Goal: Task Accomplishment & Management: Use online tool/utility

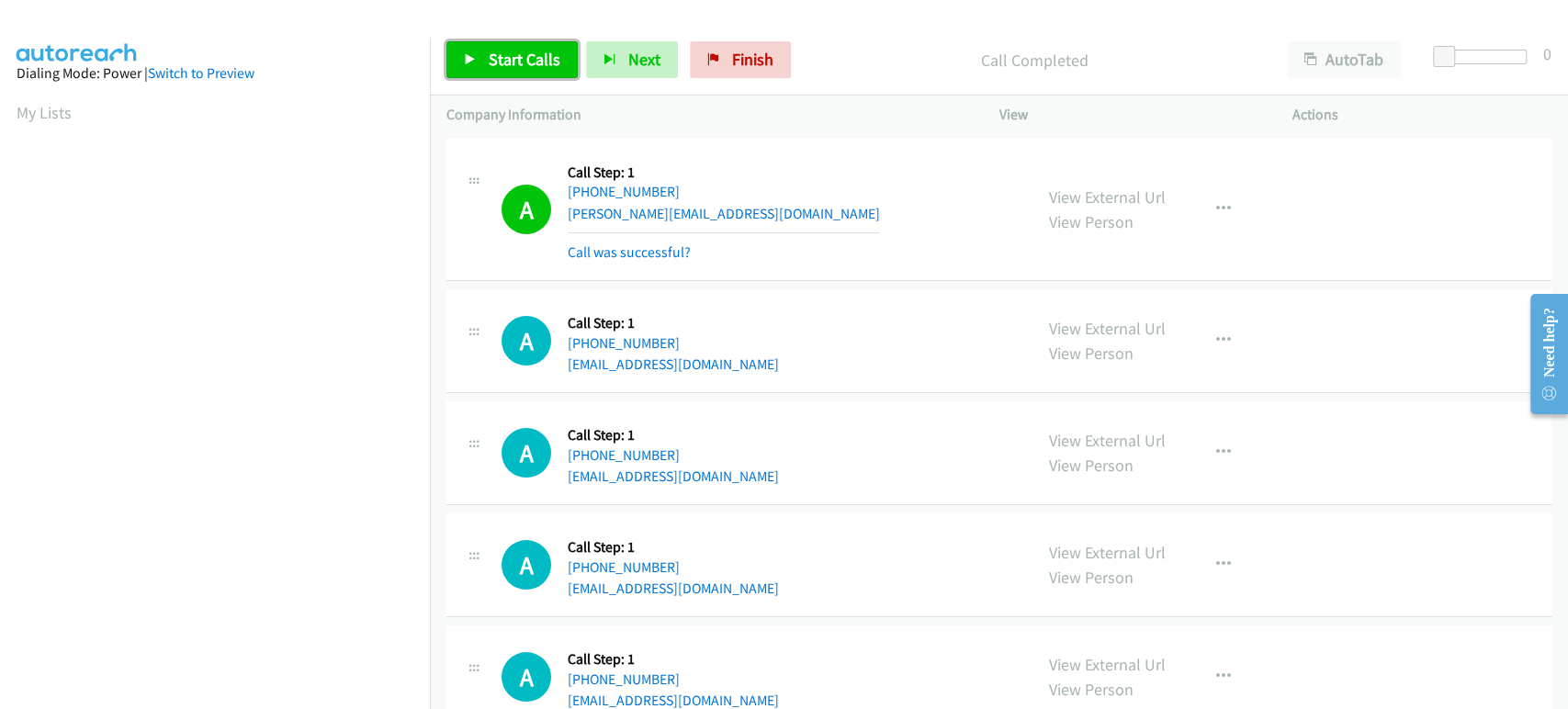
click at [492, 56] on span "Start Calls" at bounding box center [525, 58] width 71 height 21
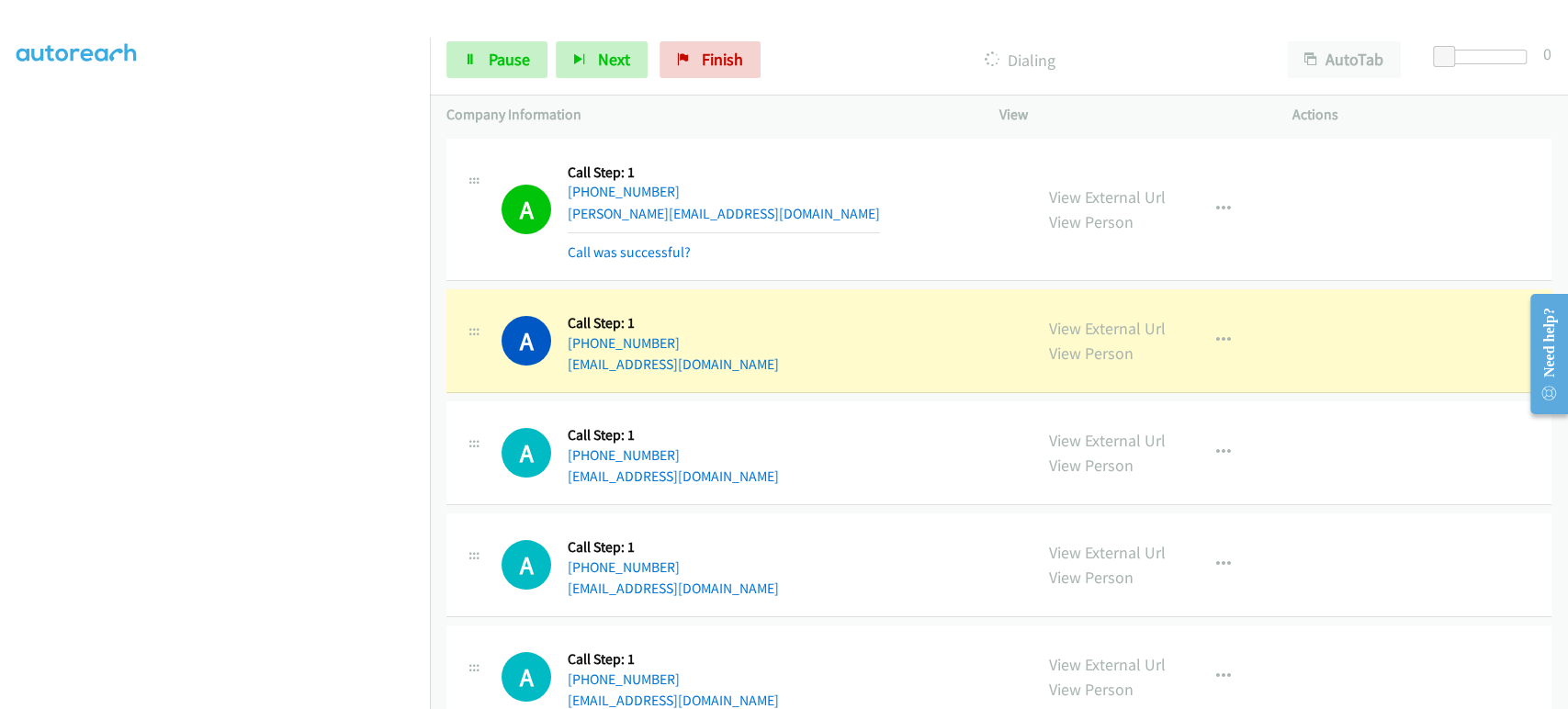
scroll to position [11, 0]
click at [506, 73] on link "Pause" at bounding box center [497, 59] width 101 height 37
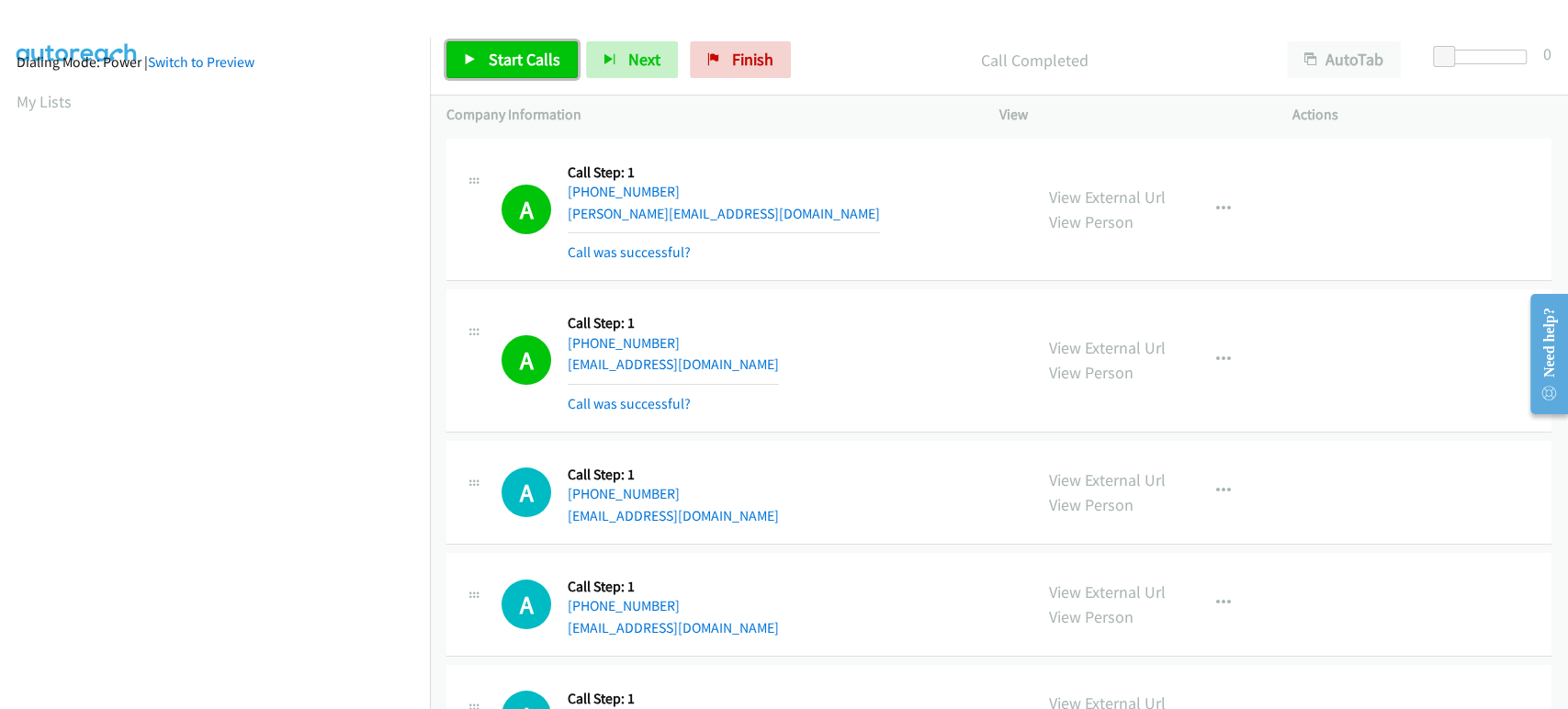
click at [486, 56] on link "Start Calls" at bounding box center [512, 59] width 132 height 37
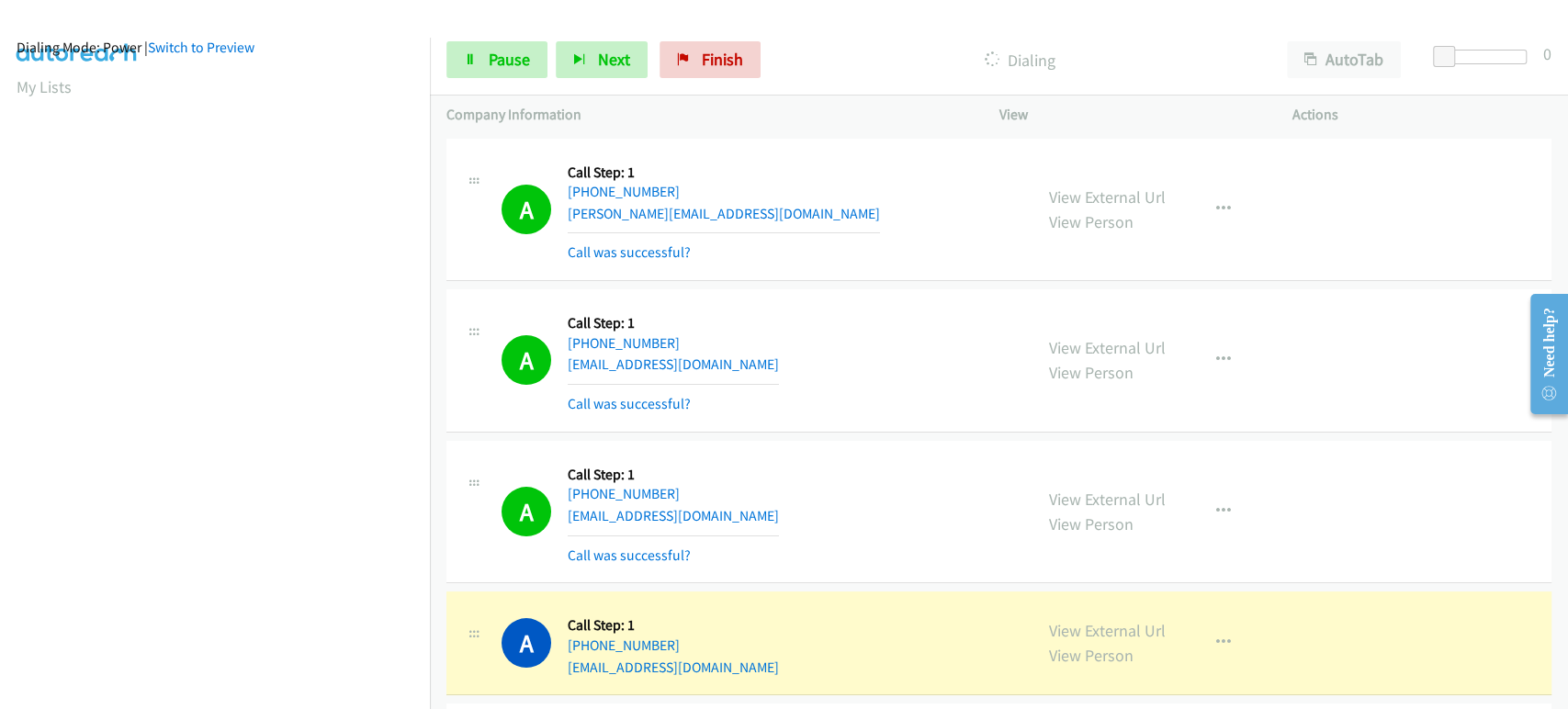
scroll to position [0, 0]
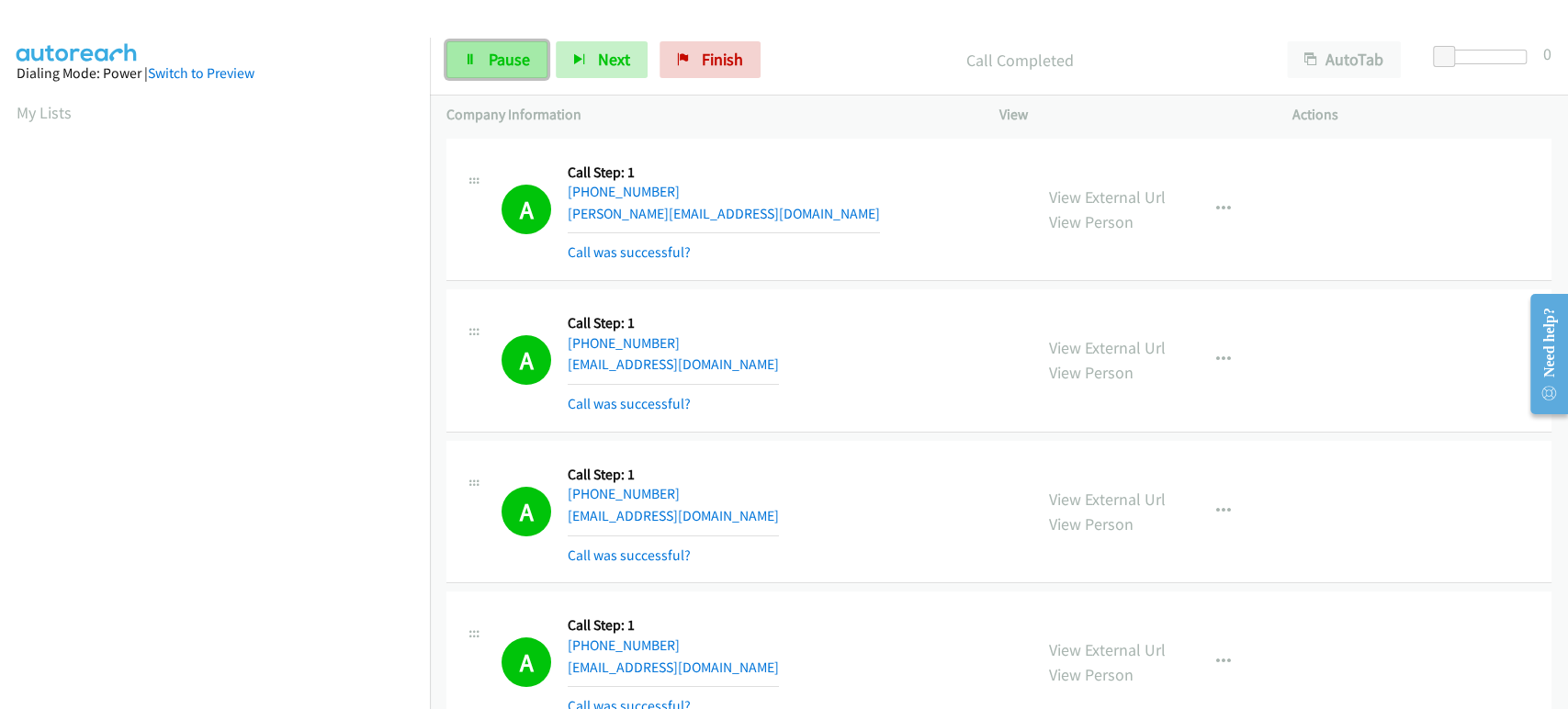
click at [502, 68] on span "Pause" at bounding box center [510, 58] width 42 height 21
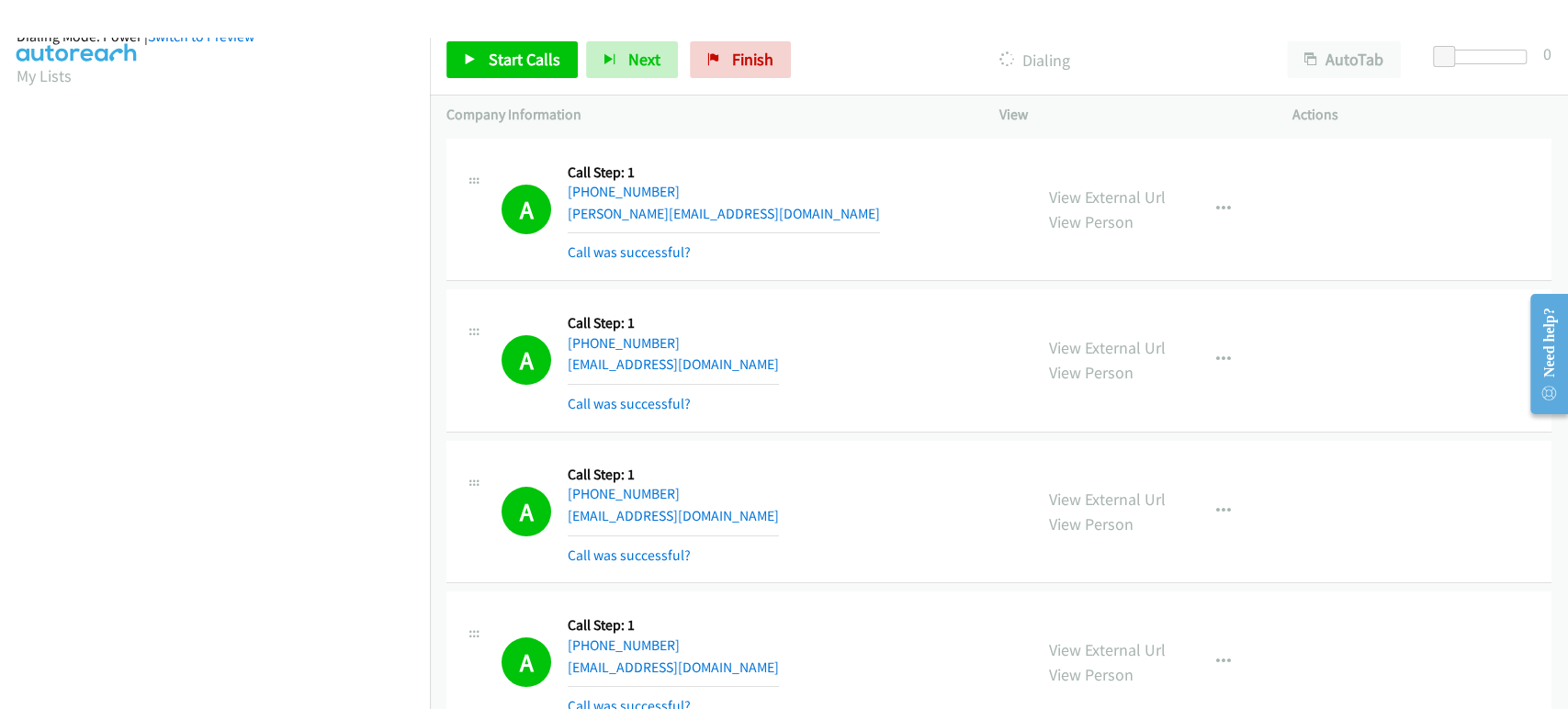
scroll to position [16, 0]
click at [481, 61] on link "Start Calls" at bounding box center [512, 59] width 132 height 37
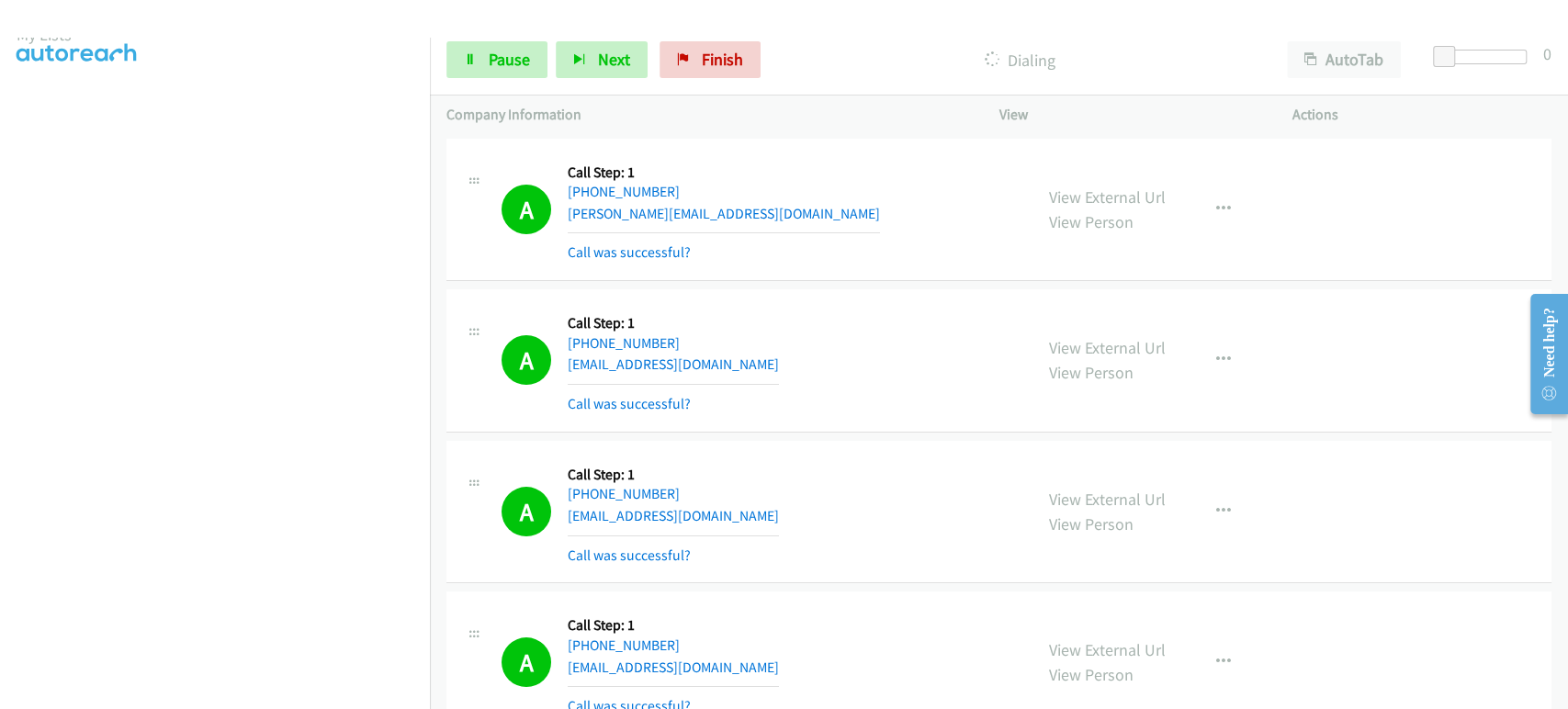
scroll to position [0, 0]
click at [506, 55] on span "Pause" at bounding box center [510, 58] width 42 height 21
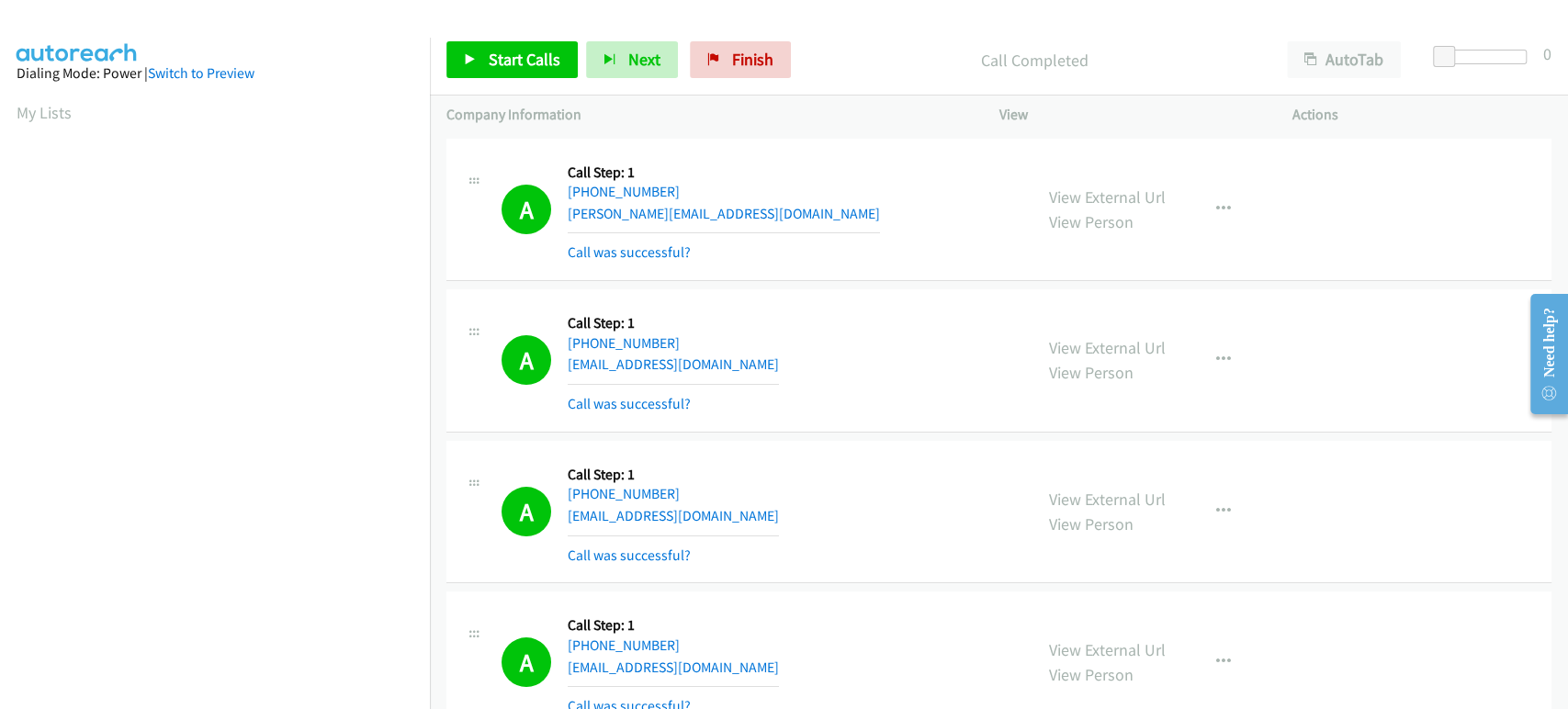
click at [850, 210] on div "A Callback Scheduled Call Step: 1 America/New_York +1 978-210-3611 carroll.zac@…" at bounding box center [759, 210] width 515 height 109
click at [879, 198] on div "A Callback Scheduled Call Step: 1 America/New_York +1 978-210-3611 carroll.zac@…" at bounding box center [759, 210] width 515 height 109
click at [970, 208] on div "A Callback Scheduled Call Step: 1 America/New_York +1 978-210-3611 carroll.zac@…" at bounding box center [759, 210] width 515 height 109
click at [766, 60] on span "Finish" at bounding box center [752, 58] width 42 height 21
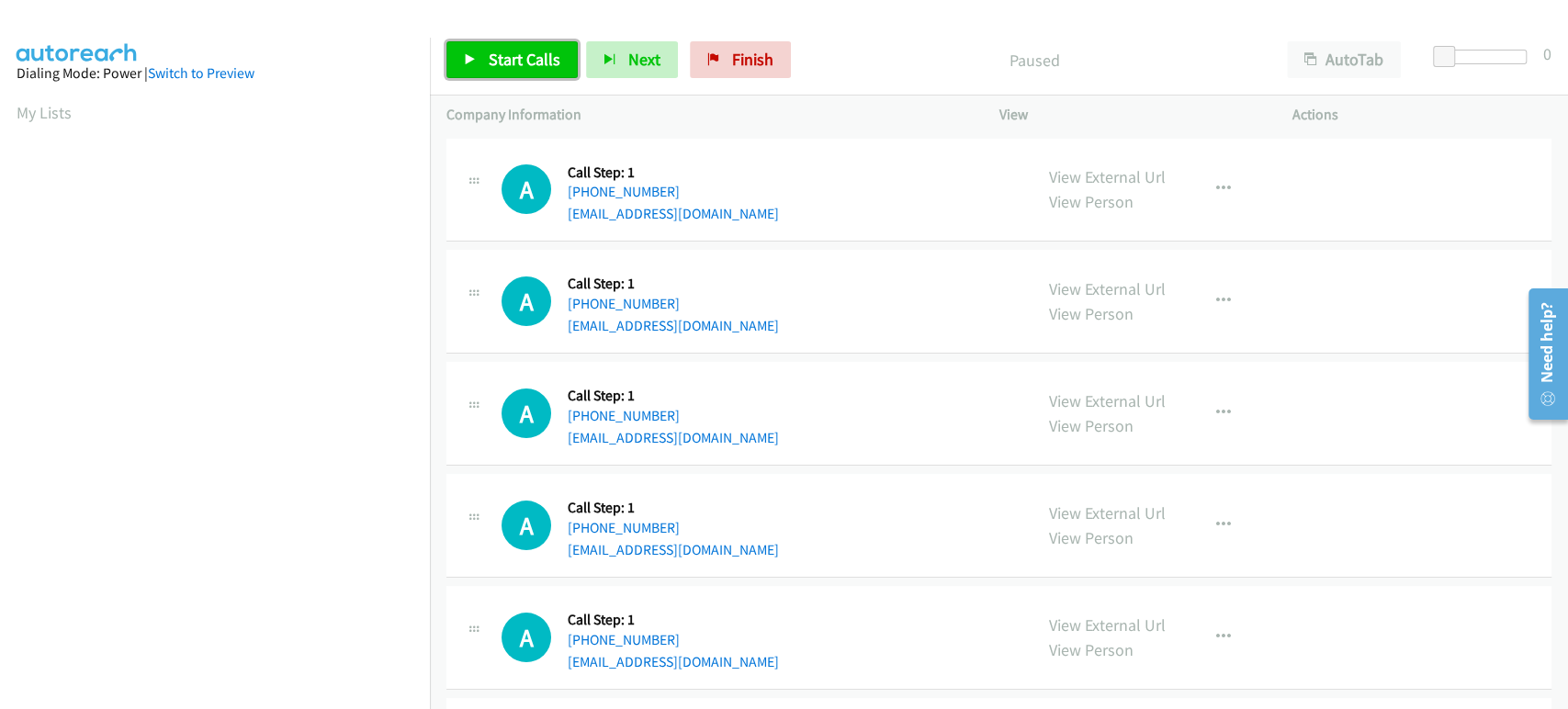
click at [497, 49] on span "Start Calls" at bounding box center [525, 58] width 71 height 21
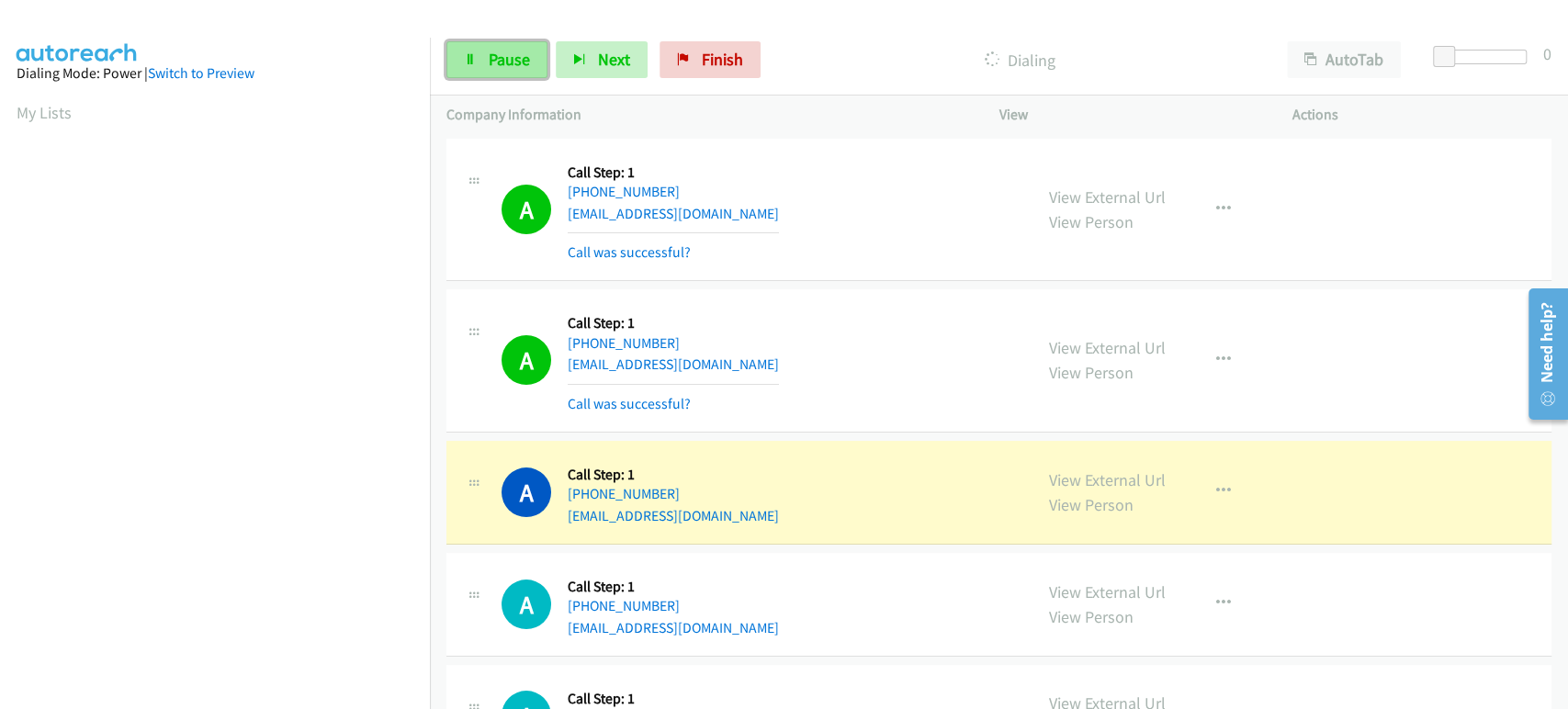
click at [492, 59] on span "Pause" at bounding box center [510, 58] width 42 height 21
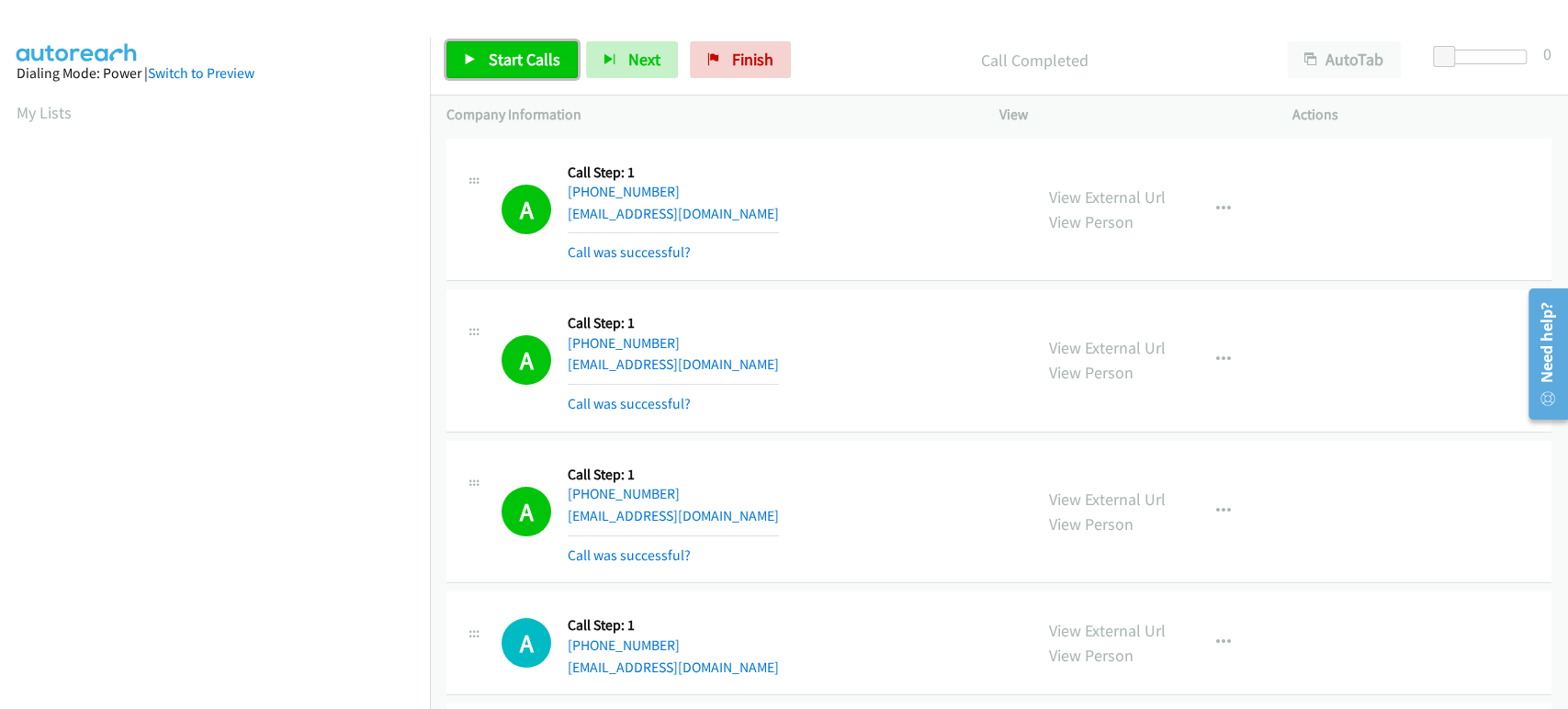
click at [479, 64] on link "Start Calls" at bounding box center [512, 59] width 132 height 37
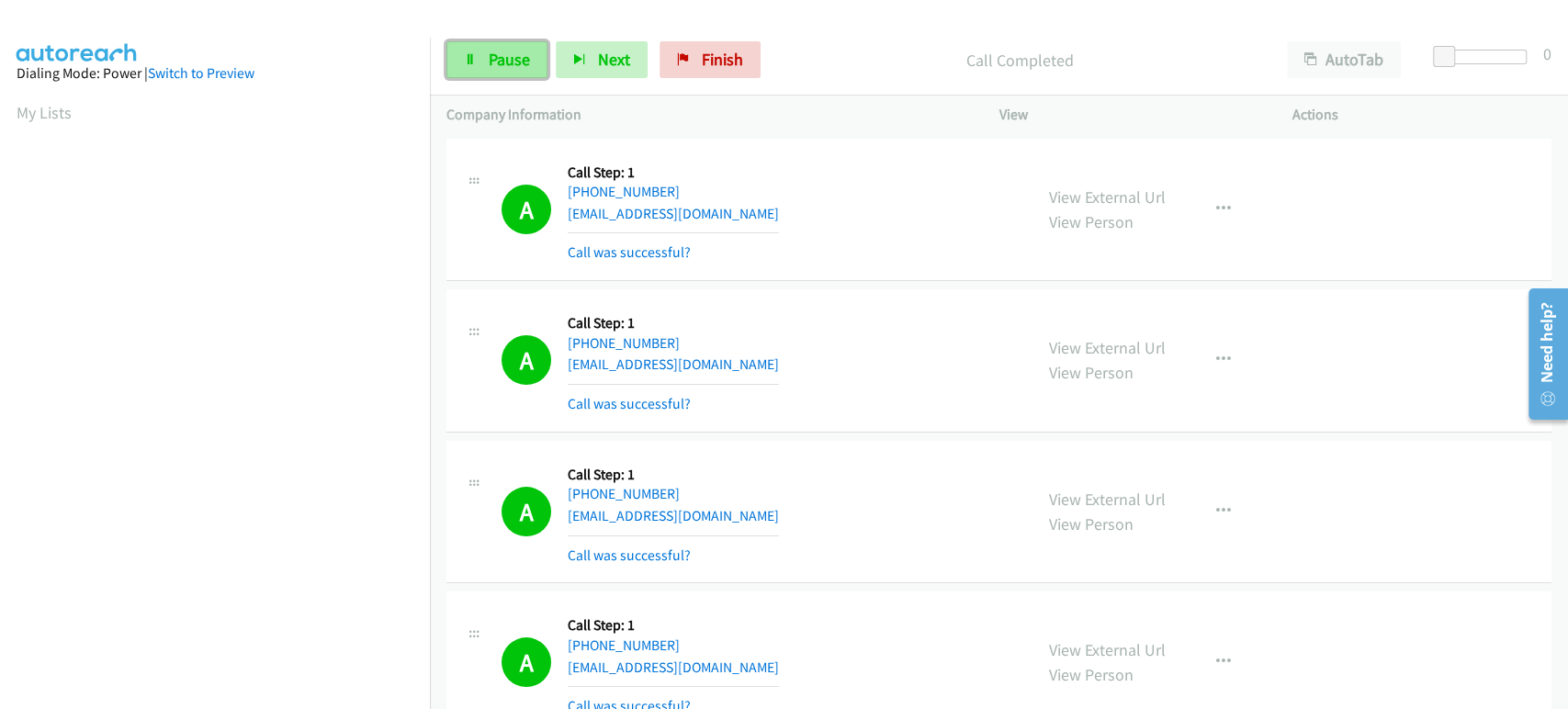
click at [508, 51] on span "Pause" at bounding box center [510, 58] width 42 height 21
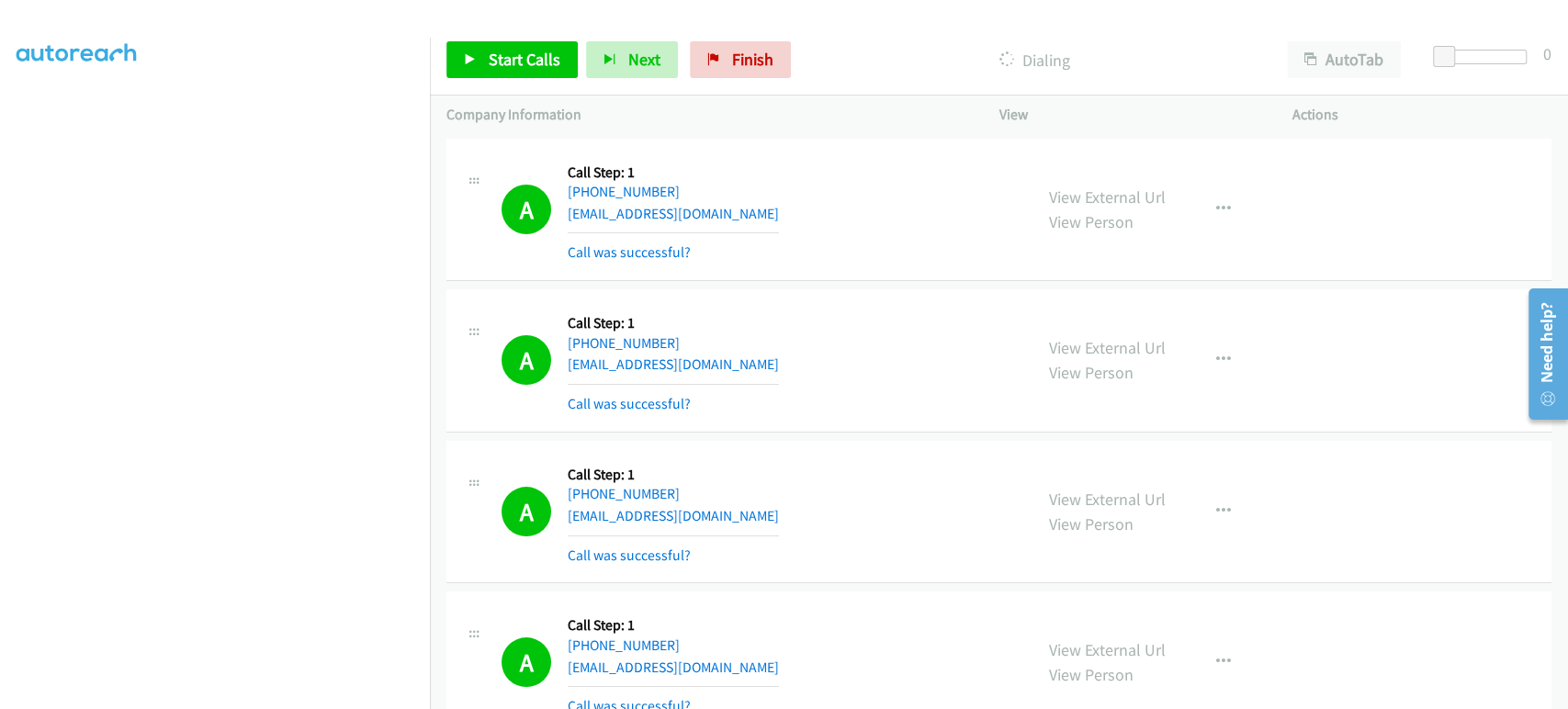
scroll to position [113, 0]
click at [522, 58] on span "Start Calls" at bounding box center [525, 58] width 71 height 21
click at [219, 694] on section at bounding box center [215, 273] width 397 height 879
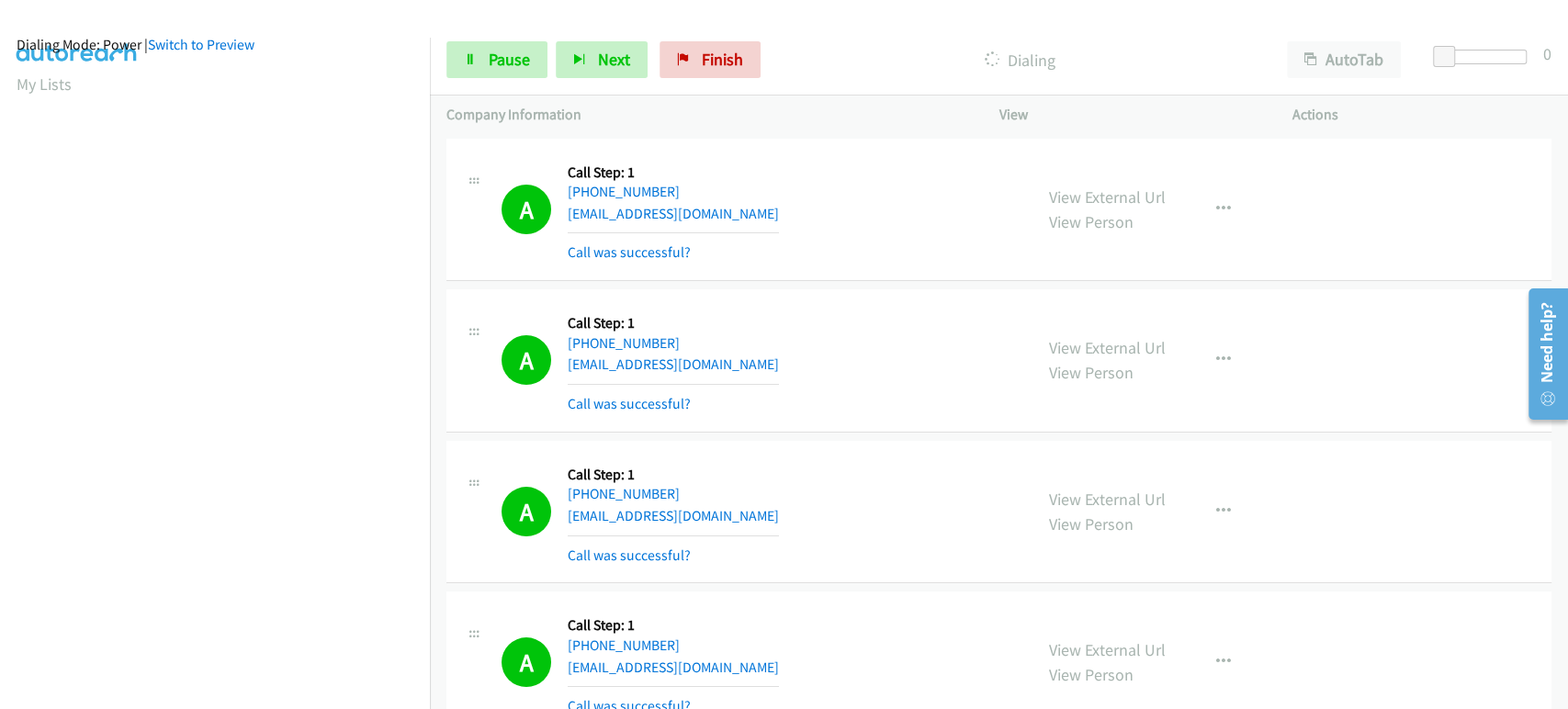
scroll to position [0, 0]
click at [484, 49] on link "Pause" at bounding box center [497, 59] width 101 height 37
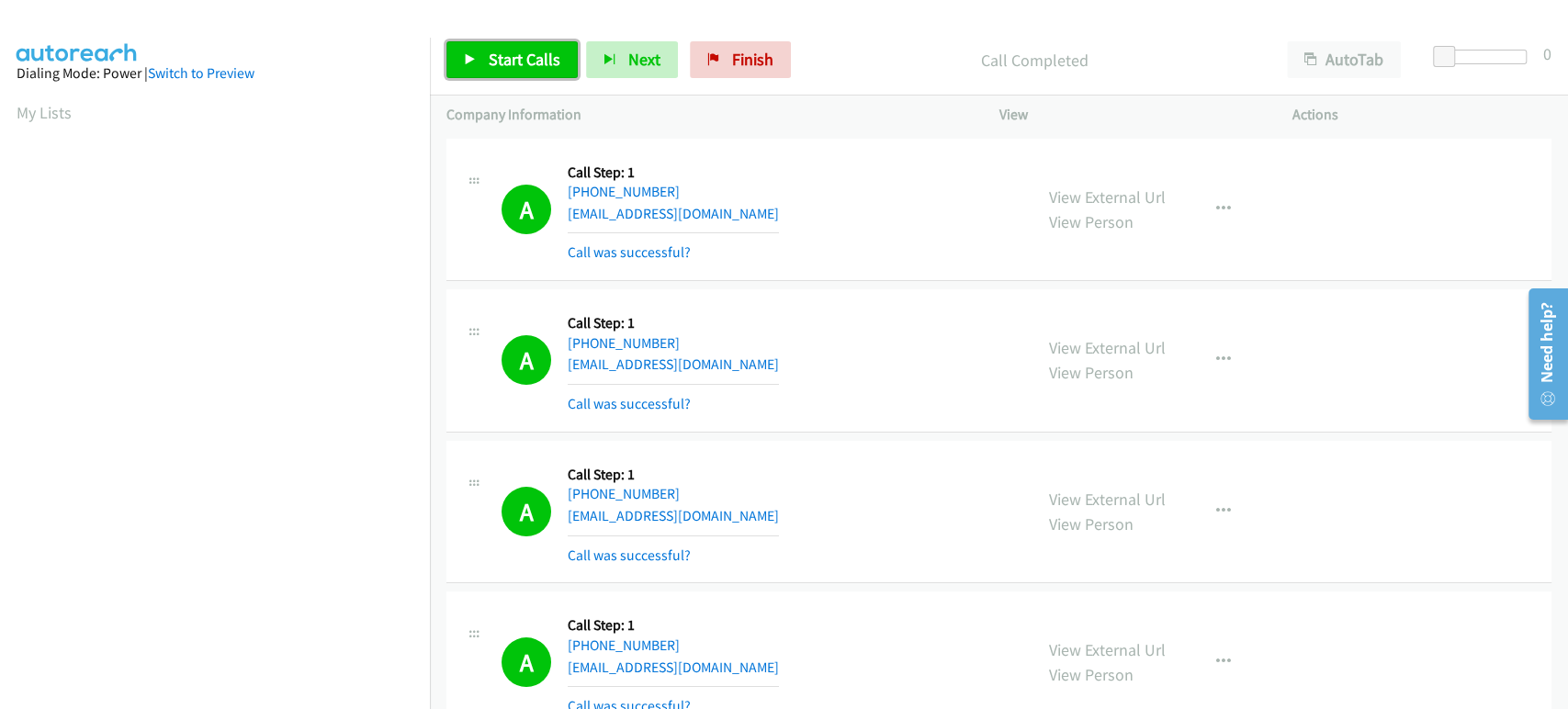
click at [492, 46] on link "Start Calls" at bounding box center [512, 59] width 132 height 37
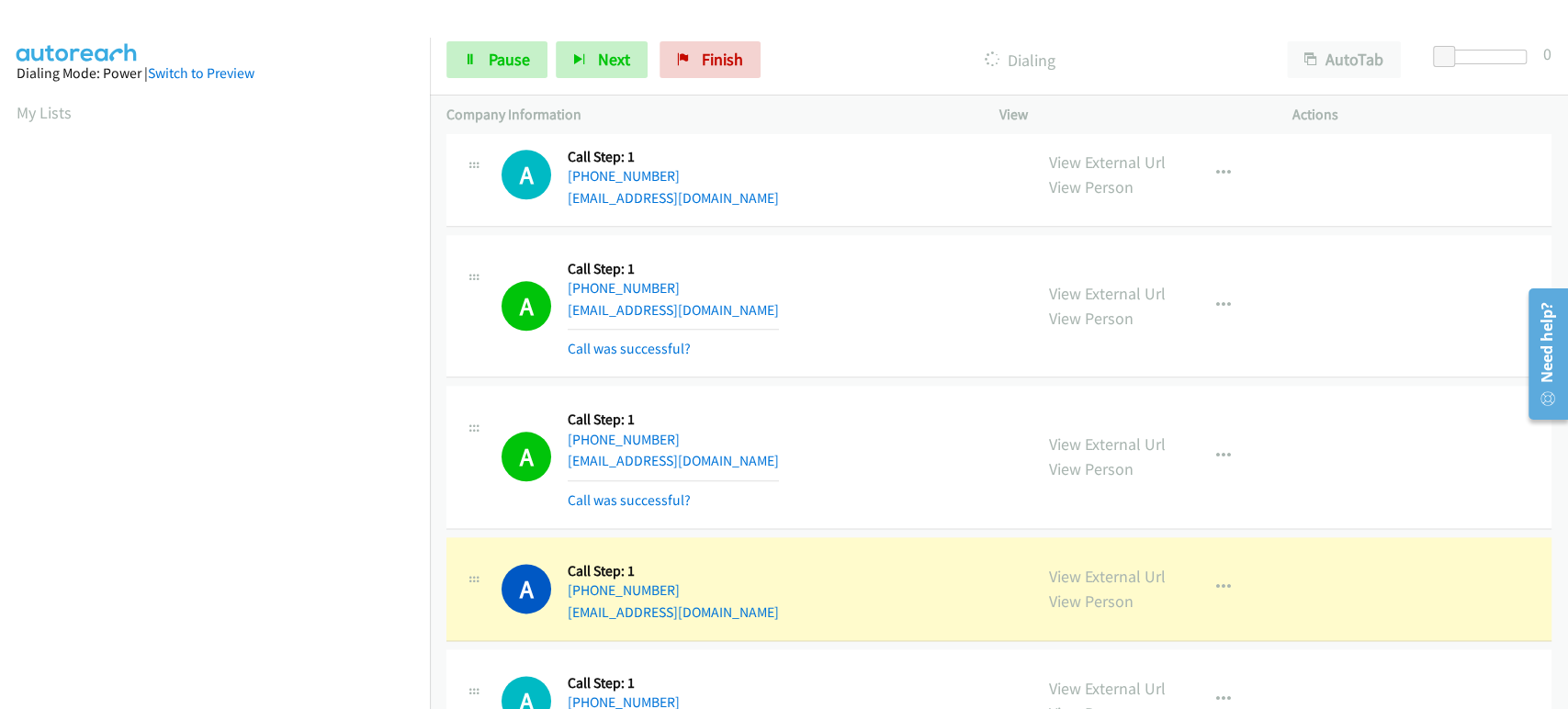
scroll to position [1429, 0]
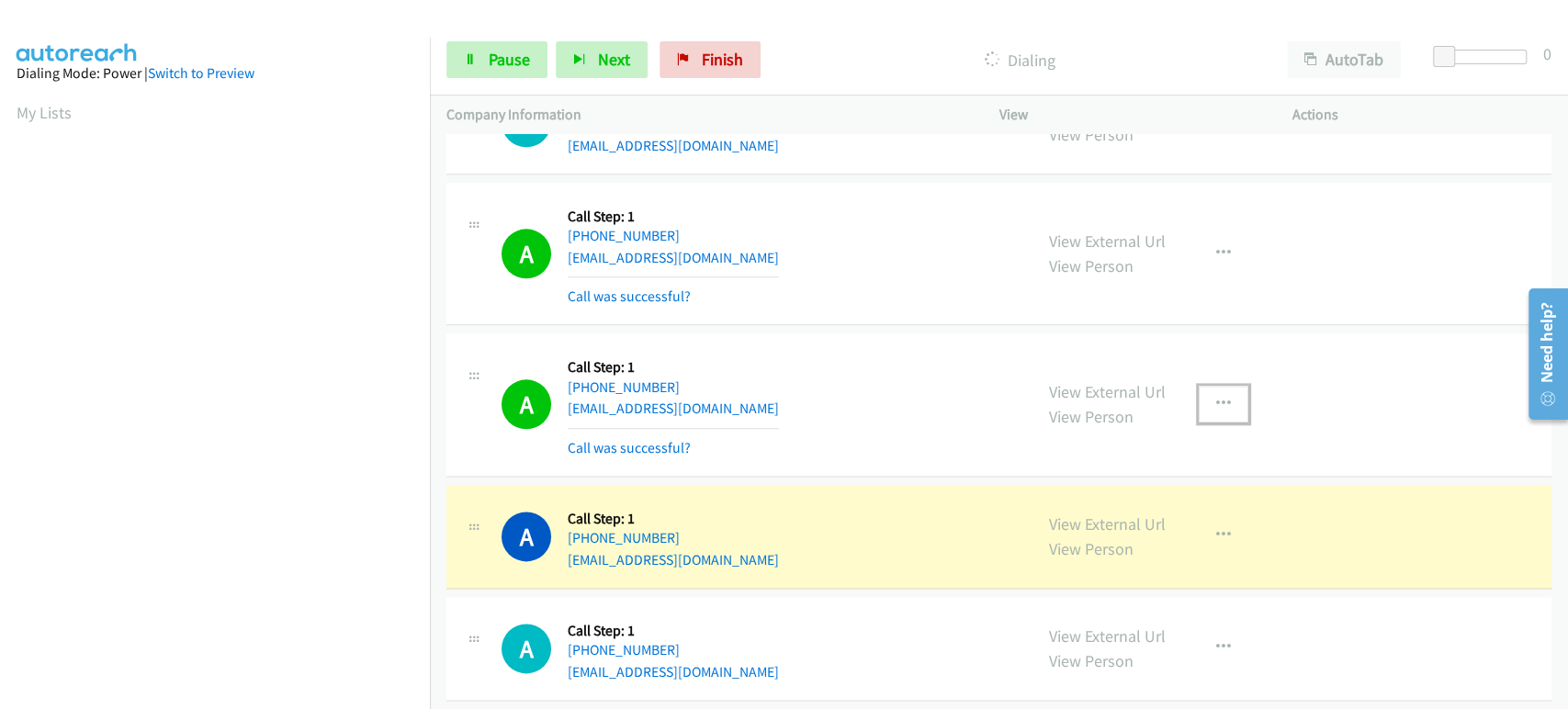
click at [1217, 399] on icon "button" at bounding box center [1223, 404] width 15 height 15
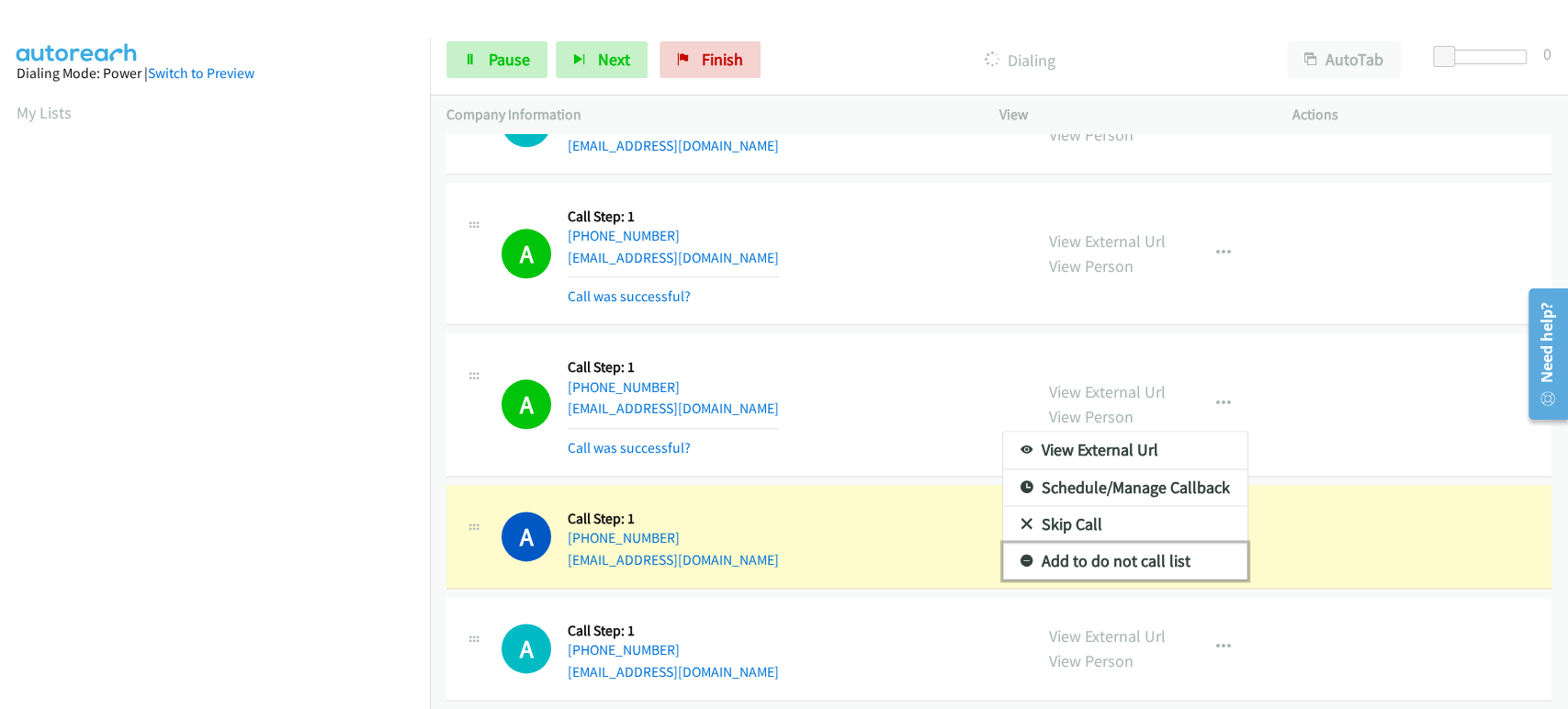
click at [1120, 555] on link "Add to do not call list" at bounding box center [1125, 560] width 245 height 37
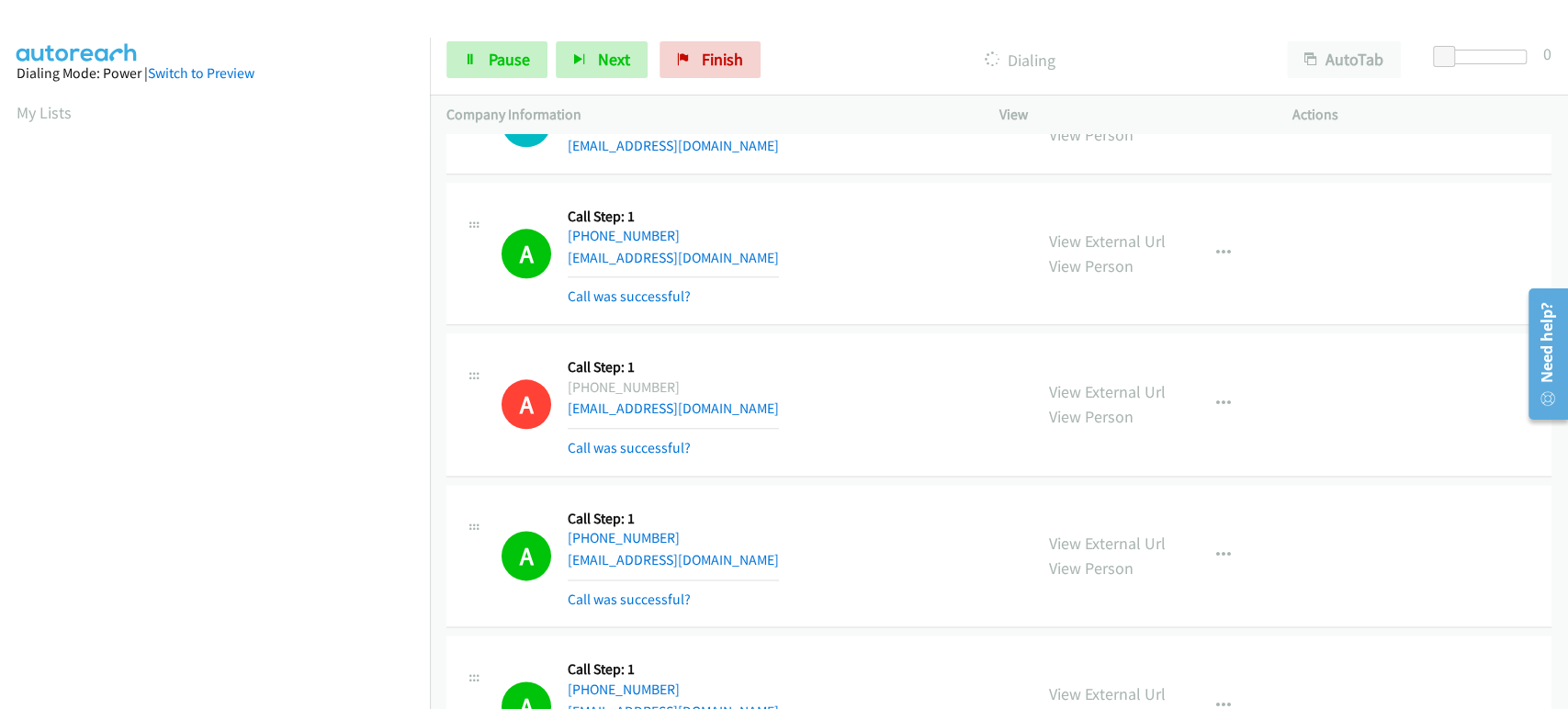
scroll to position [323, 0]
drag, startPoint x: 225, startPoint y: 699, endPoint x: 227, endPoint y: 689, distance: 10.2
click at [228, 698] on aside "Dialing Mode: Power | Switch to Preview My Lists" at bounding box center [215, 238] width 430 height 1017
click at [479, 52] on link "Pause" at bounding box center [497, 59] width 101 height 37
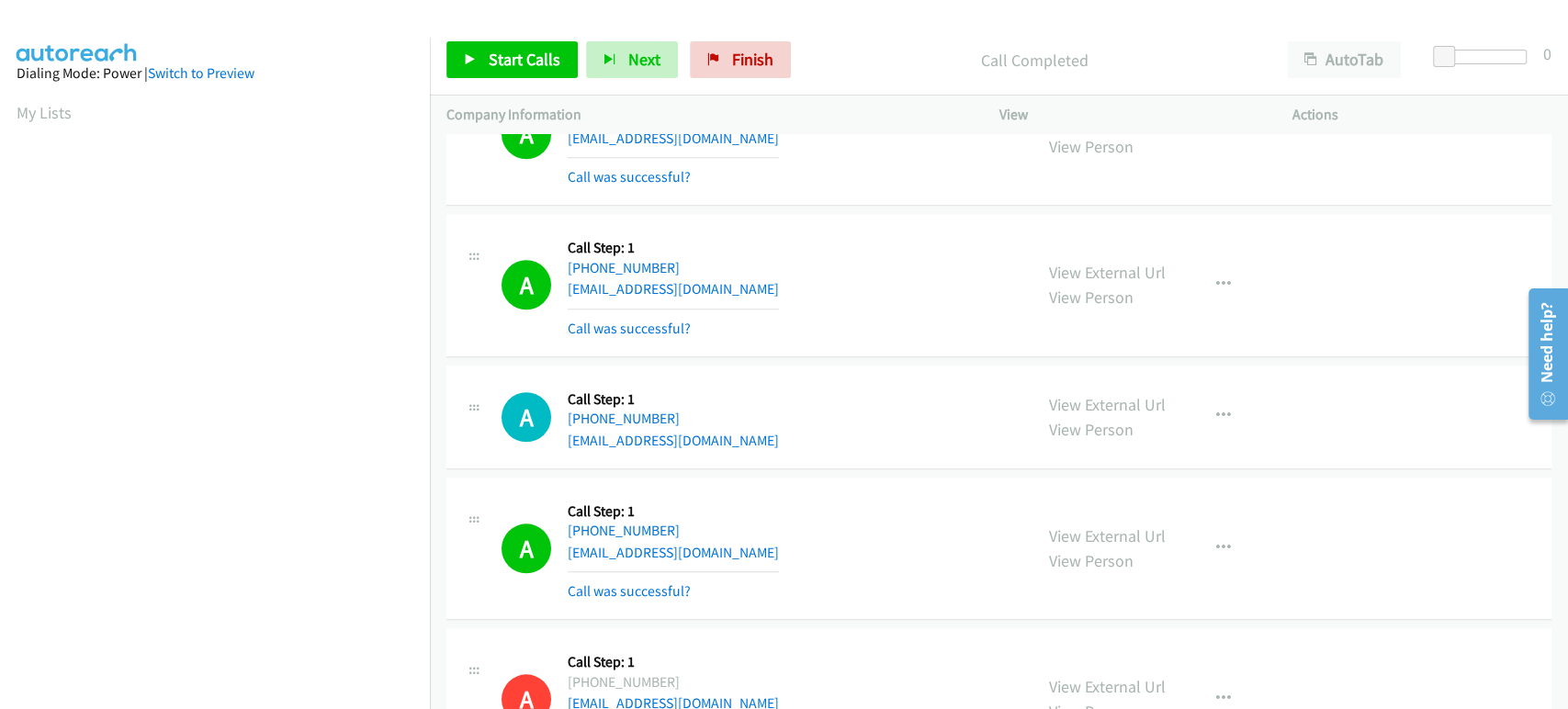
scroll to position [1123, 0]
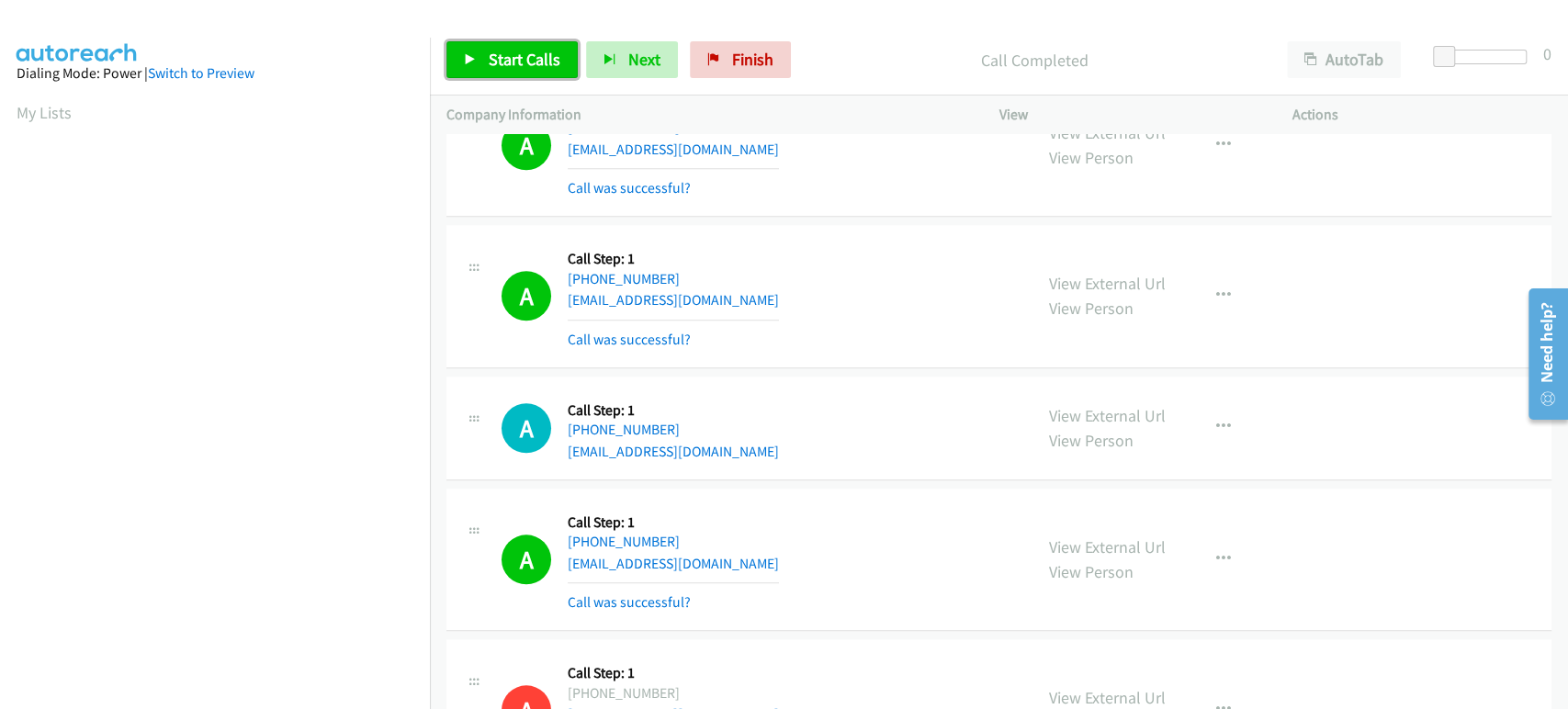
click at [510, 70] on link "Start Calls" at bounding box center [512, 59] width 132 height 37
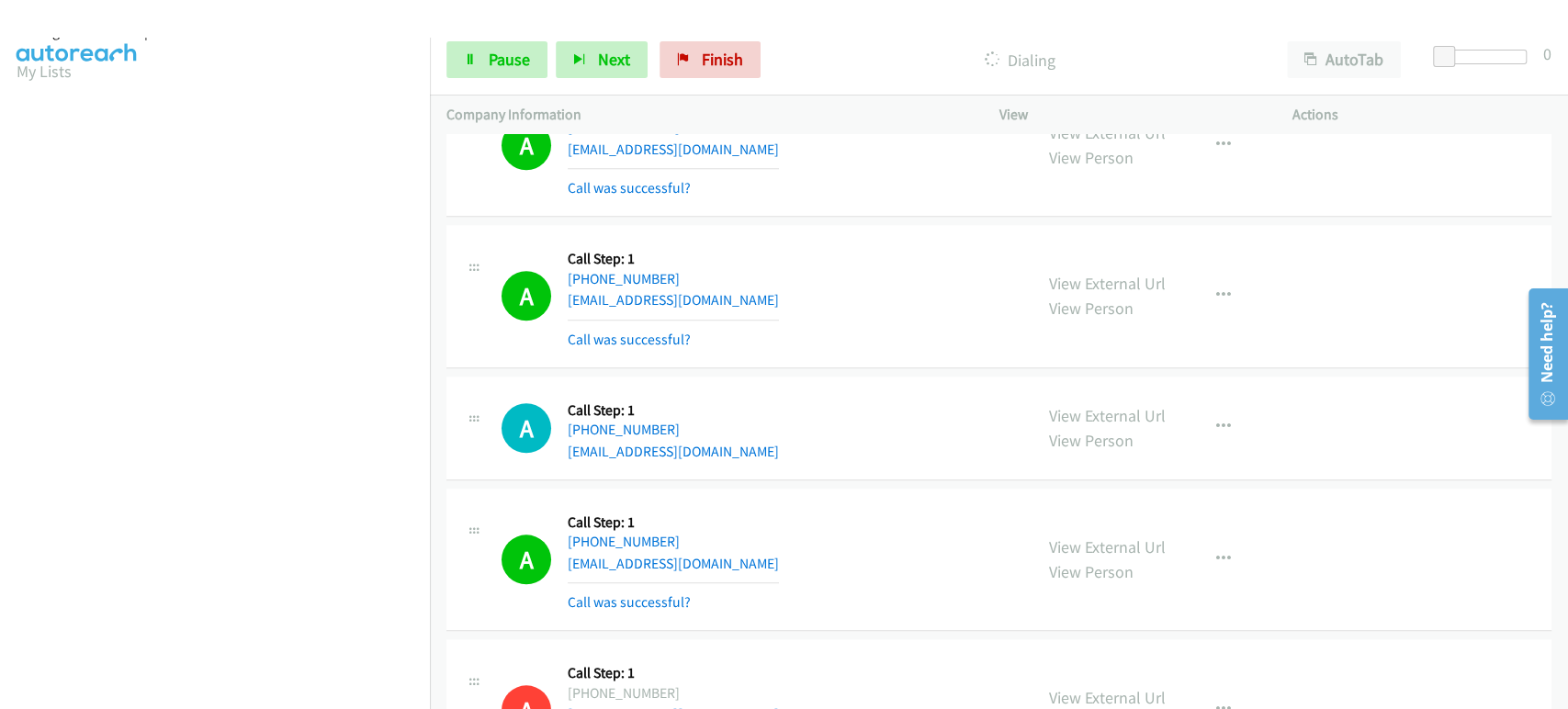
scroll to position [16, 0]
click at [593, 50] on button "Next" at bounding box center [601, 59] width 92 height 37
click at [504, 65] on span "Pause" at bounding box center [510, 58] width 42 height 21
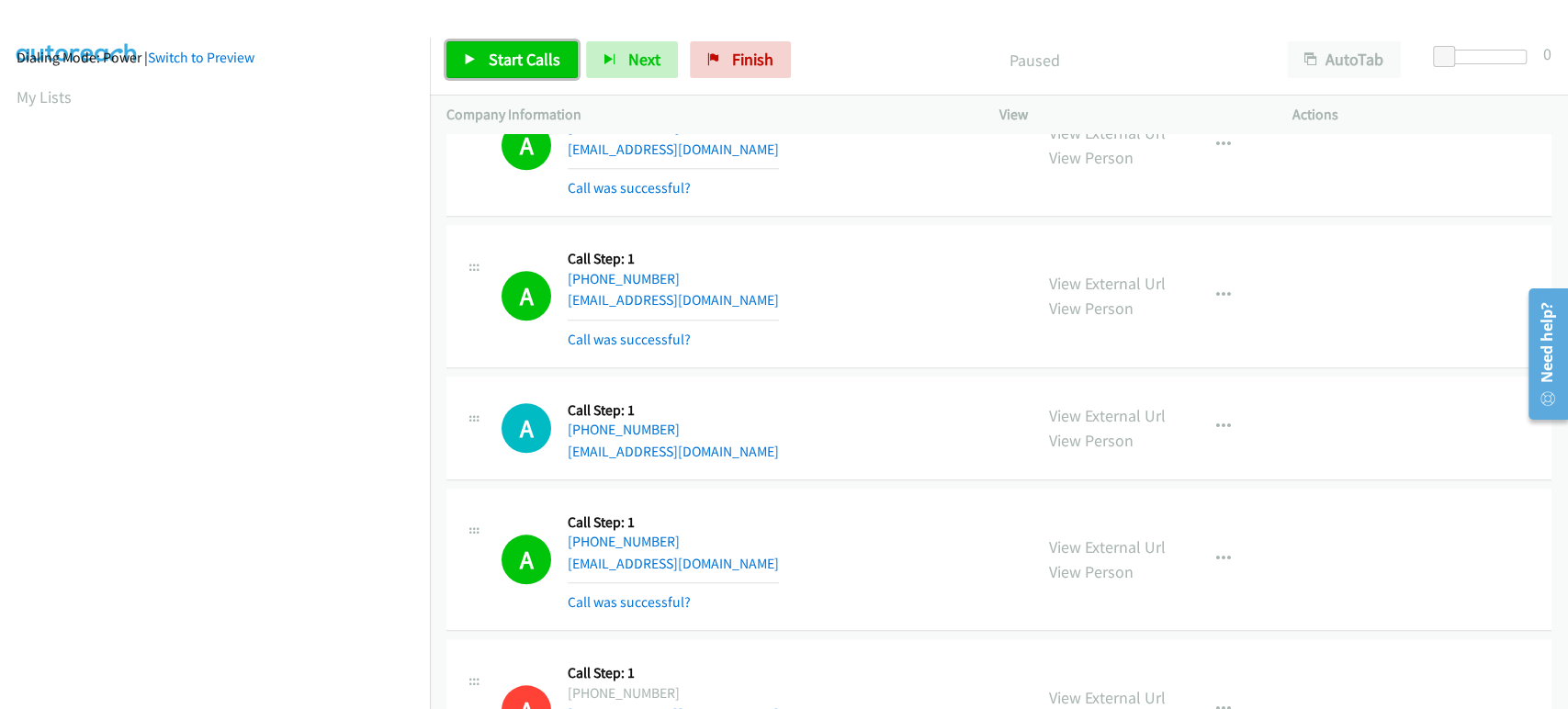
click at [504, 65] on span "Start Calls" at bounding box center [525, 58] width 71 height 21
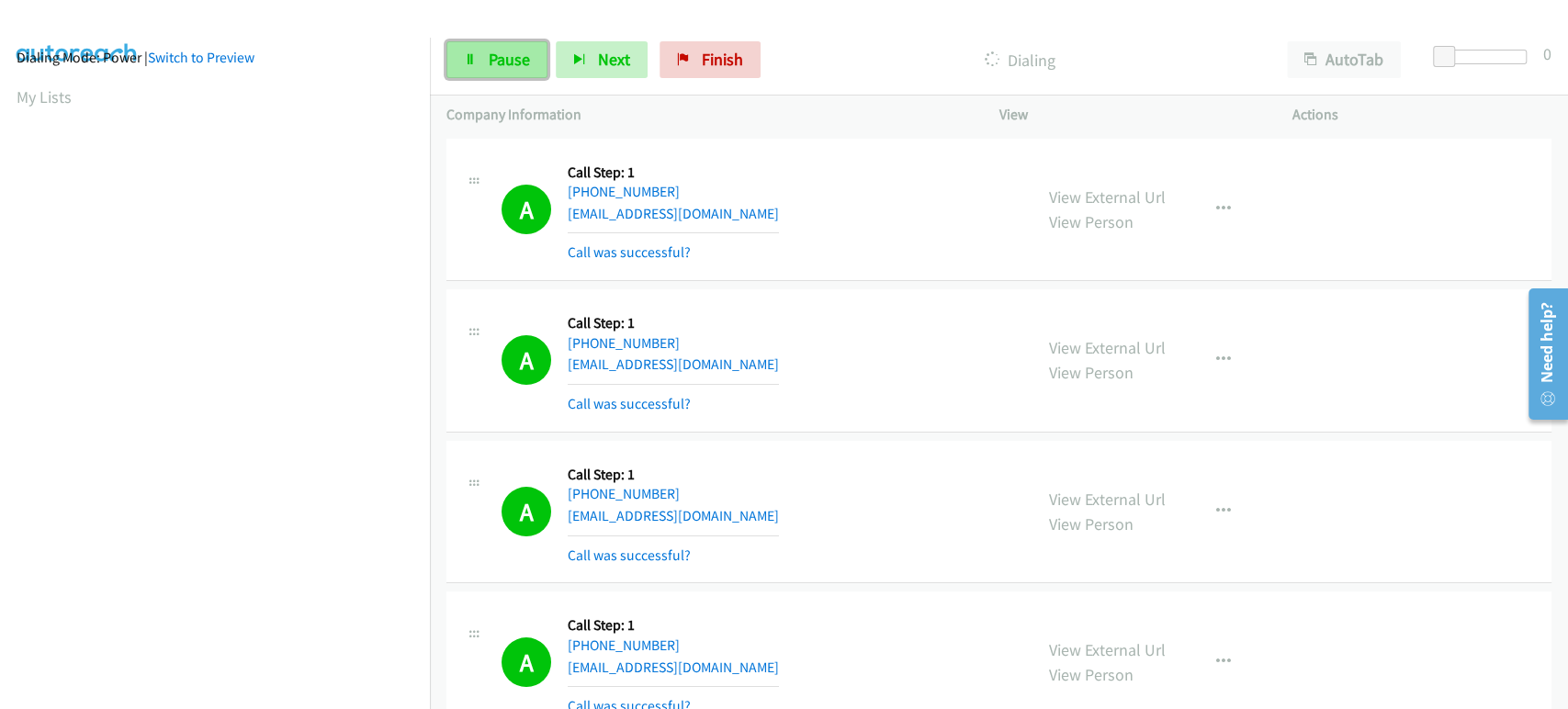
click at [516, 57] on span "Pause" at bounding box center [510, 58] width 42 height 21
click at [492, 59] on span "Start Calls" at bounding box center [525, 58] width 71 height 21
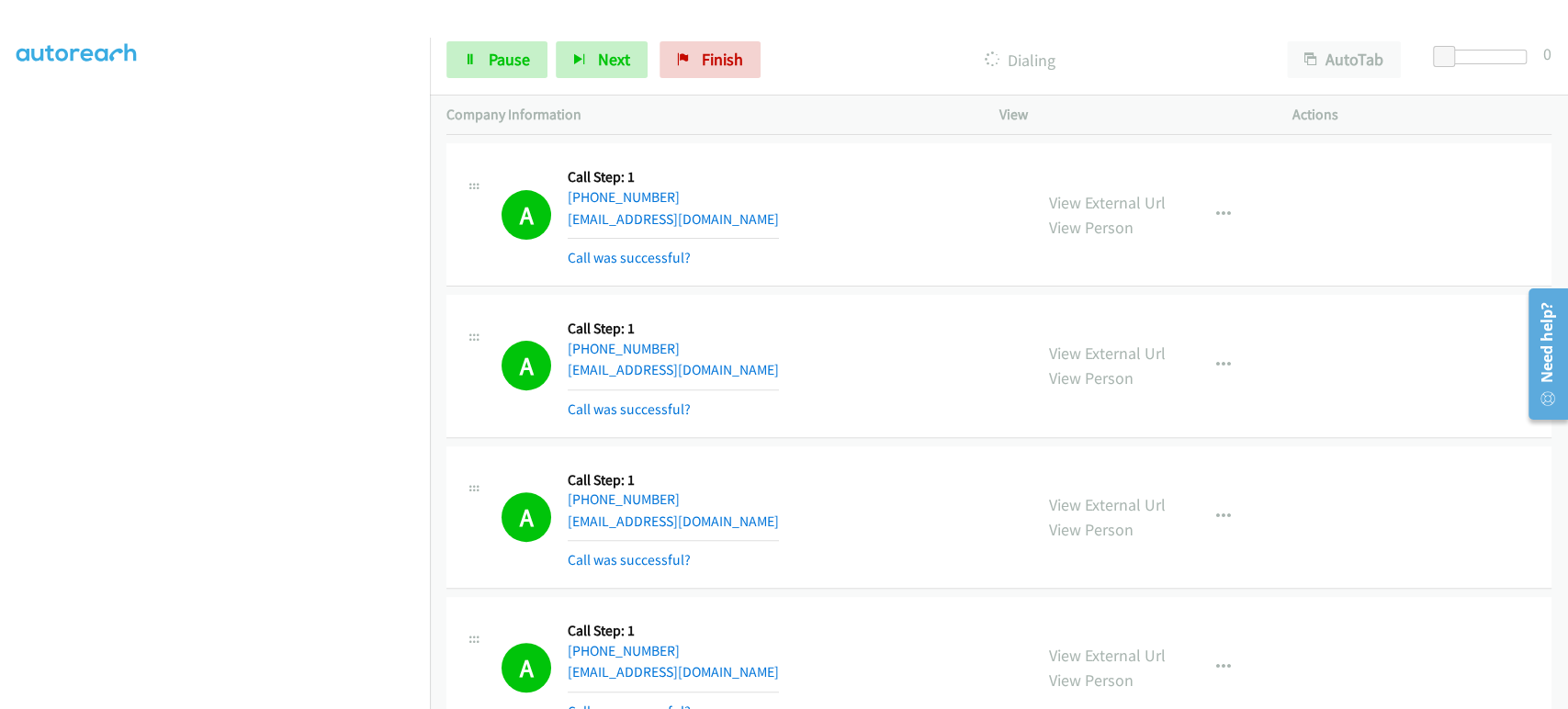
scroll to position [5104, 0]
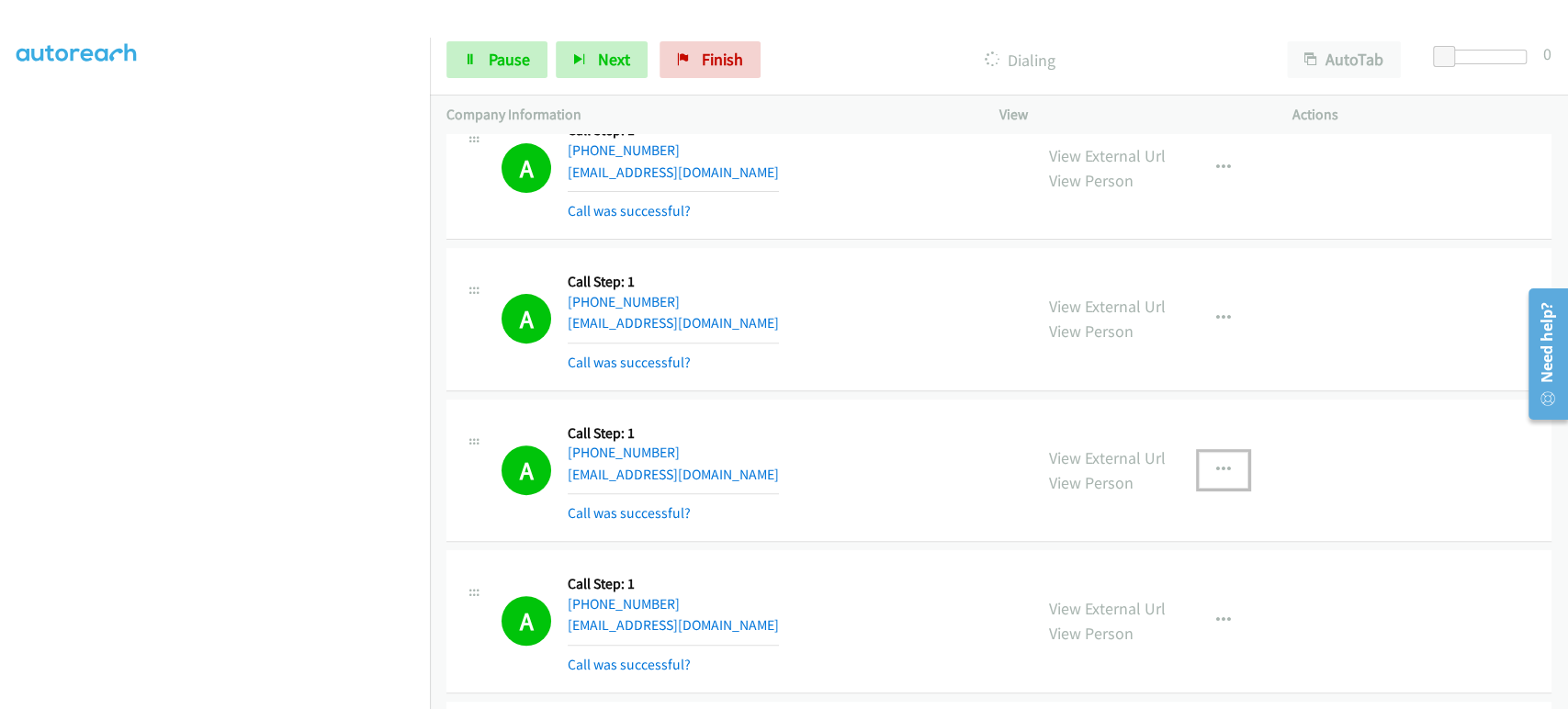
click at [1220, 463] on icon "button" at bounding box center [1223, 470] width 15 height 15
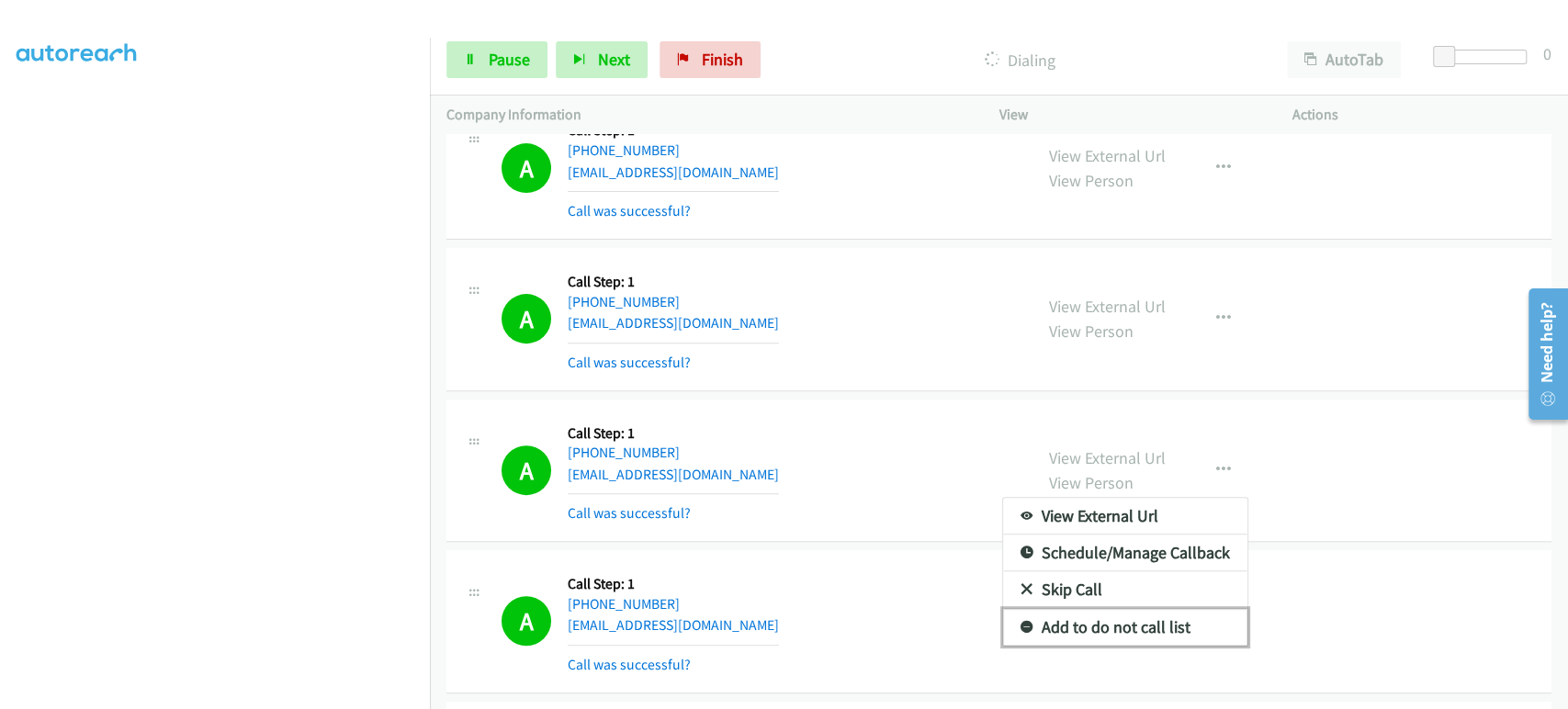
click at [1140, 620] on link "Add to do not call list" at bounding box center [1125, 627] width 245 height 37
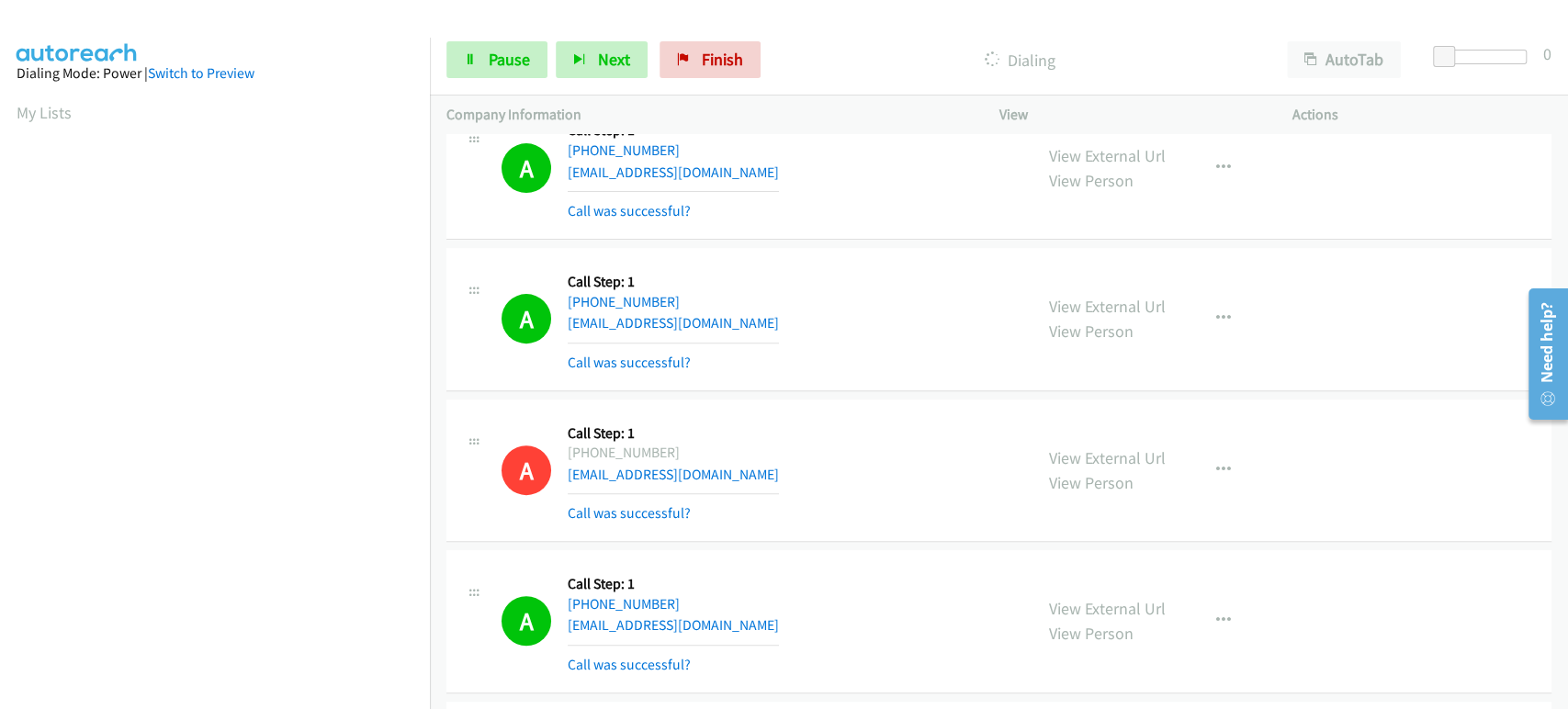
scroll to position [0, 0]
click at [507, 59] on span "Pause" at bounding box center [510, 58] width 42 height 21
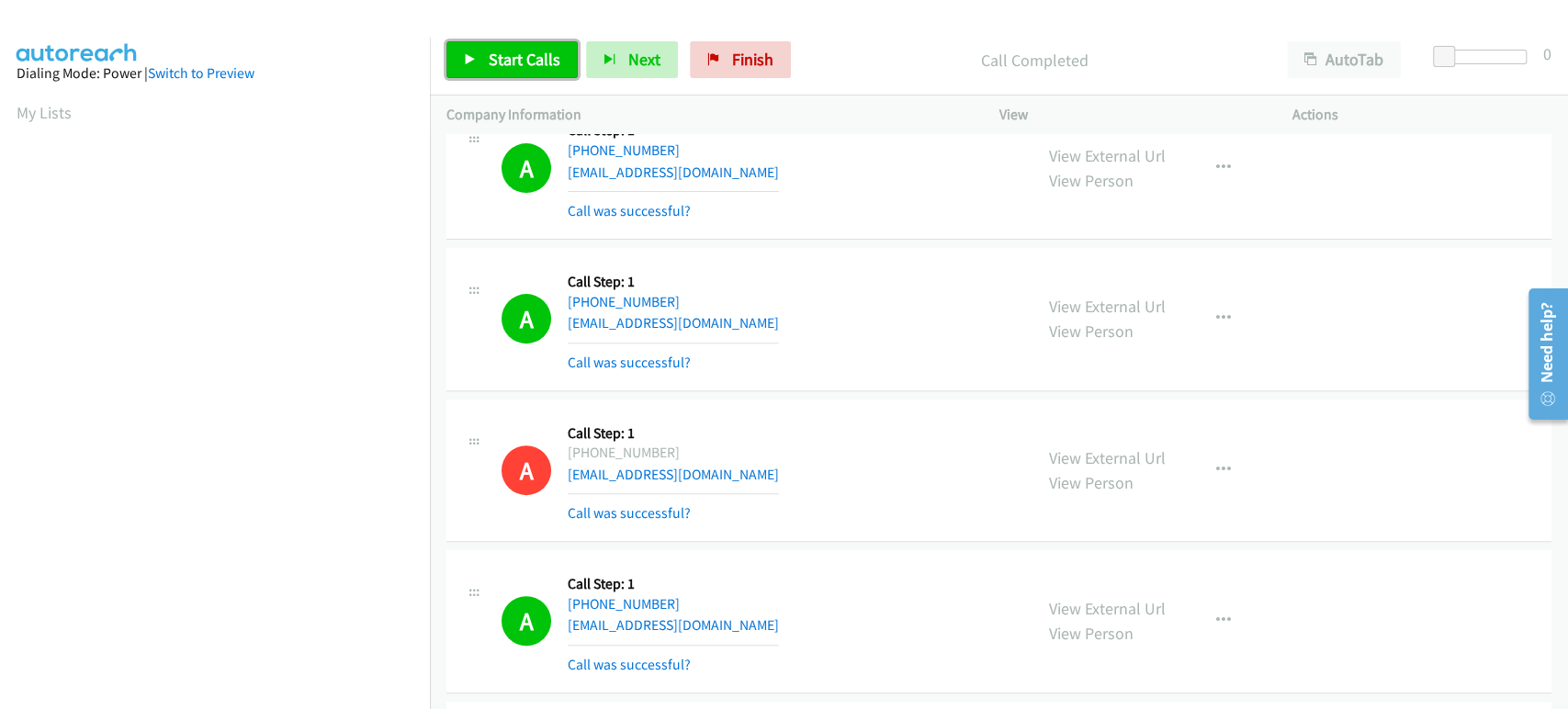
click at [492, 55] on span "Start Calls" at bounding box center [525, 58] width 71 height 21
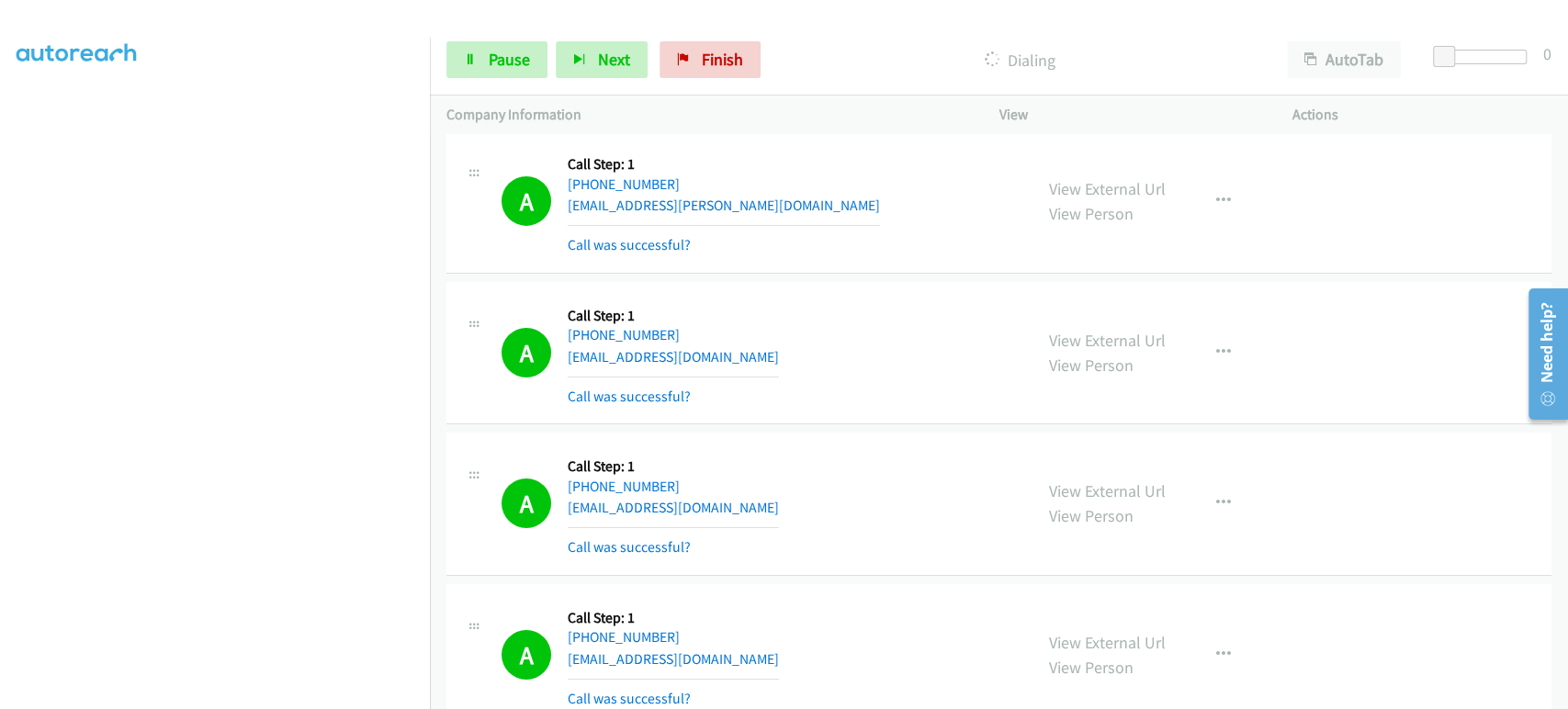
scroll to position [4287, 0]
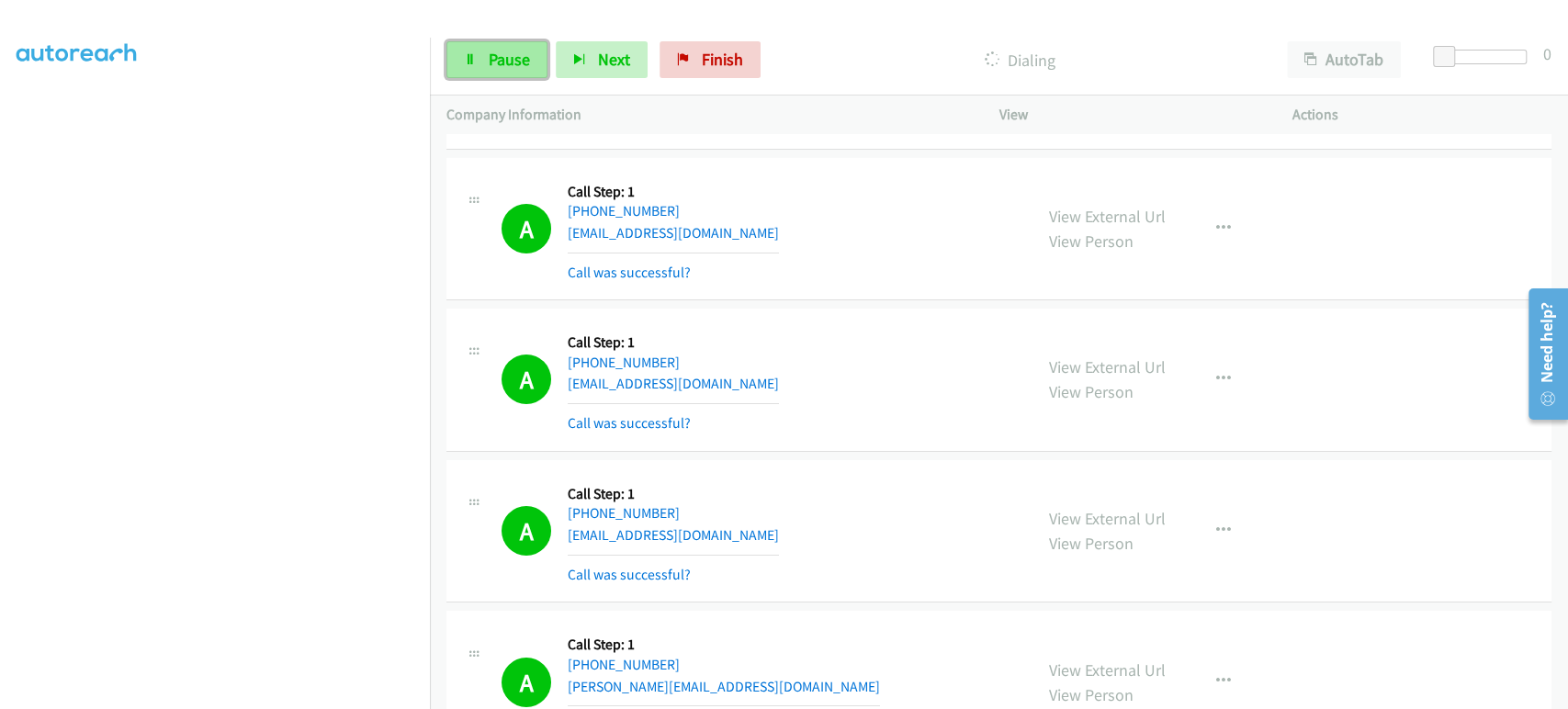
click at [477, 65] on link "Pause" at bounding box center [497, 59] width 101 height 37
click at [492, 62] on span "Start Calls" at bounding box center [525, 58] width 71 height 21
click at [611, 66] on span "Next" at bounding box center [614, 58] width 32 height 21
click at [497, 62] on span "Pause" at bounding box center [510, 58] width 42 height 21
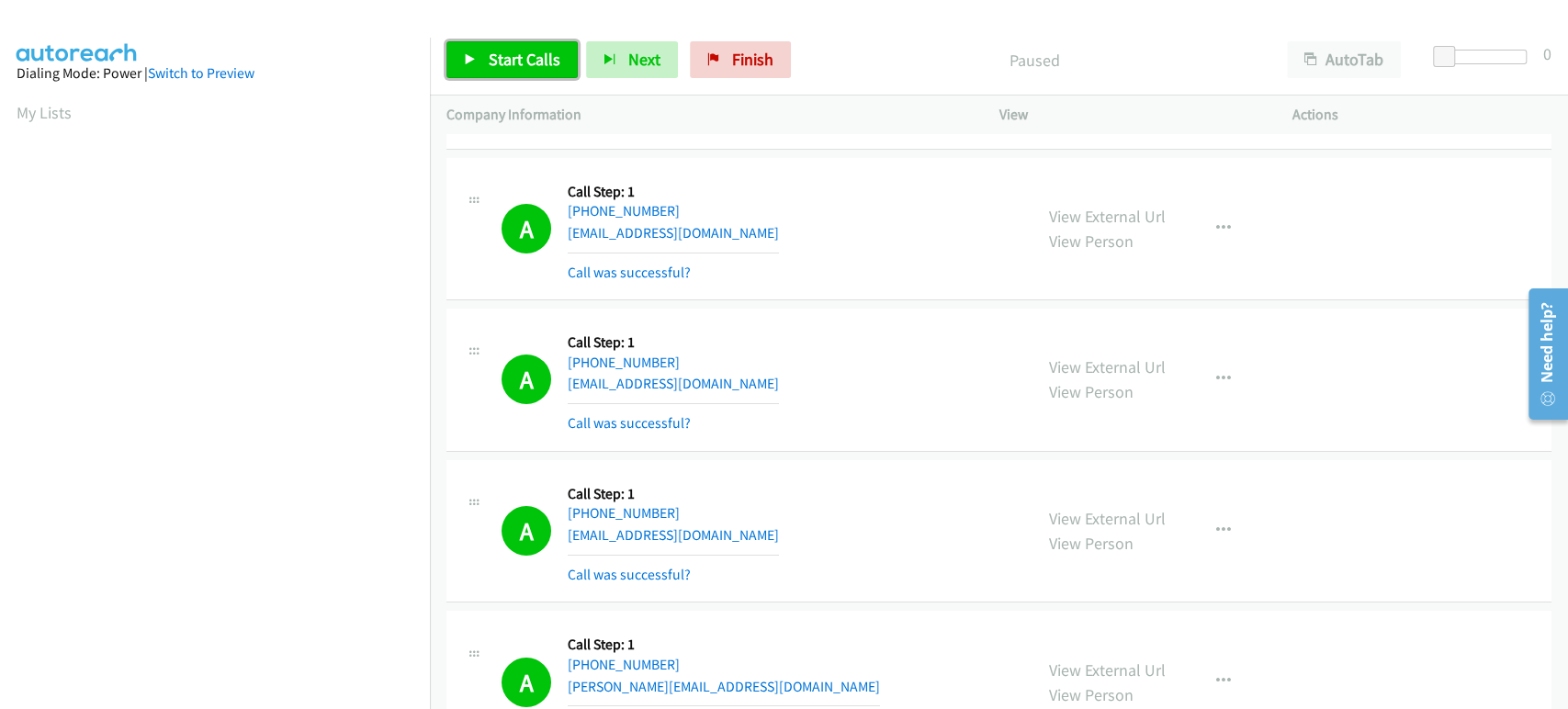
click at [470, 60] on icon at bounding box center [470, 60] width 13 height 13
click at [493, 63] on span "Pause" at bounding box center [510, 58] width 42 height 21
click at [490, 72] on link "Start Calls" at bounding box center [512, 59] width 132 height 37
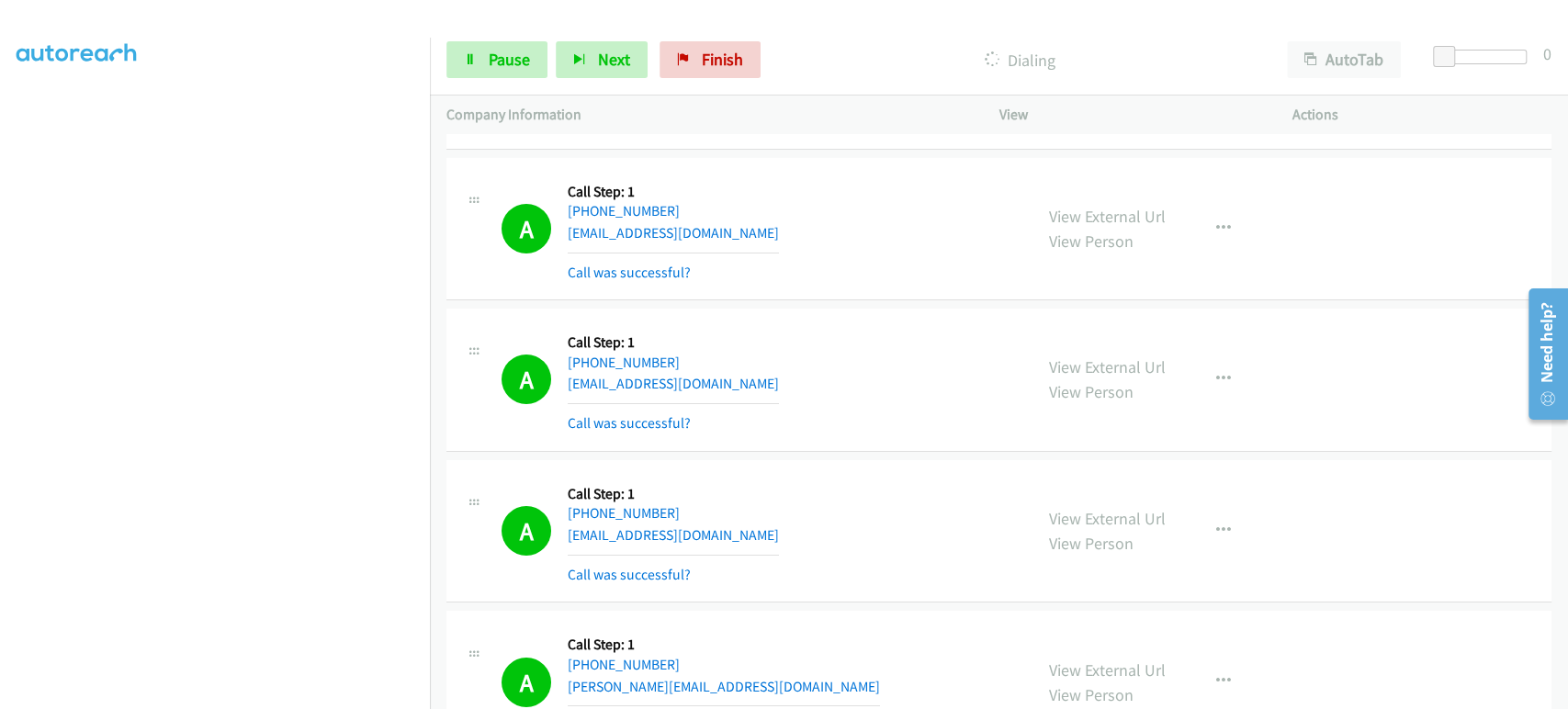
scroll to position [118, 0]
drag, startPoint x: 481, startPoint y: 68, endPoint x: 469, endPoint y: 61, distance: 13.9
click at [481, 67] on link "Pause" at bounding box center [497, 59] width 101 height 37
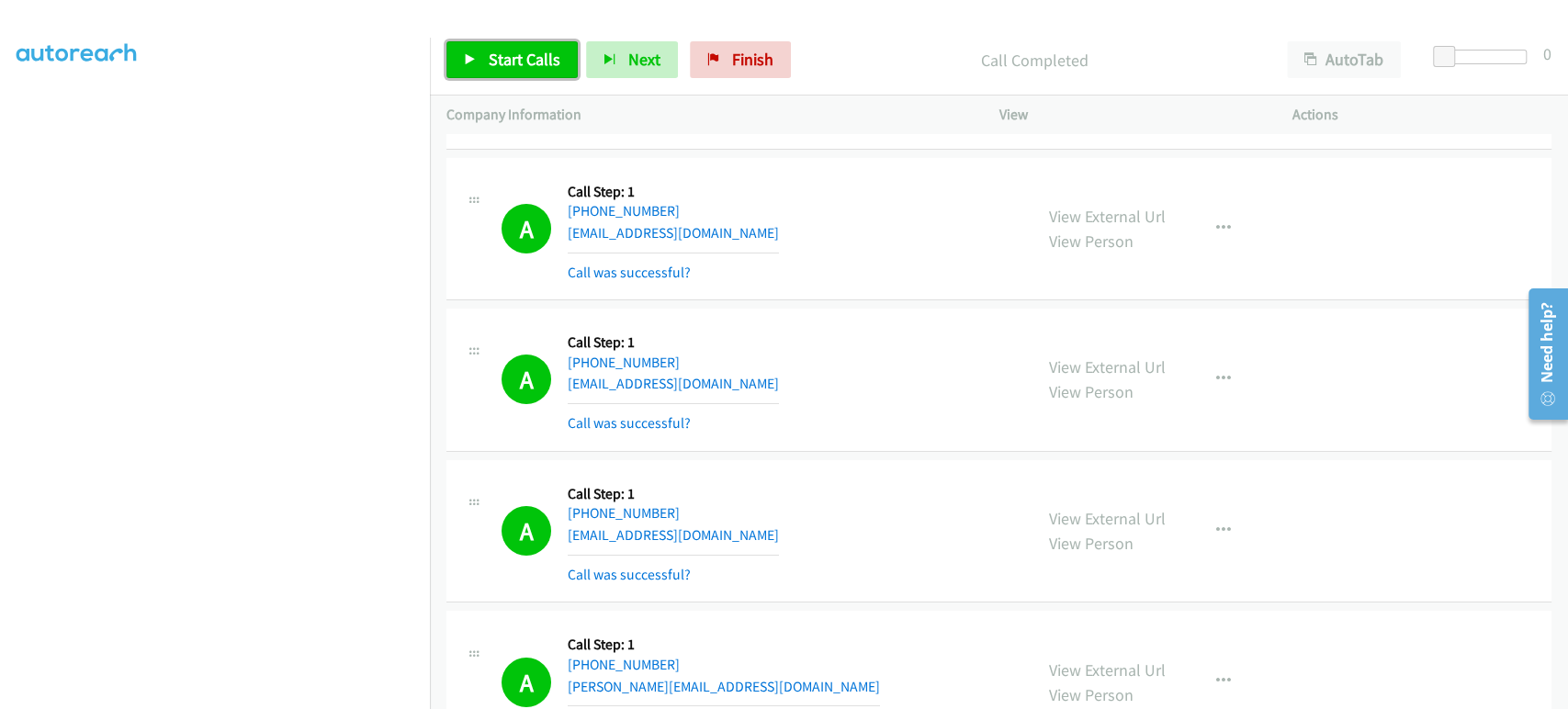
click at [532, 61] on span "Start Calls" at bounding box center [525, 58] width 71 height 21
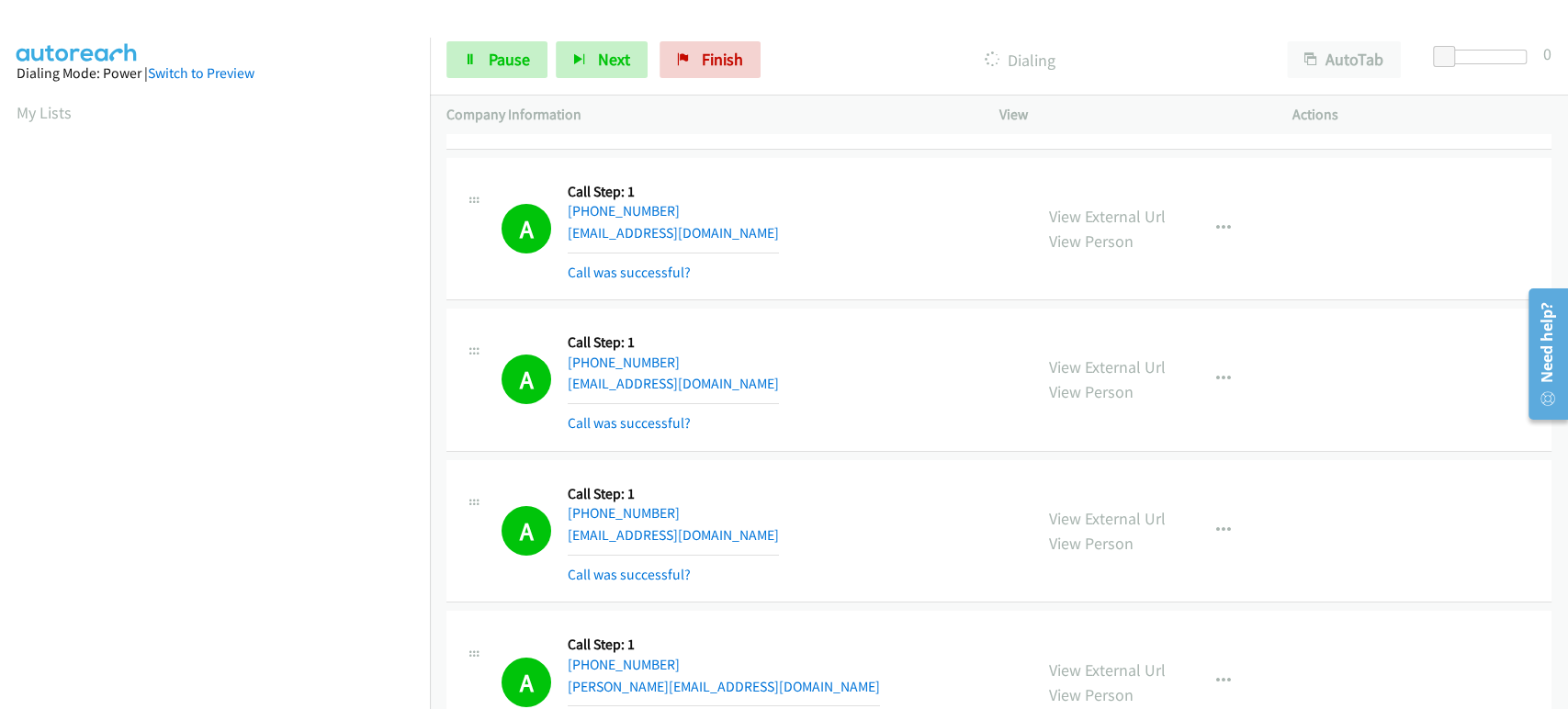
scroll to position [0, 0]
click at [508, 60] on span "Pause" at bounding box center [510, 58] width 42 height 21
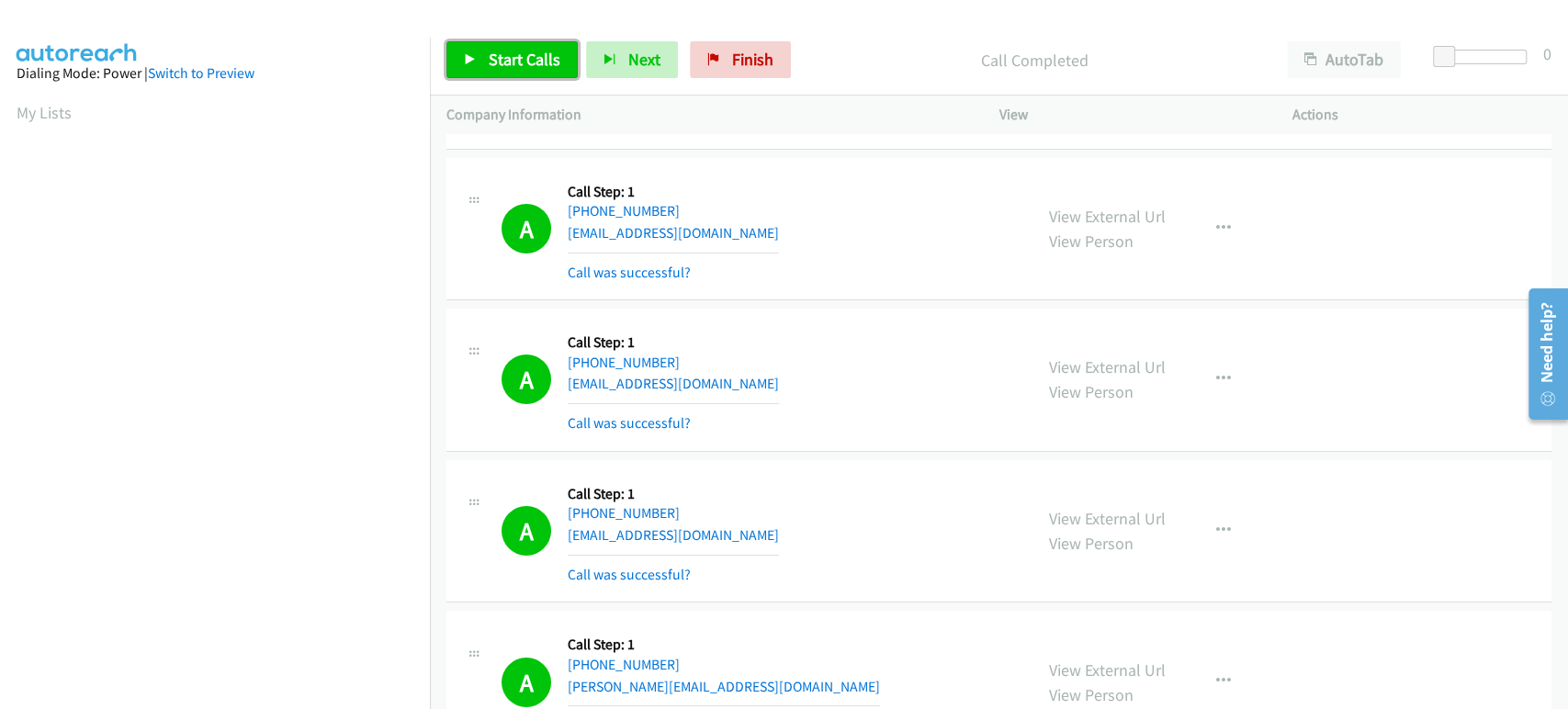
click at [521, 60] on span "Start Calls" at bounding box center [525, 58] width 71 height 21
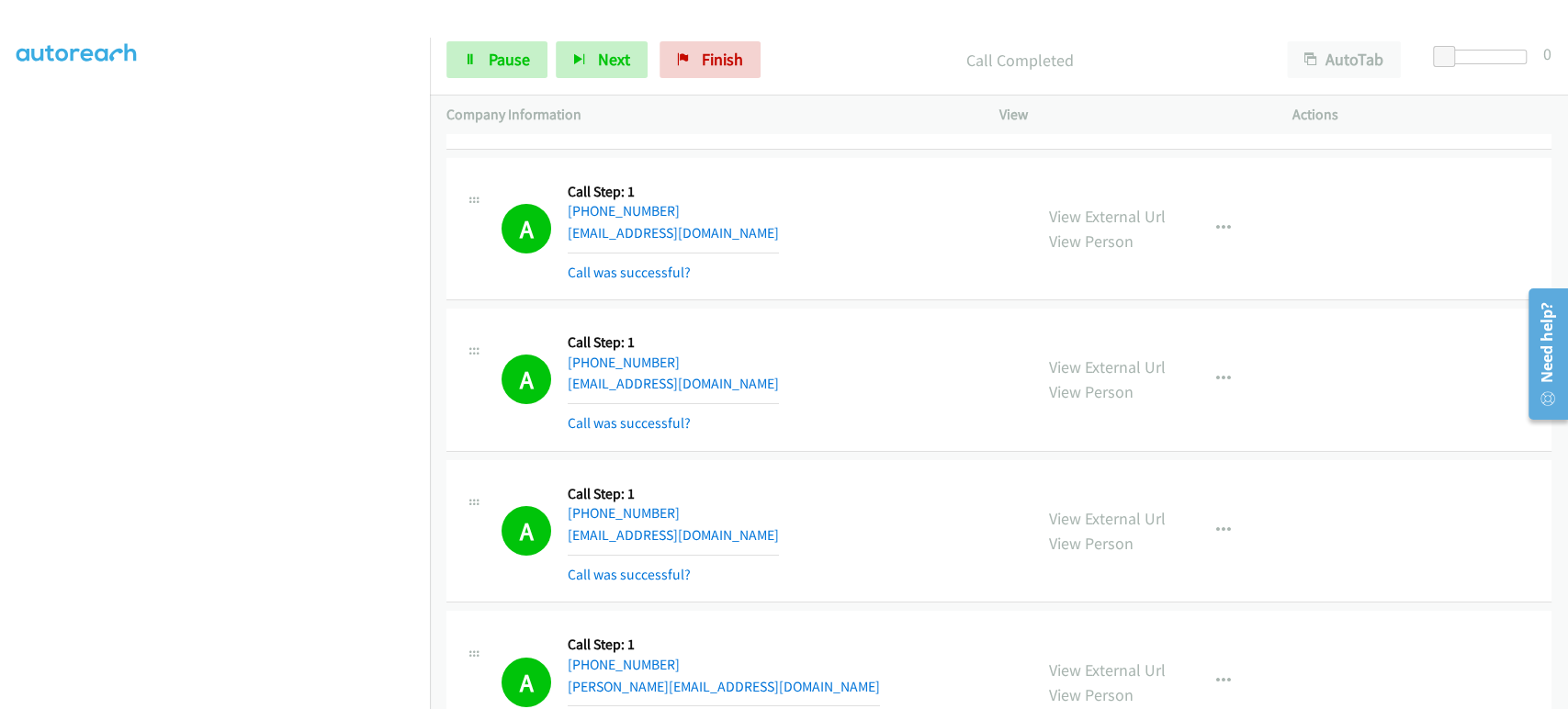
scroll to position [323, 0]
click at [483, 61] on link "Pause" at bounding box center [497, 59] width 101 height 37
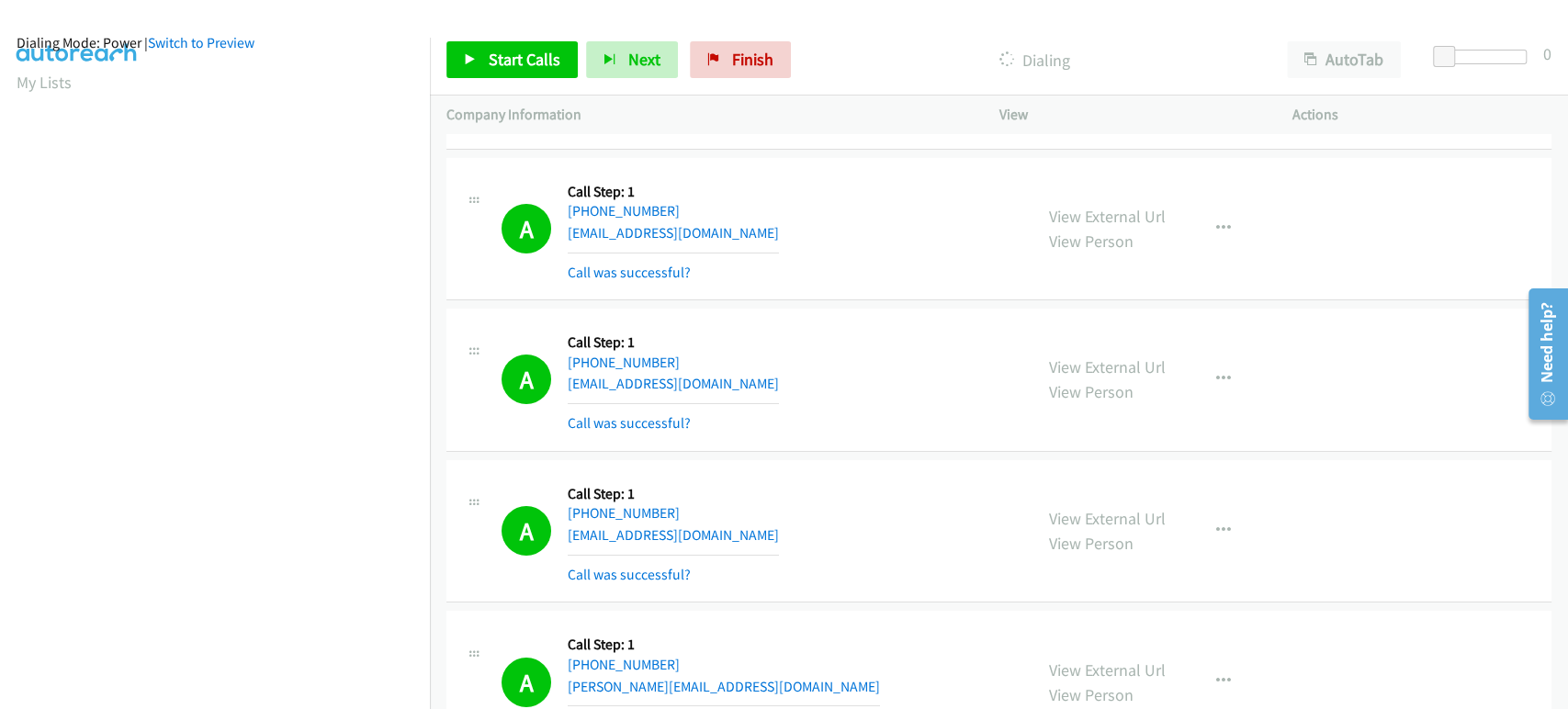
scroll to position [11, 0]
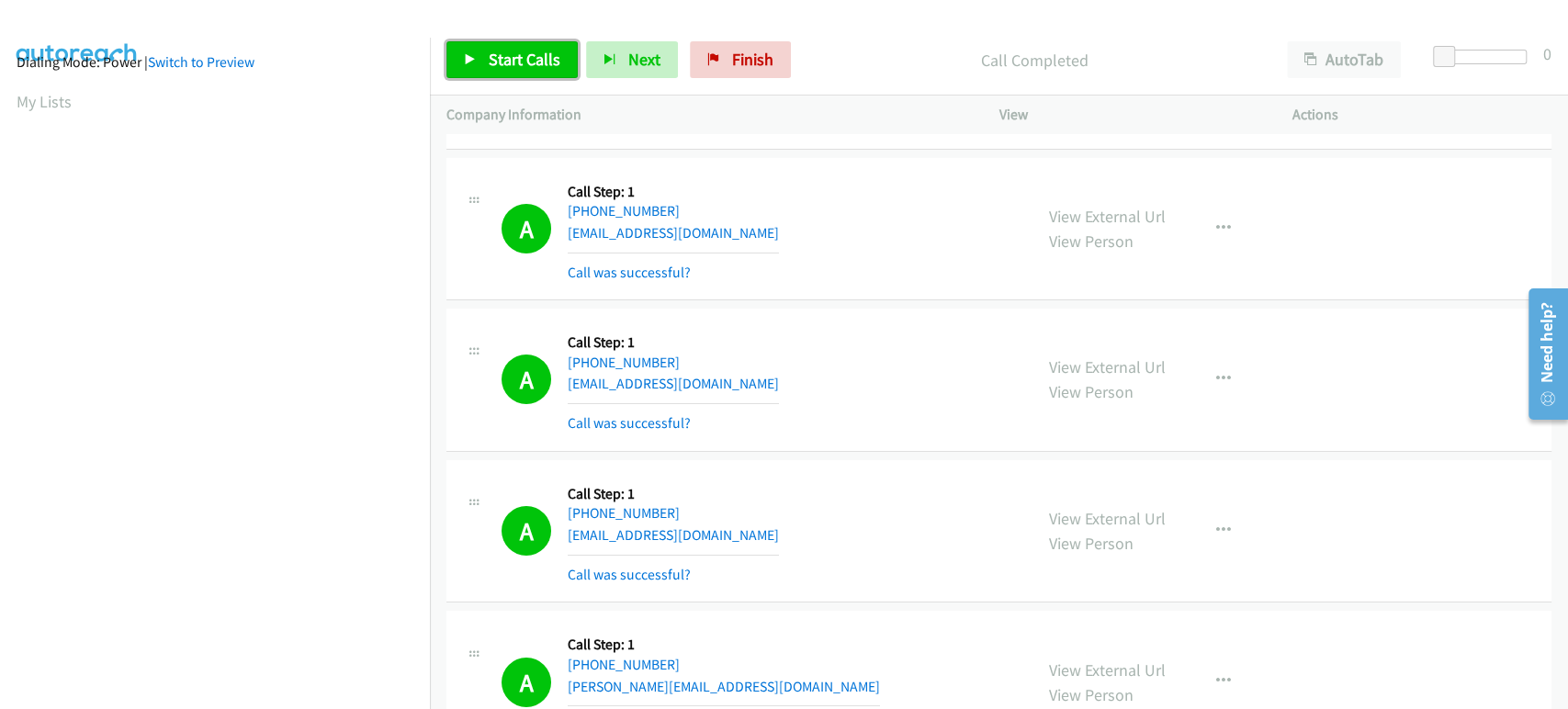
click at [511, 57] on span "Start Calls" at bounding box center [525, 58] width 71 height 21
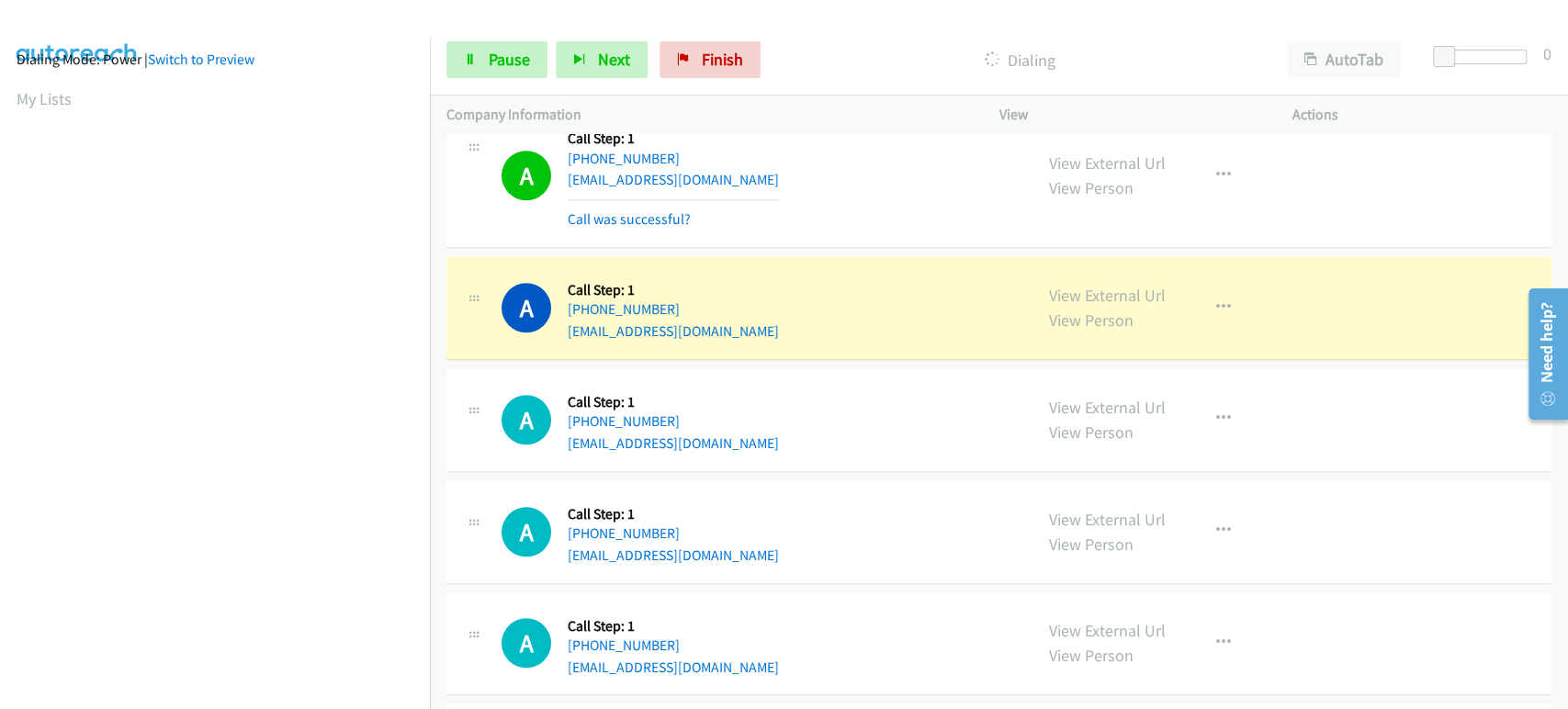
scroll to position [0, 0]
click at [512, 57] on span "Pause" at bounding box center [510, 58] width 42 height 21
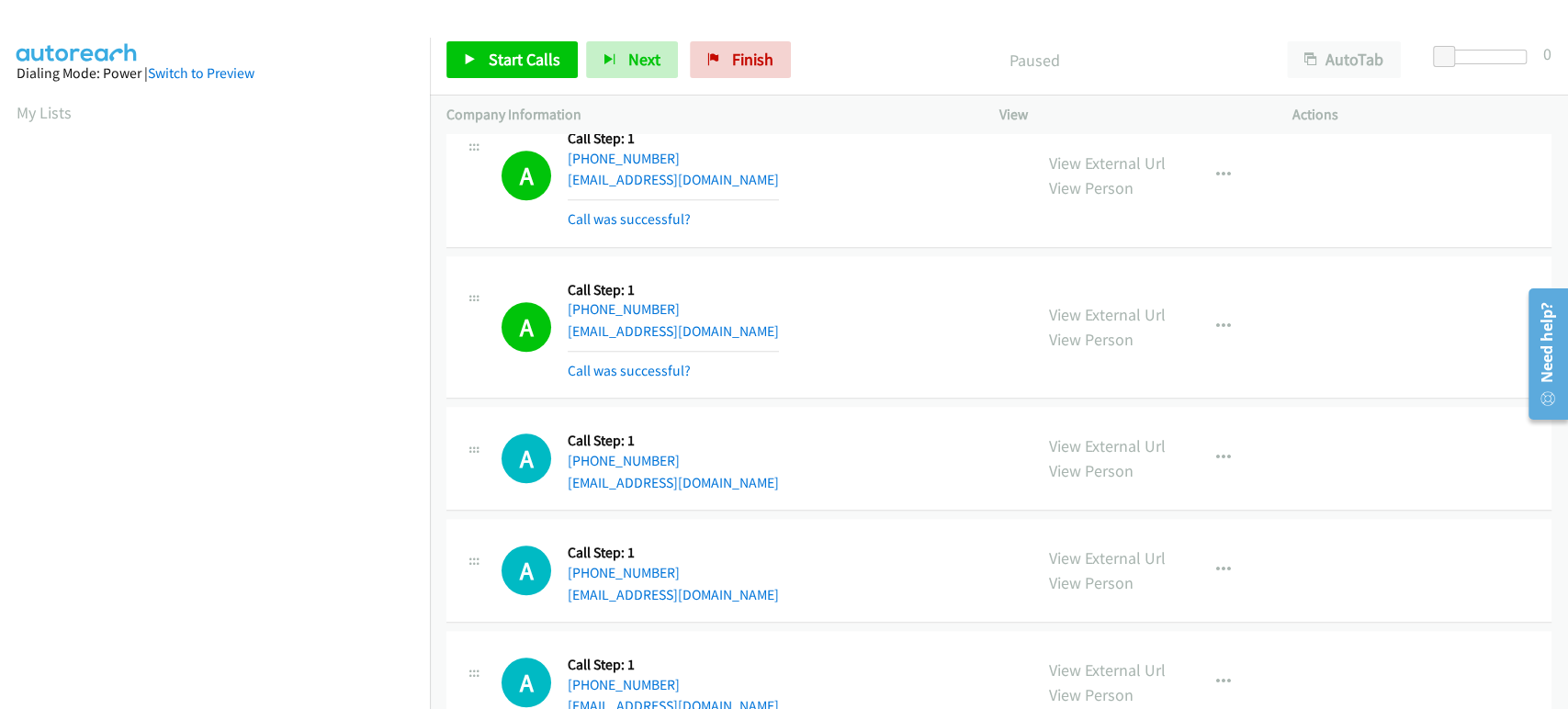
scroll to position [323, 0]
click at [497, 51] on span "Start Calls" at bounding box center [525, 58] width 71 height 21
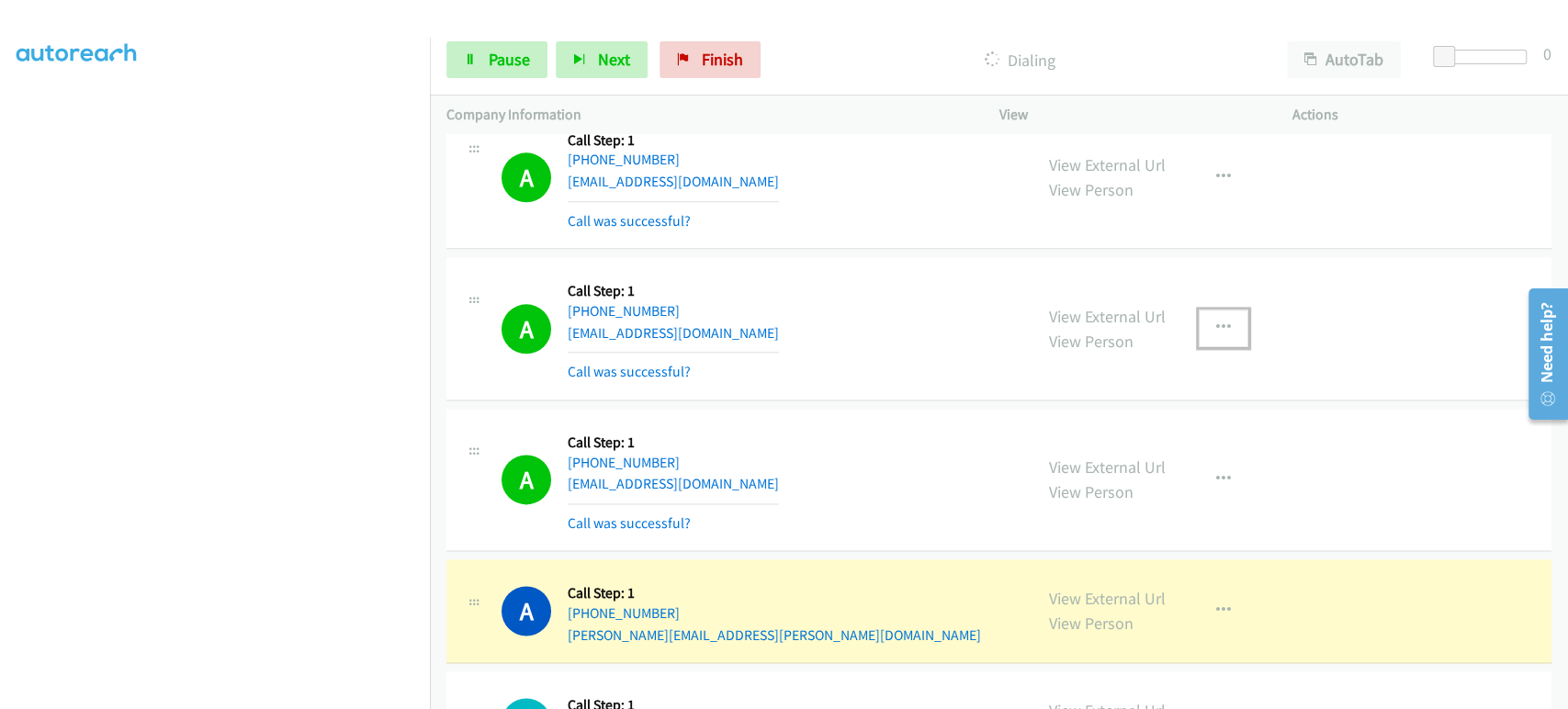
click at [1216, 321] on icon "button" at bounding box center [1223, 328] width 15 height 15
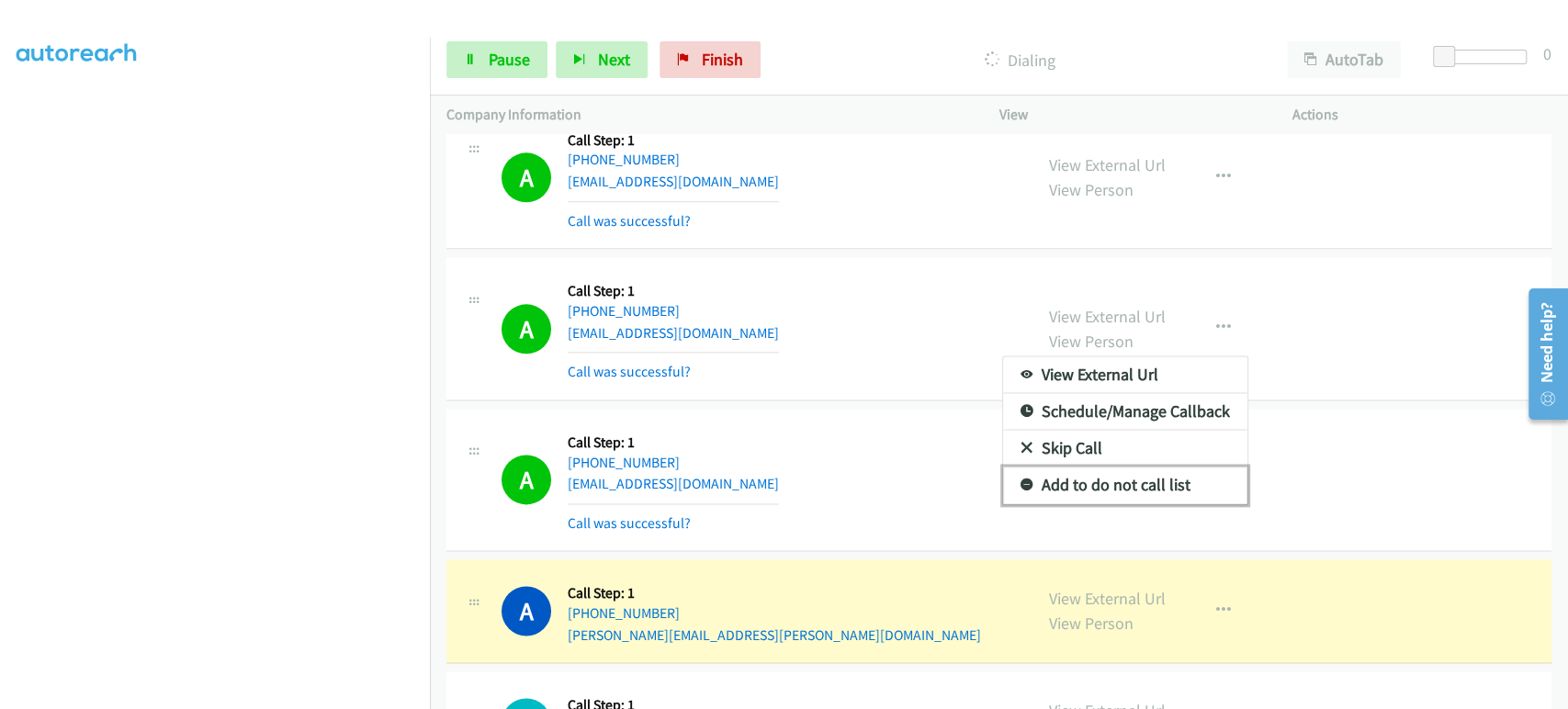
click at [1086, 469] on link "Add to do not call list" at bounding box center [1125, 484] width 245 height 37
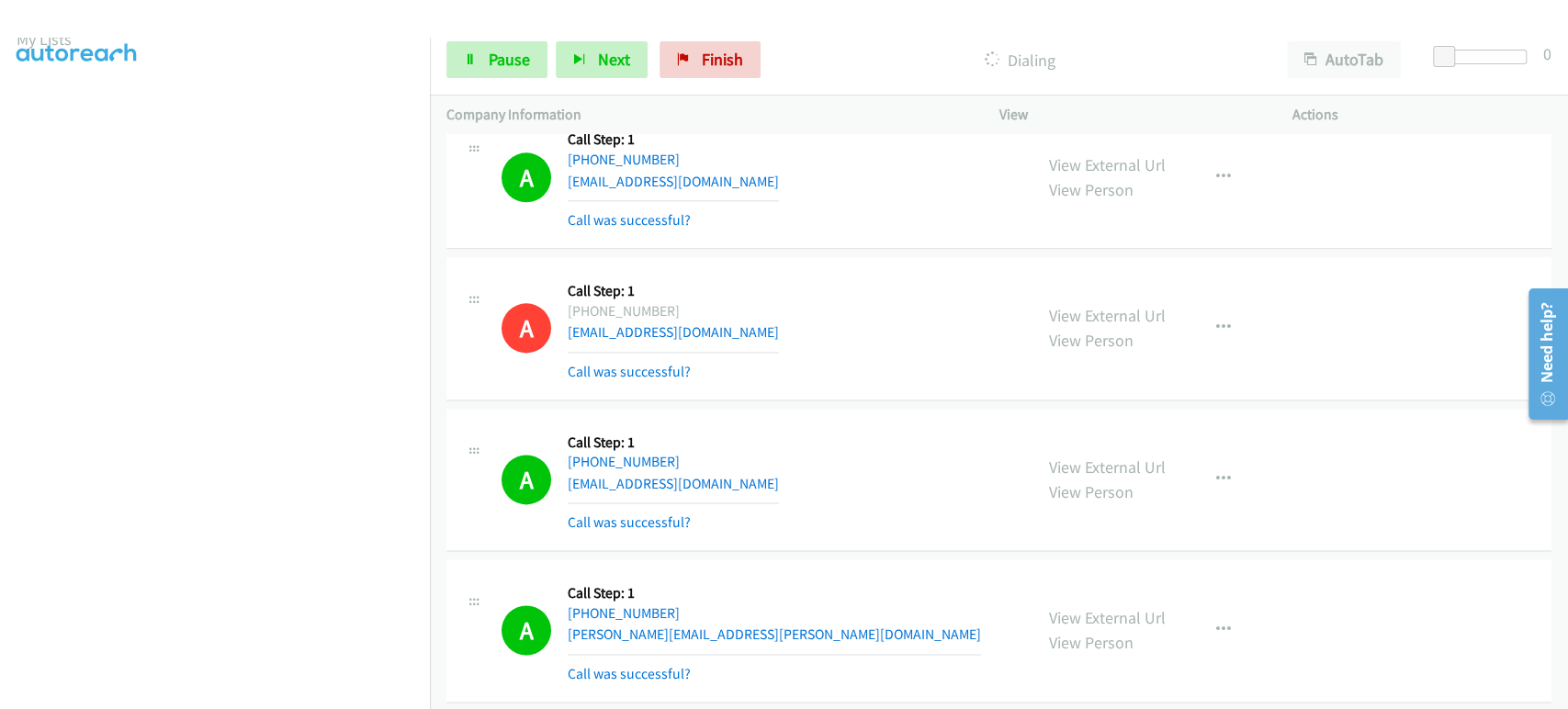
scroll to position [0, 0]
drag, startPoint x: 509, startPoint y: 59, endPoint x: 387, endPoint y: 70, distance: 122.5
click at [509, 60] on span "Pause" at bounding box center [510, 58] width 42 height 21
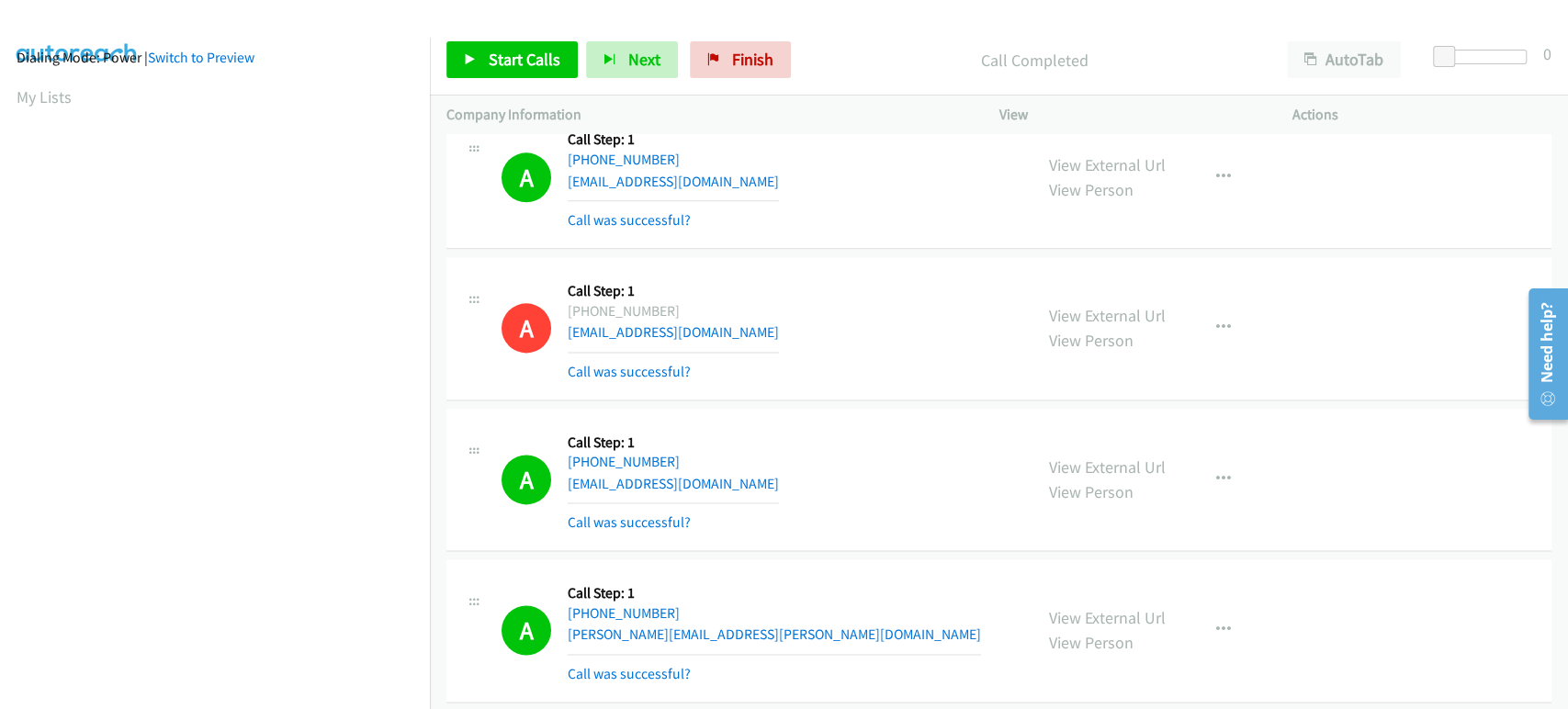
scroll to position [323, 0]
click at [475, 68] on link "Start Calls" at bounding box center [512, 59] width 132 height 37
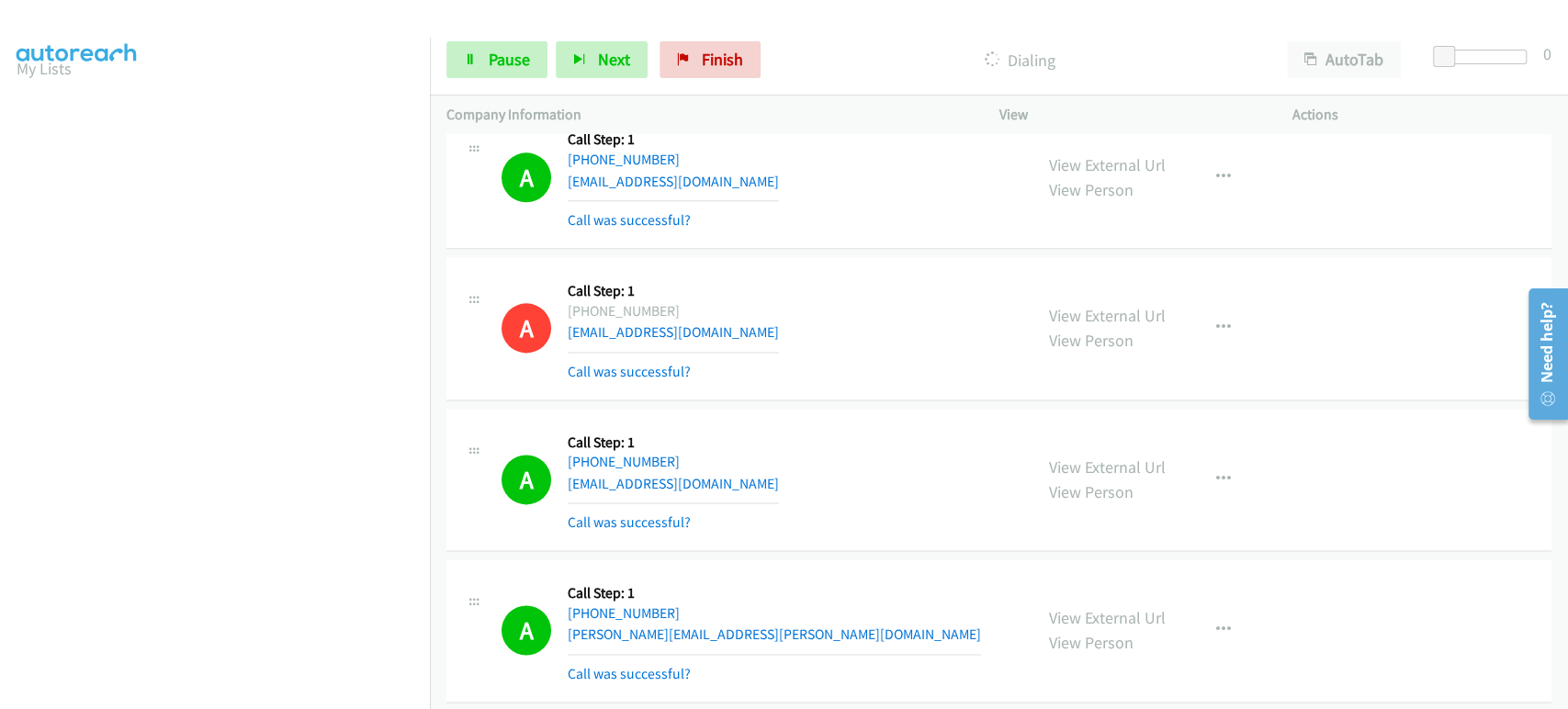
scroll to position [0, 0]
click at [473, 42] on link "Pause" at bounding box center [497, 59] width 101 height 37
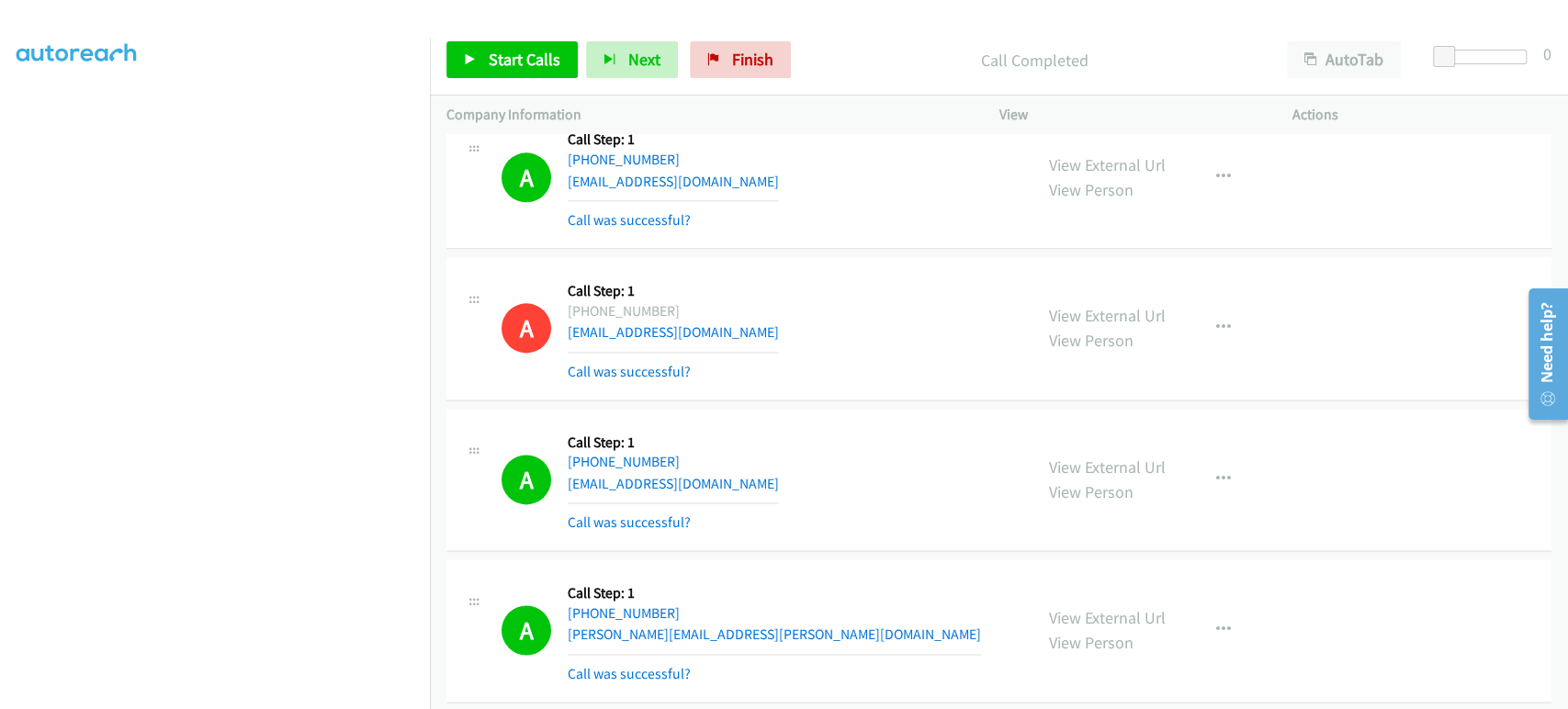
scroll to position [323, 0]
click at [527, 57] on span "Start Calls" at bounding box center [525, 58] width 71 height 21
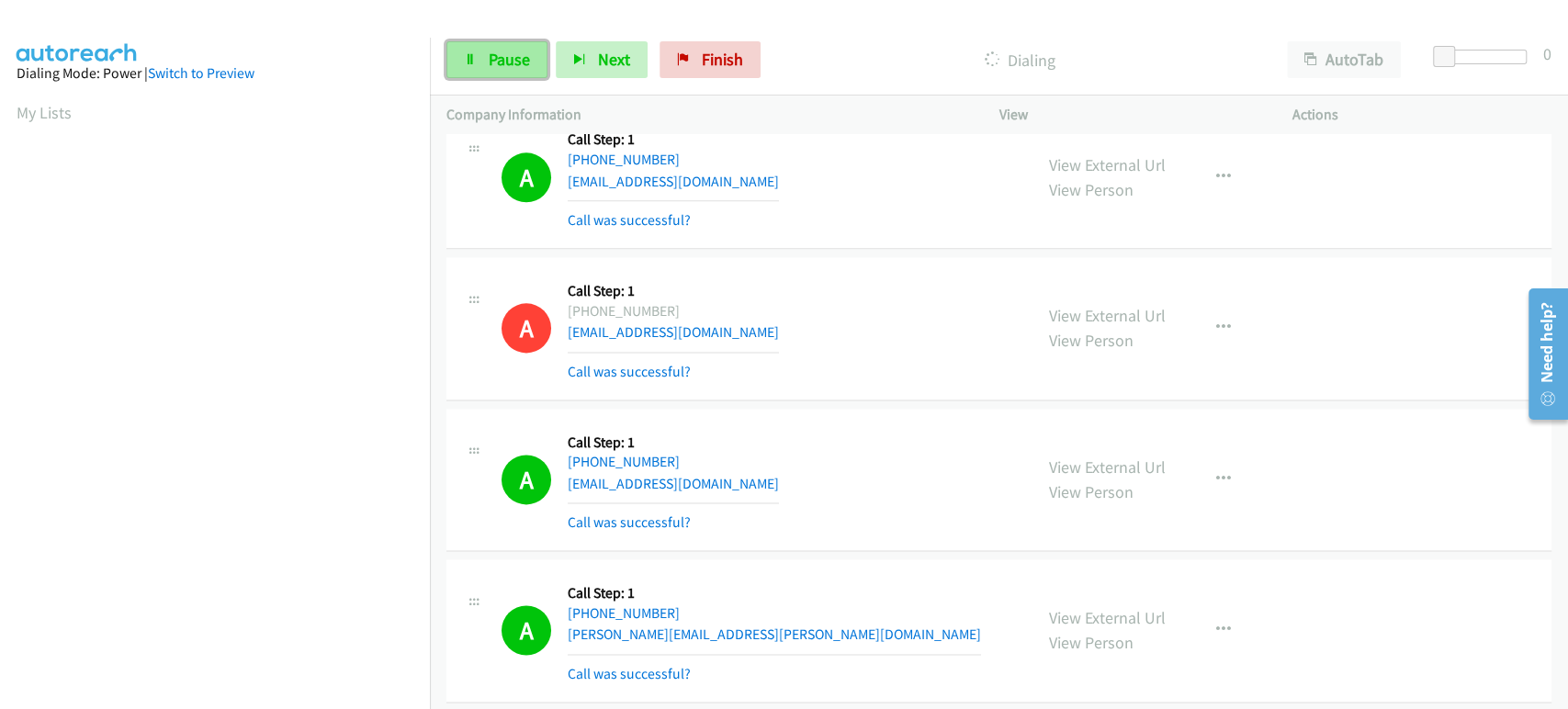
click at [504, 67] on span "Pause" at bounding box center [510, 58] width 42 height 21
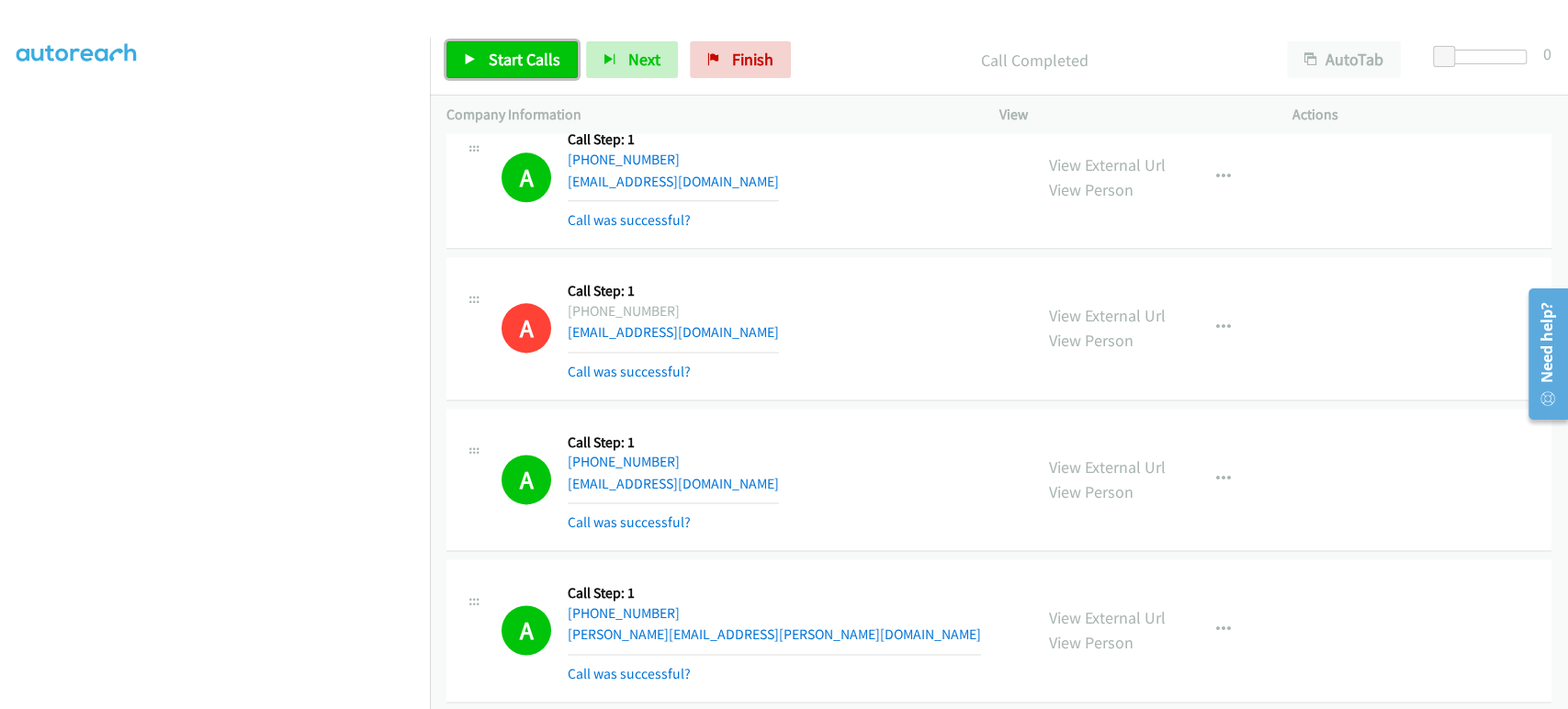
click at [522, 57] on span "Start Calls" at bounding box center [525, 58] width 71 height 21
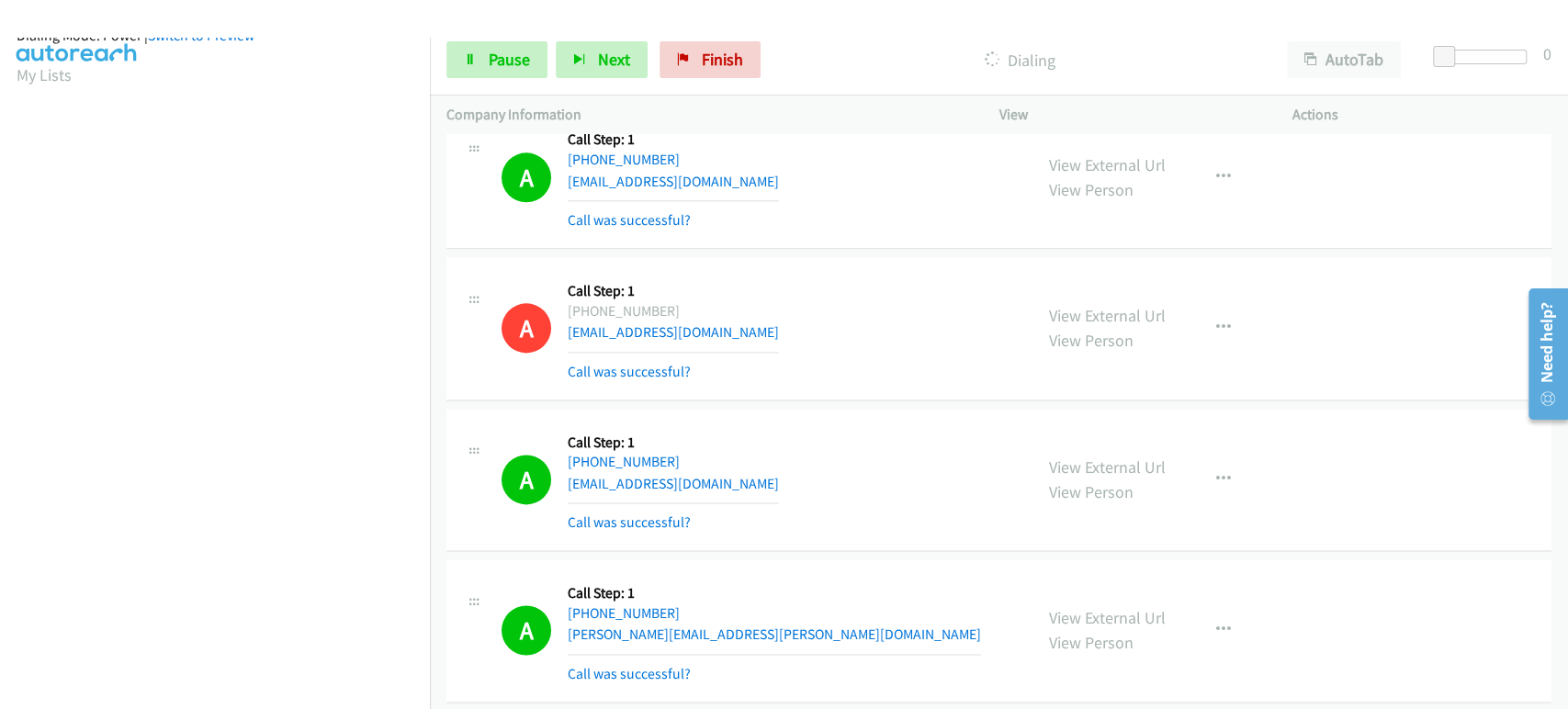
scroll to position [16, 0]
click at [512, 56] on span "Pause" at bounding box center [510, 58] width 42 height 21
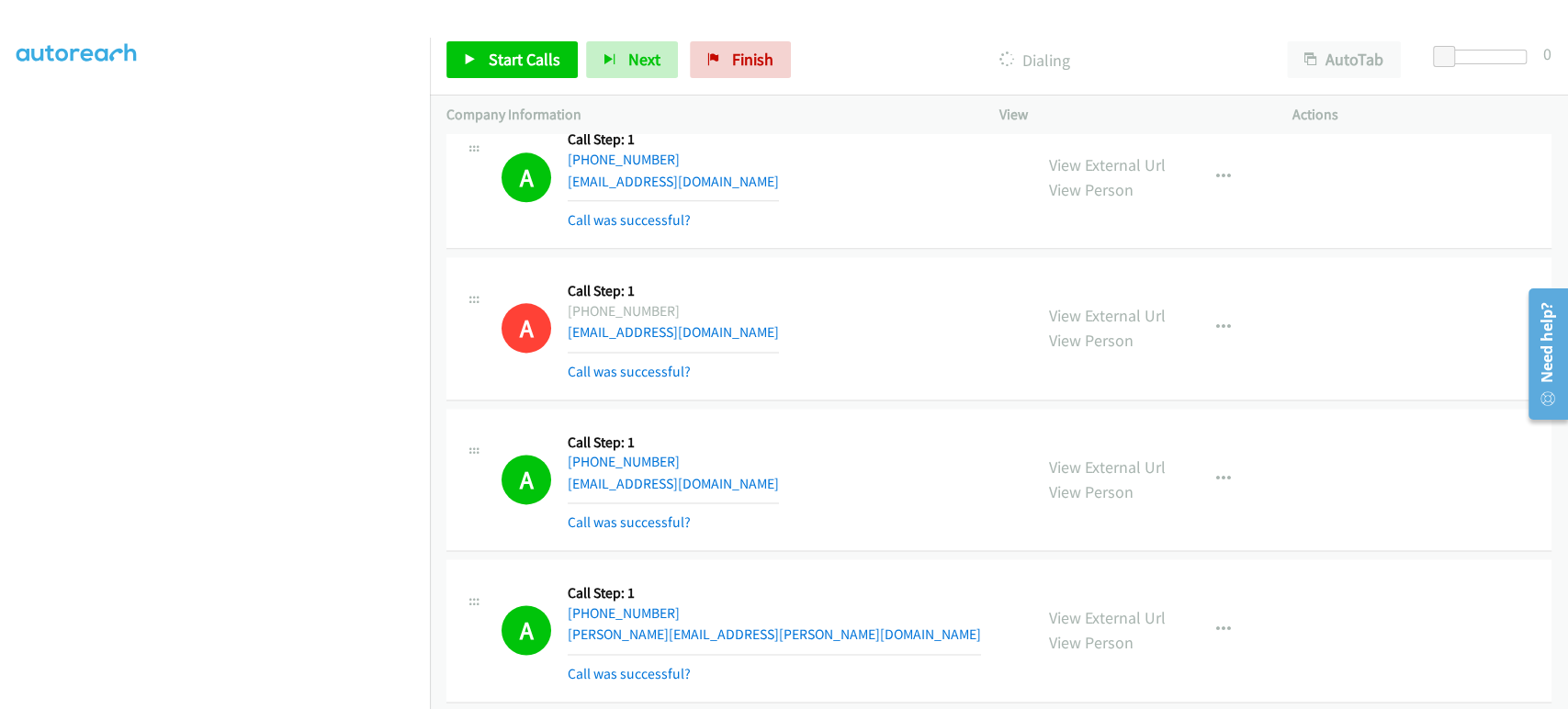
scroll to position [0, 0]
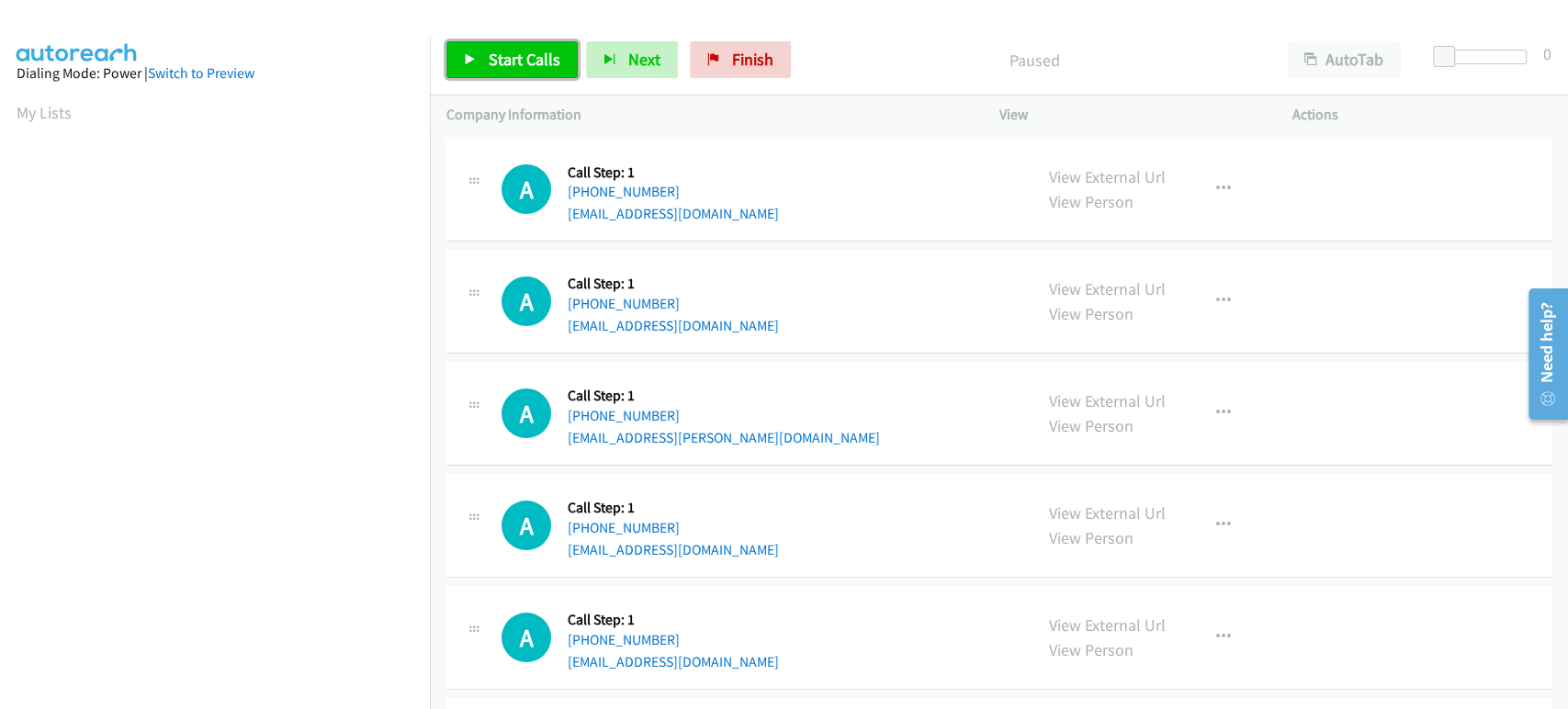
click at [471, 58] on icon at bounding box center [470, 60] width 13 height 13
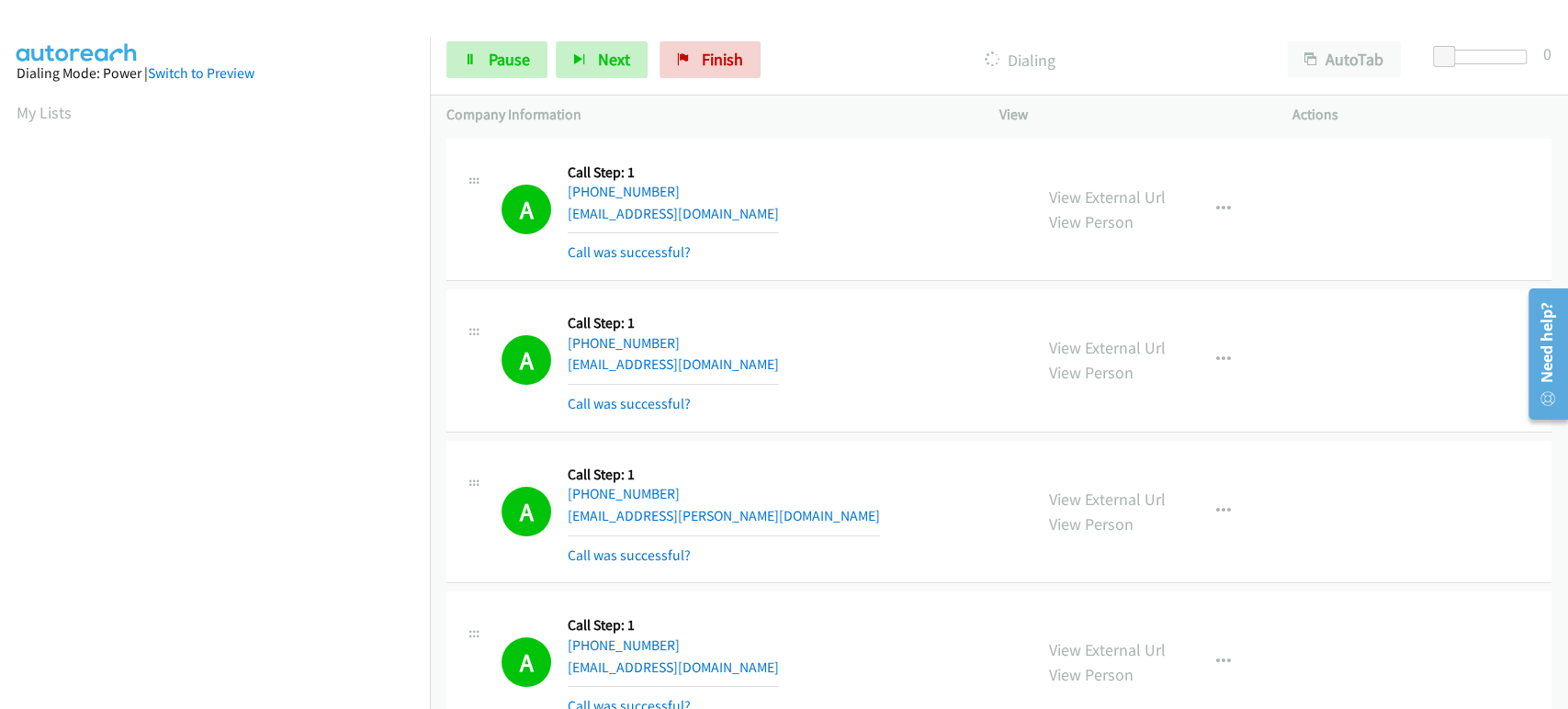
click at [444, 50] on div "Start Calls Pause Next Finish Dialing AutoTab AutoTab 0" at bounding box center [999, 59] width 1138 height 70
click at [484, 71] on link "Pause" at bounding box center [497, 59] width 101 height 37
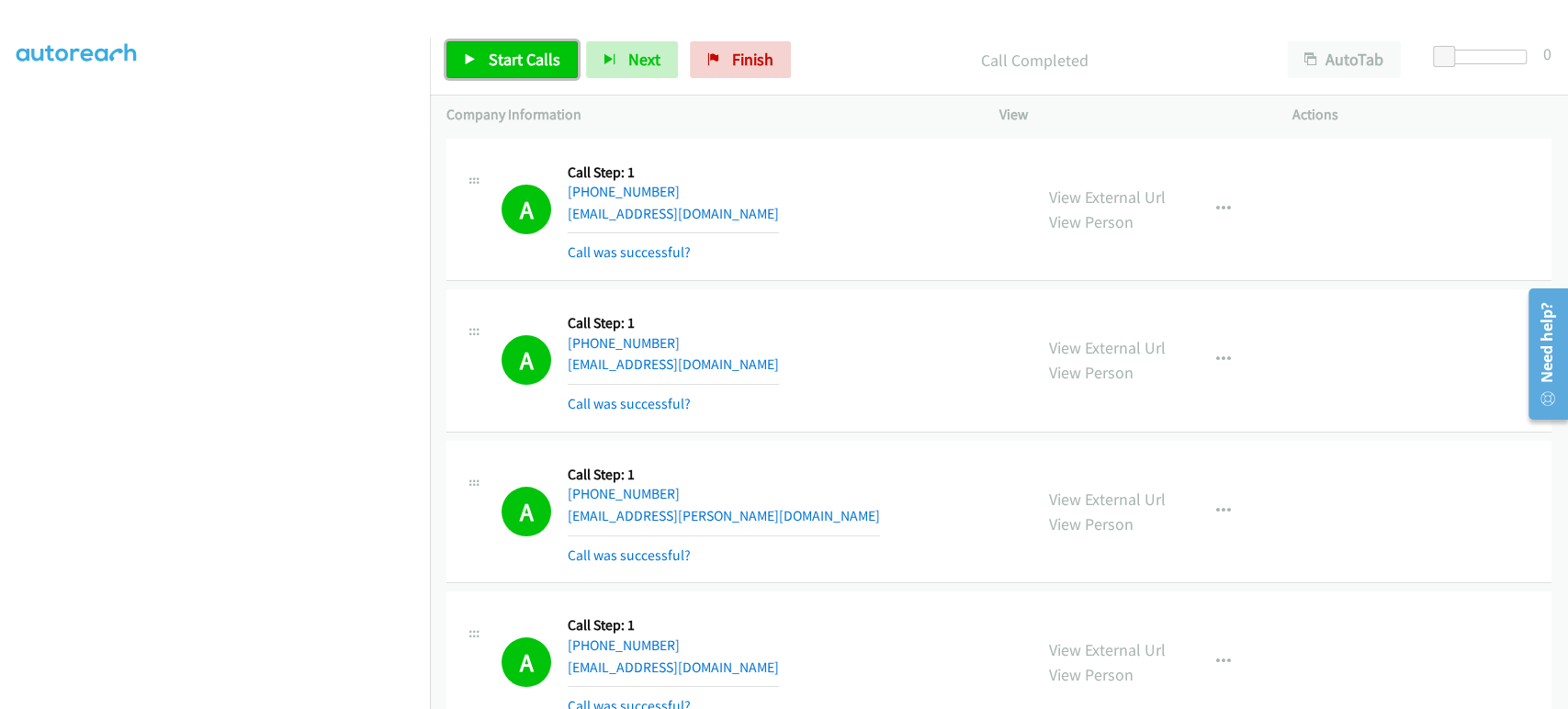
click at [493, 63] on span "Start Calls" at bounding box center [525, 58] width 71 height 21
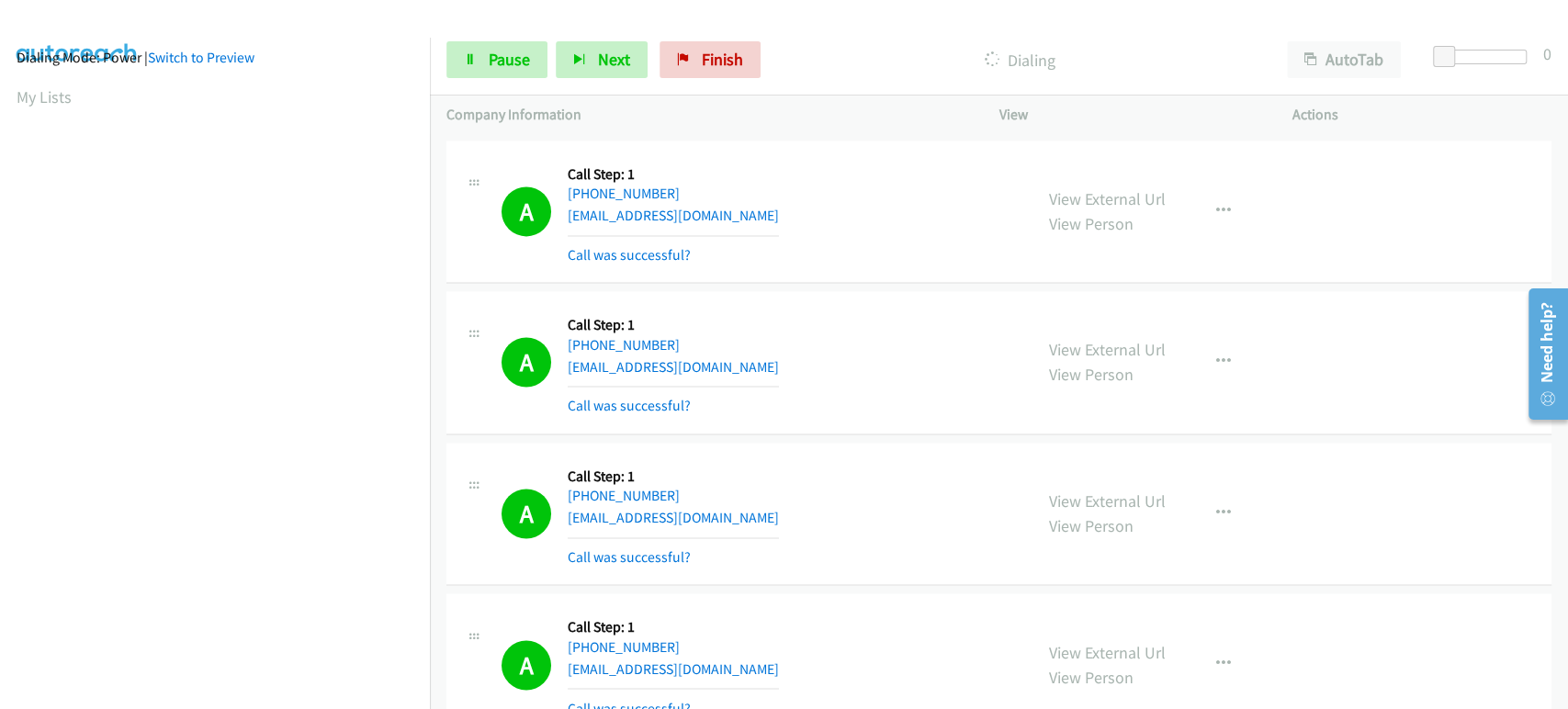
scroll to position [1838, 0]
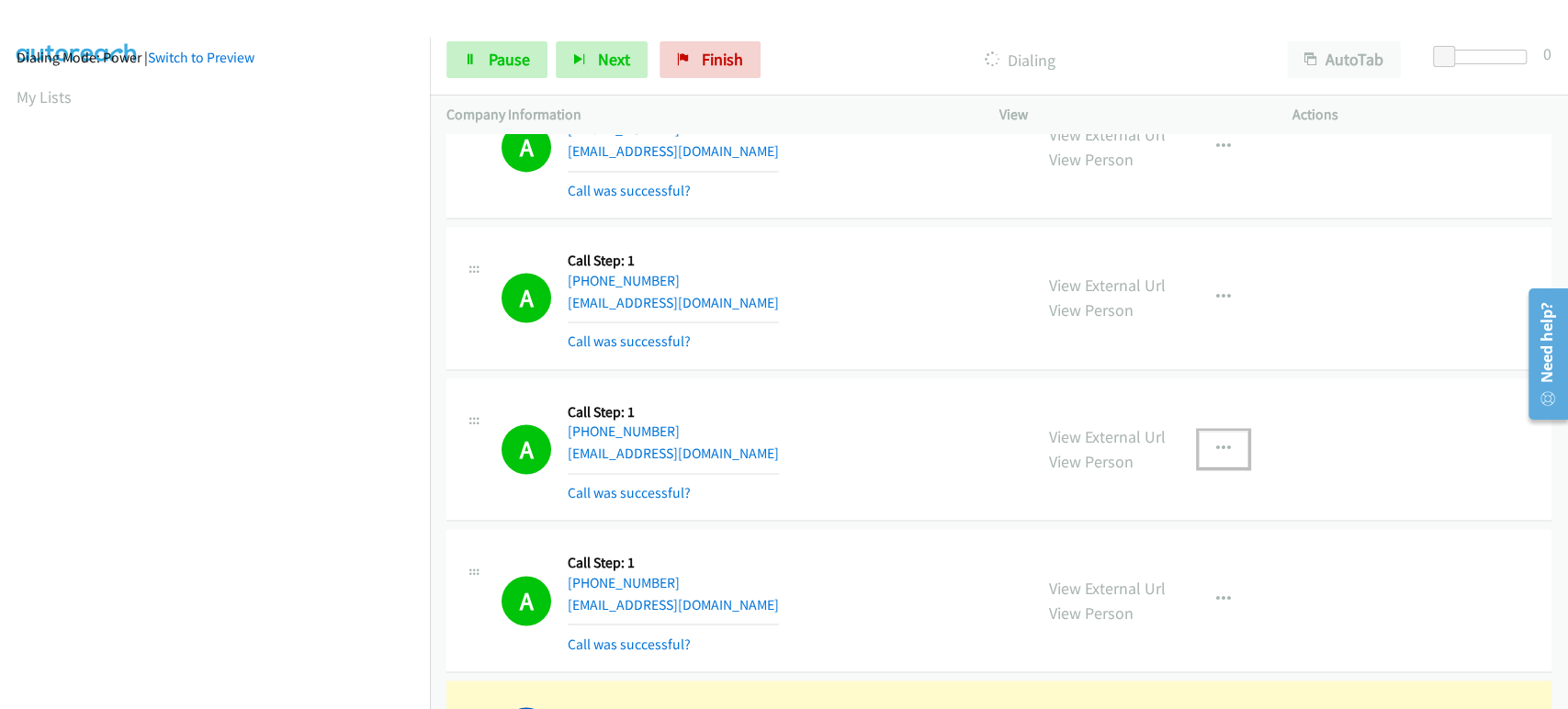
click at [1216, 443] on icon "button" at bounding box center [1223, 449] width 15 height 15
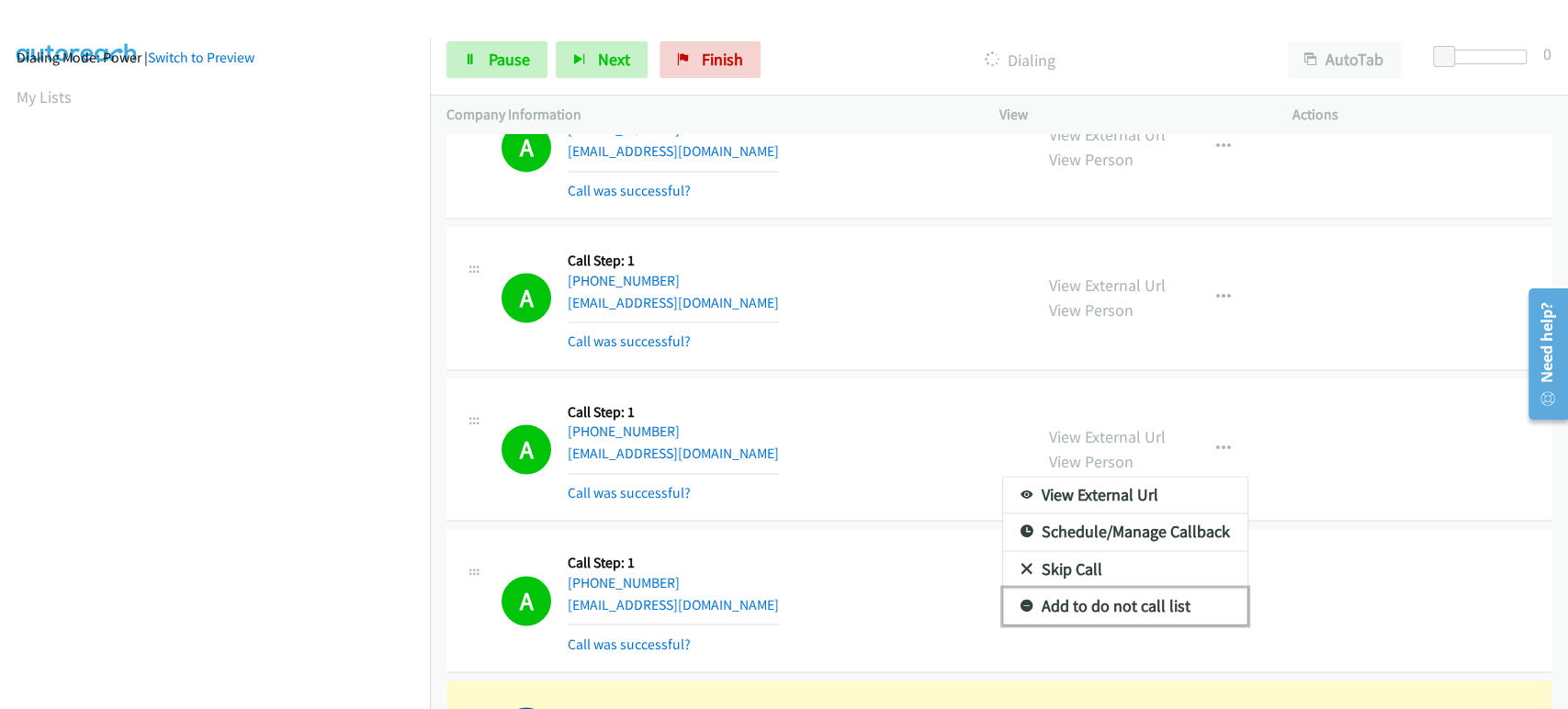
click at [1097, 600] on link "Add to do not call list" at bounding box center [1125, 606] width 245 height 37
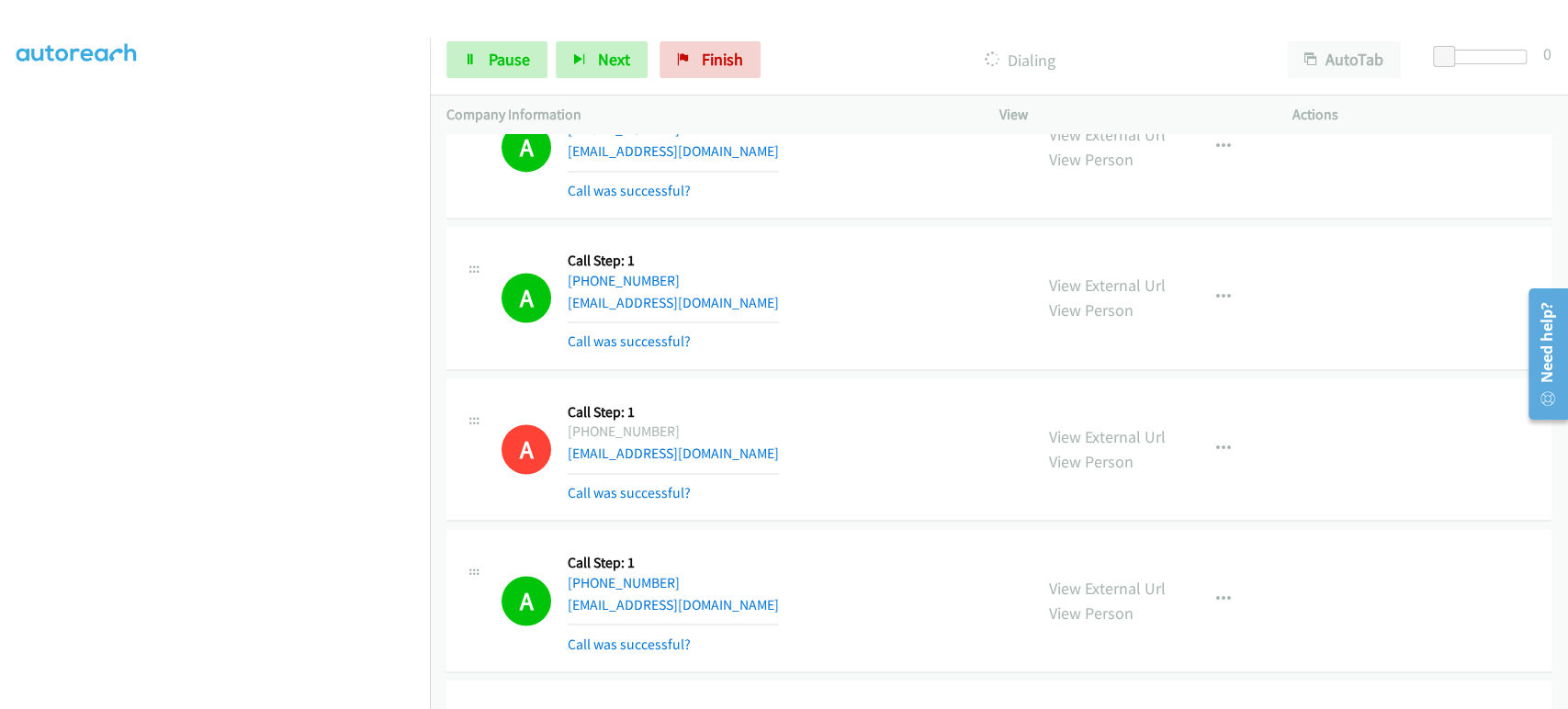
scroll to position [0, 0]
click at [493, 61] on span "Pause" at bounding box center [510, 58] width 42 height 21
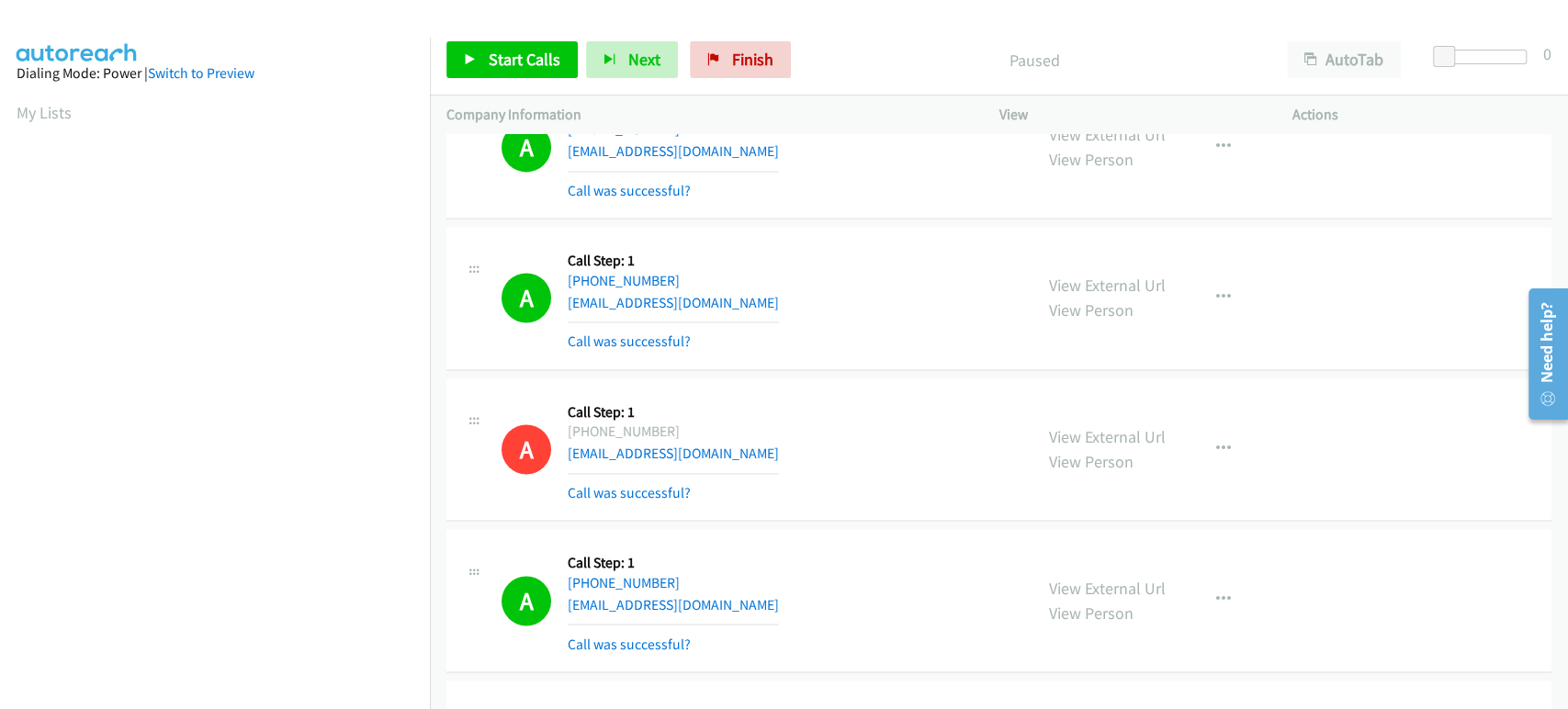
scroll to position [323, 0]
click at [495, 55] on span "Start Calls" at bounding box center [525, 58] width 71 height 21
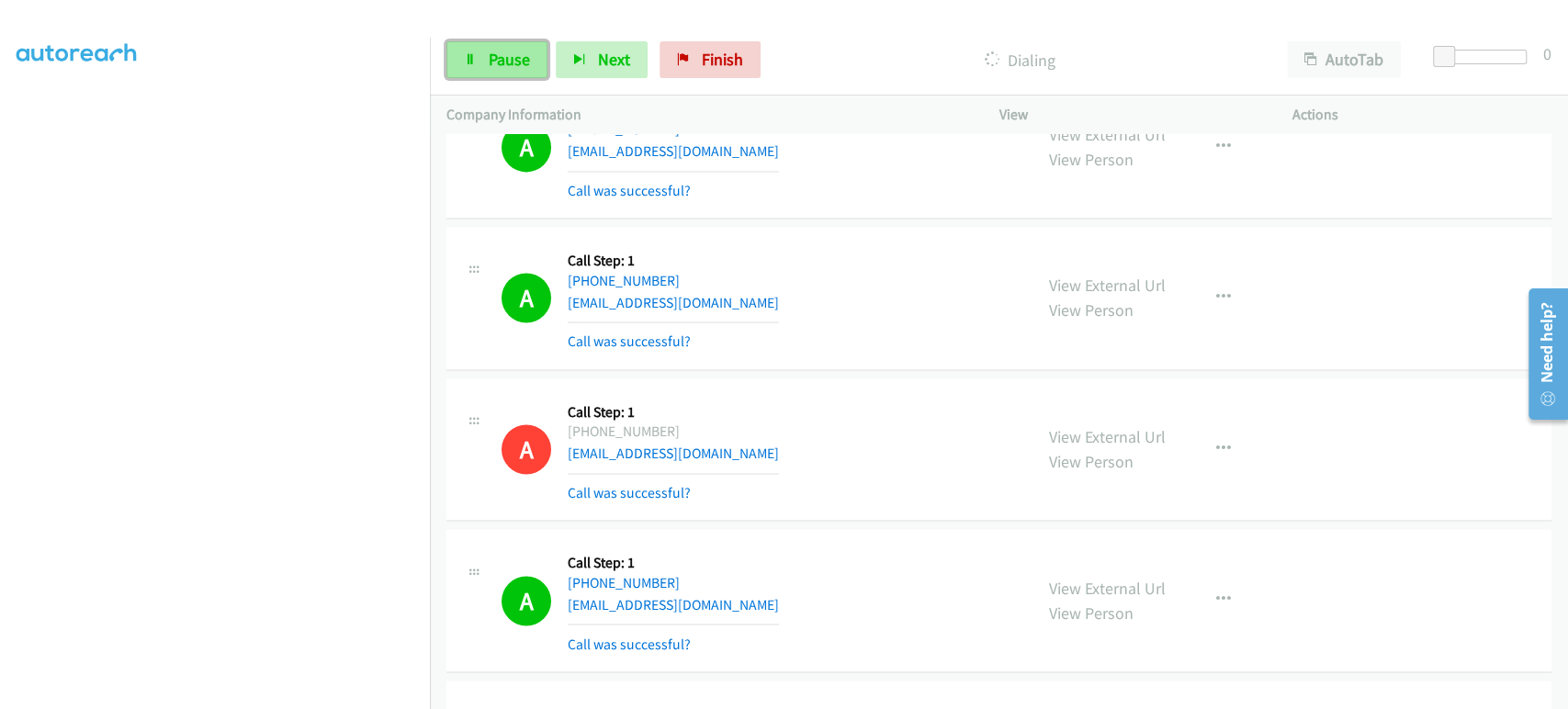
click at [463, 71] on link "Pause" at bounding box center [497, 59] width 101 height 37
click at [528, 51] on span "Start Calls" at bounding box center [525, 58] width 71 height 21
click at [506, 60] on span "Pause" at bounding box center [510, 58] width 42 height 21
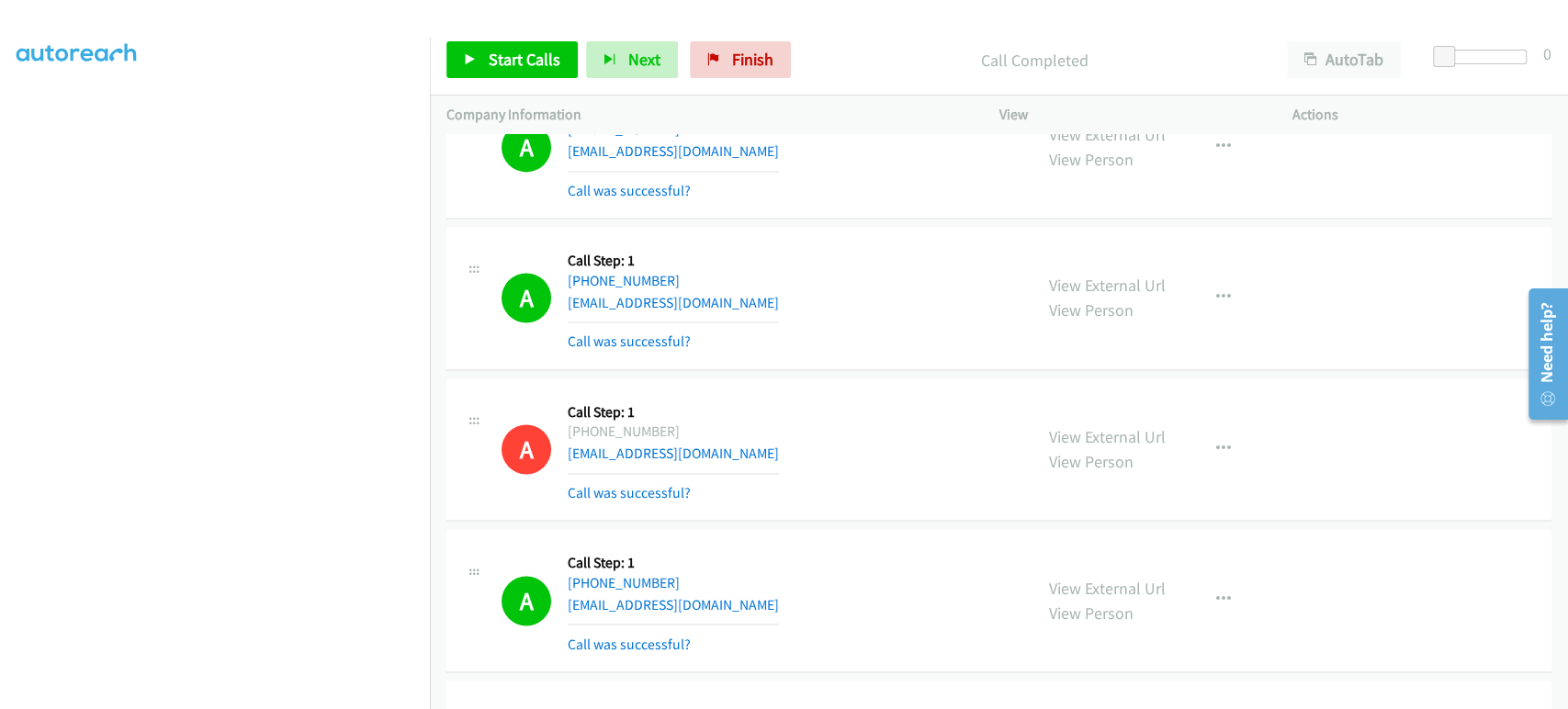
click at [485, 75] on div "Start Calls Pause Next Finish Call Completed AutoTab AutoTab 0" at bounding box center [999, 59] width 1138 height 70
click at [492, 67] on span "Start Calls" at bounding box center [525, 58] width 71 height 21
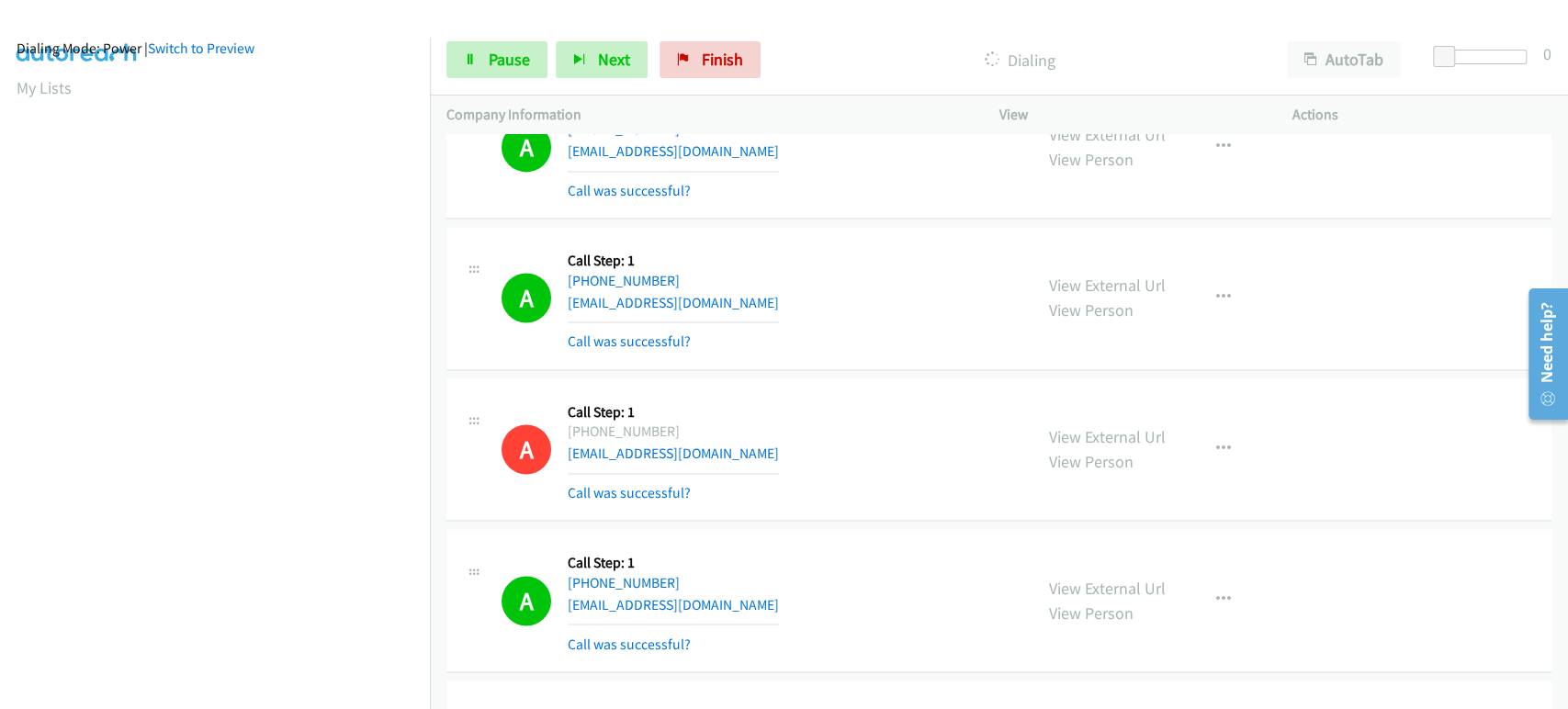
scroll to position [0, 0]
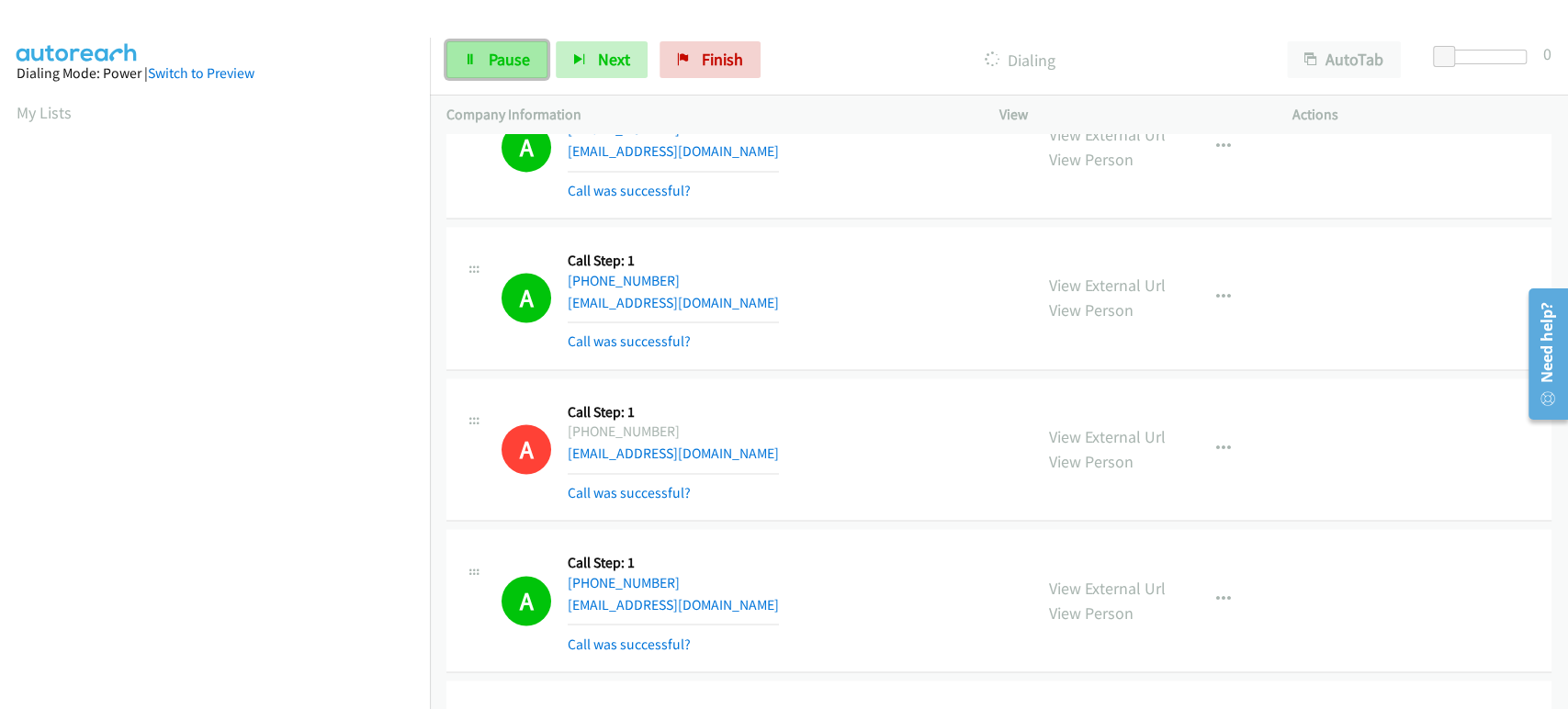
click at [494, 57] on span "Pause" at bounding box center [510, 58] width 42 height 21
click at [477, 53] on link "Start Calls" at bounding box center [512, 59] width 132 height 37
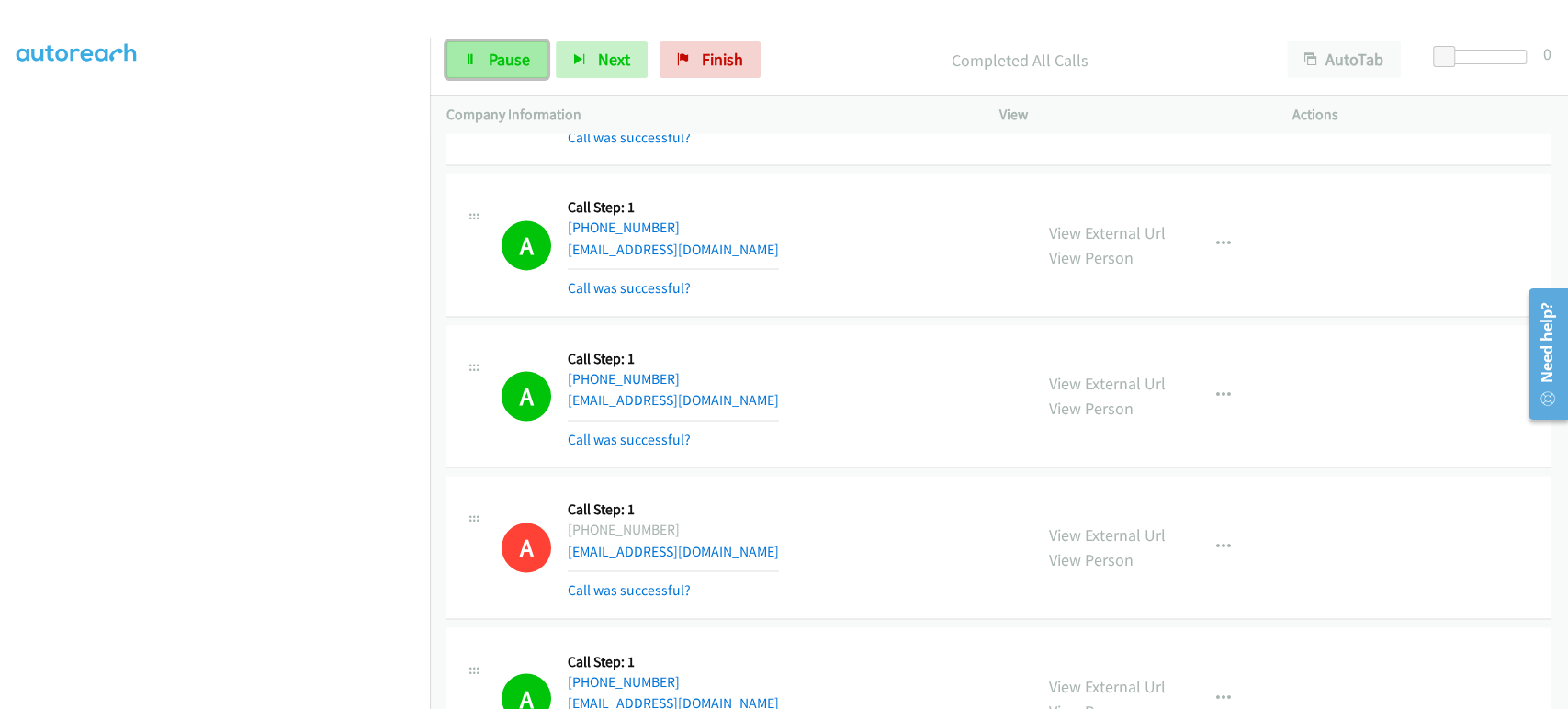
click at [503, 61] on span "Pause" at bounding box center [510, 58] width 42 height 21
click at [503, 61] on span "Start Calls" at bounding box center [525, 58] width 71 height 21
click at [503, 68] on span "Pause" at bounding box center [510, 58] width 42 height 21
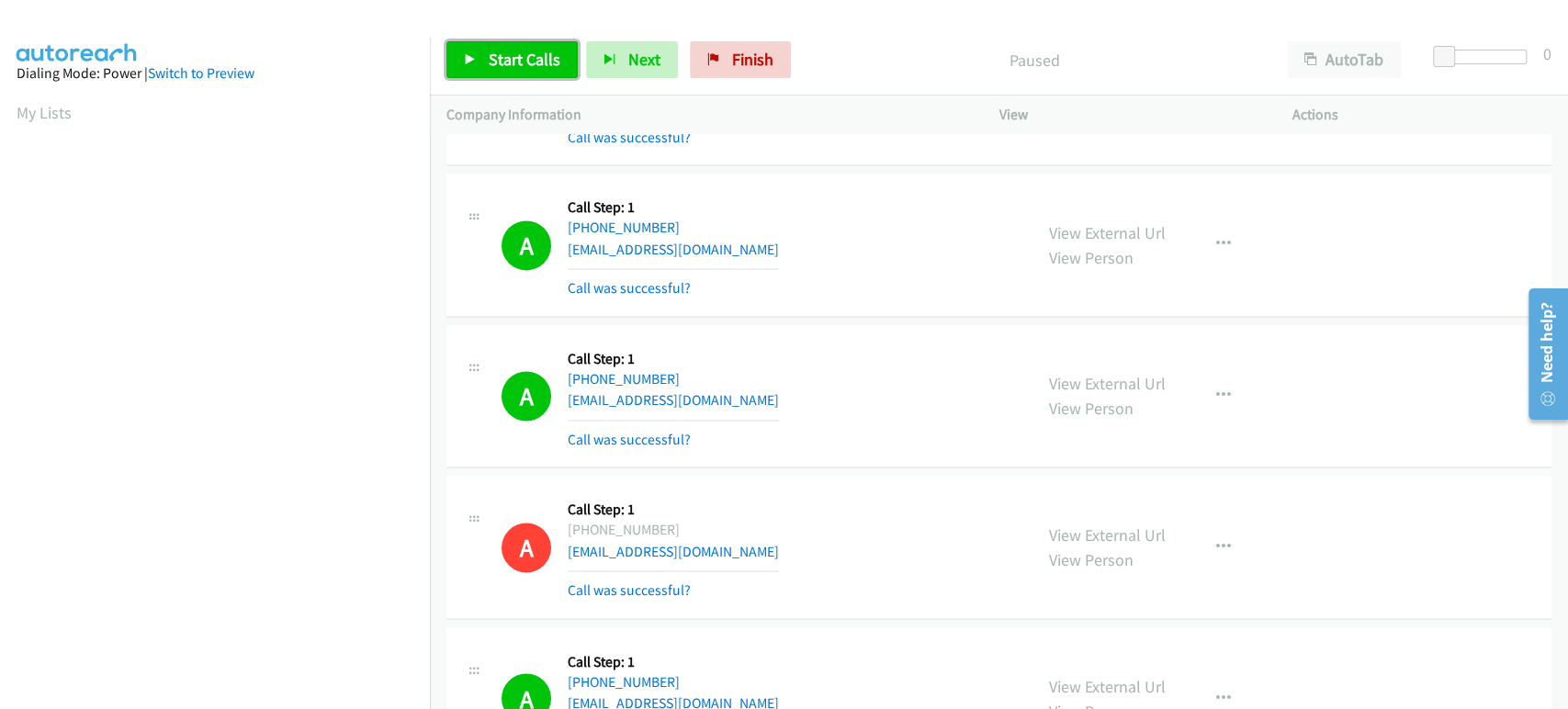
click at [528, 71] on link "Start Calls" at bounding box center [512, 59] width 132 height 37
click at [502, 57] on span "Pause" at bounding box center [510, 58] width 42 height 21
click at [502, 57] on span "Start Calls" at bounding box center [525, 58] width 71 height 21
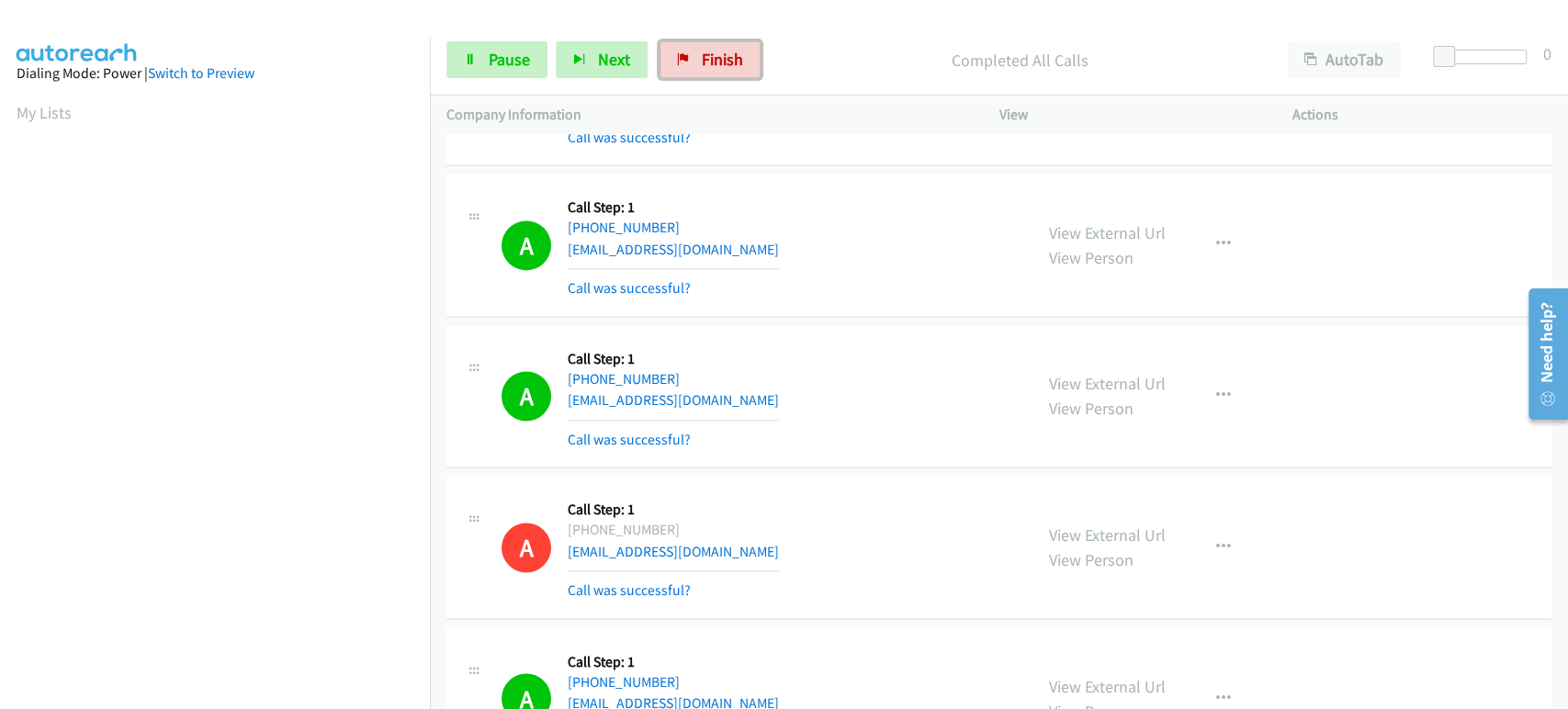
drag, startPoint x: 720, startPoint y: 64, endPoint x: 887, endPoint y: 74, distance: 167.3
click at [720, 64] on span "Finish" at bounding box center [723, 58] width 42 height 21
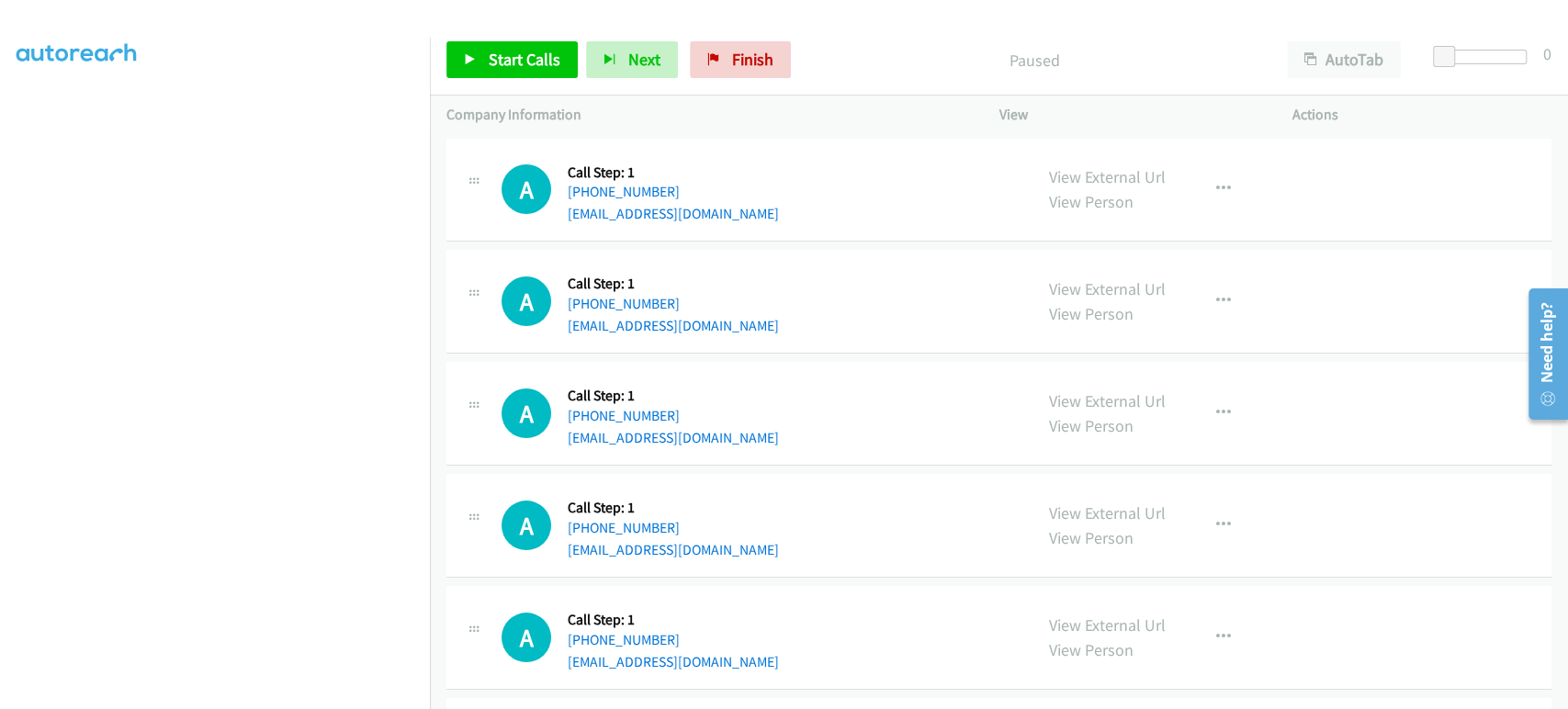
scroll to position [323, 0]
click at [490, 57] on span "Start Calls" at bounding box center [525, 58] width 71 height 21
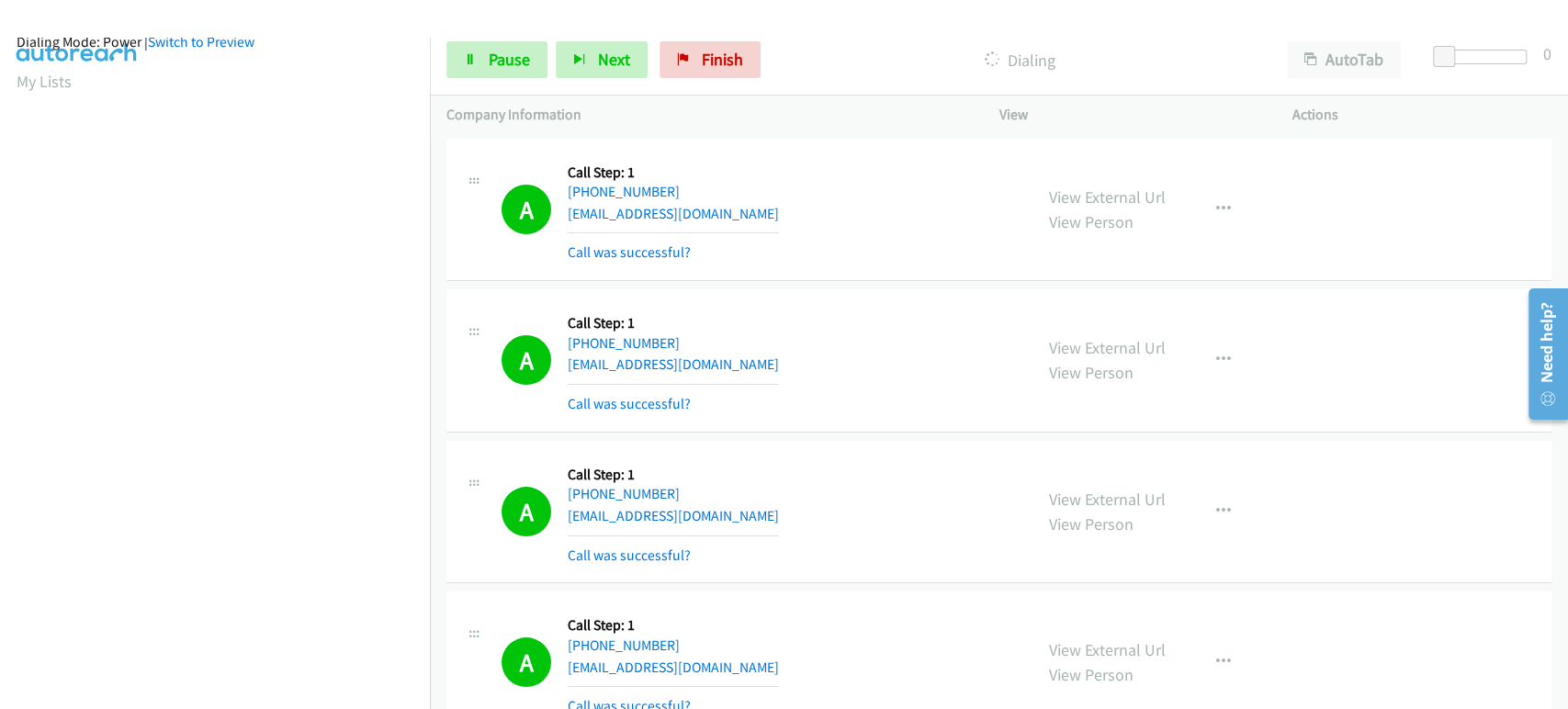
scroll to position [0, 0]
click at [492, 66] on span "Pause" at bounding box center [510, 58] width 42 height 21
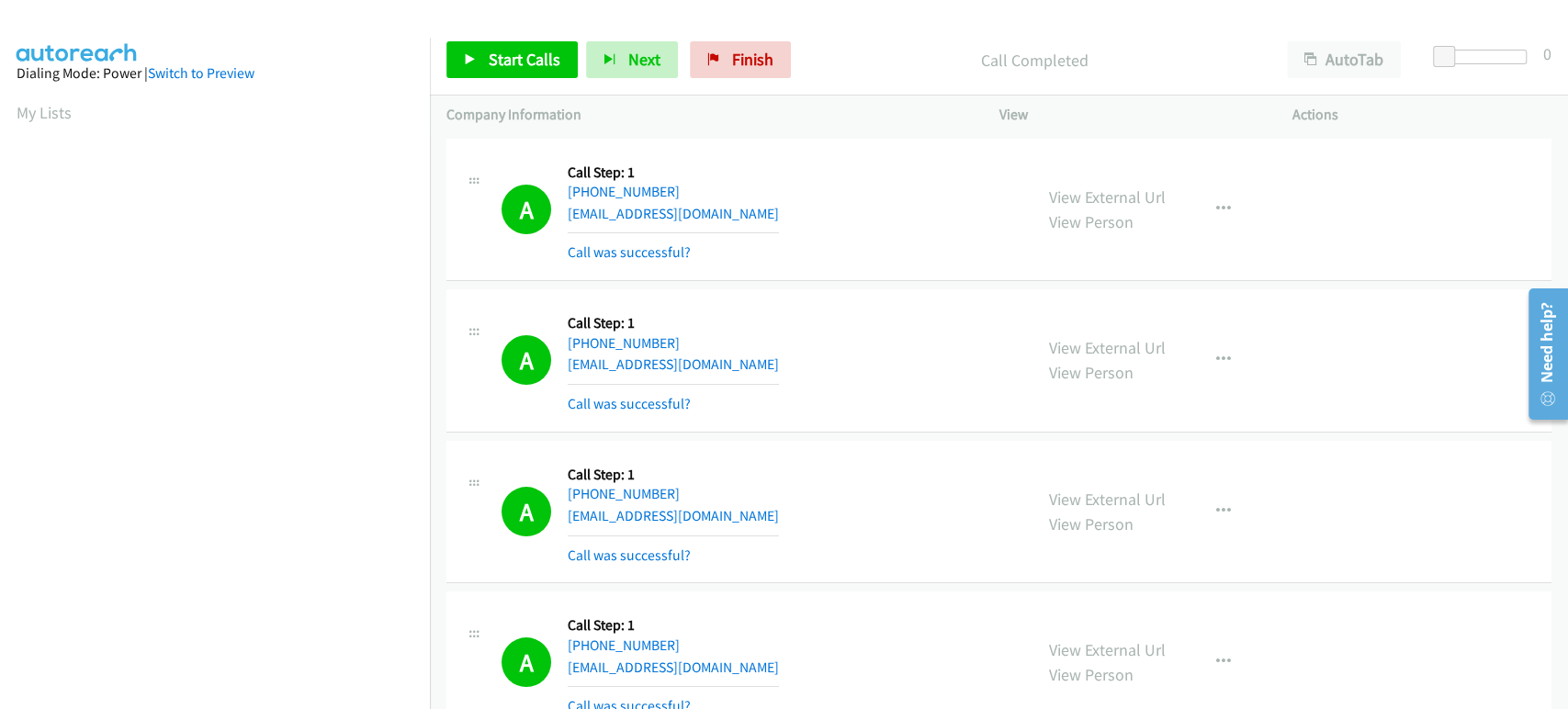
scroll to position [323, 0]
click at [719, 52] on link "Finish" at bounding box center [740, 59] width 101 height 37
